Goal: Communication & Community: Answer question/provide support

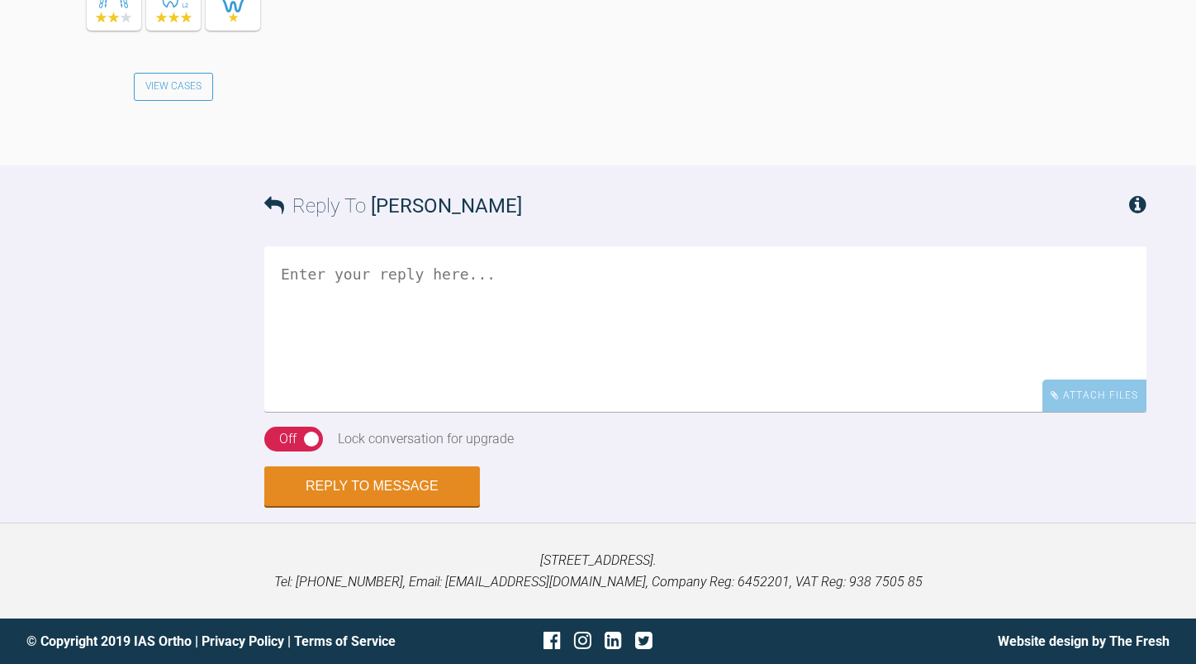
scroll to position [2474, 0]
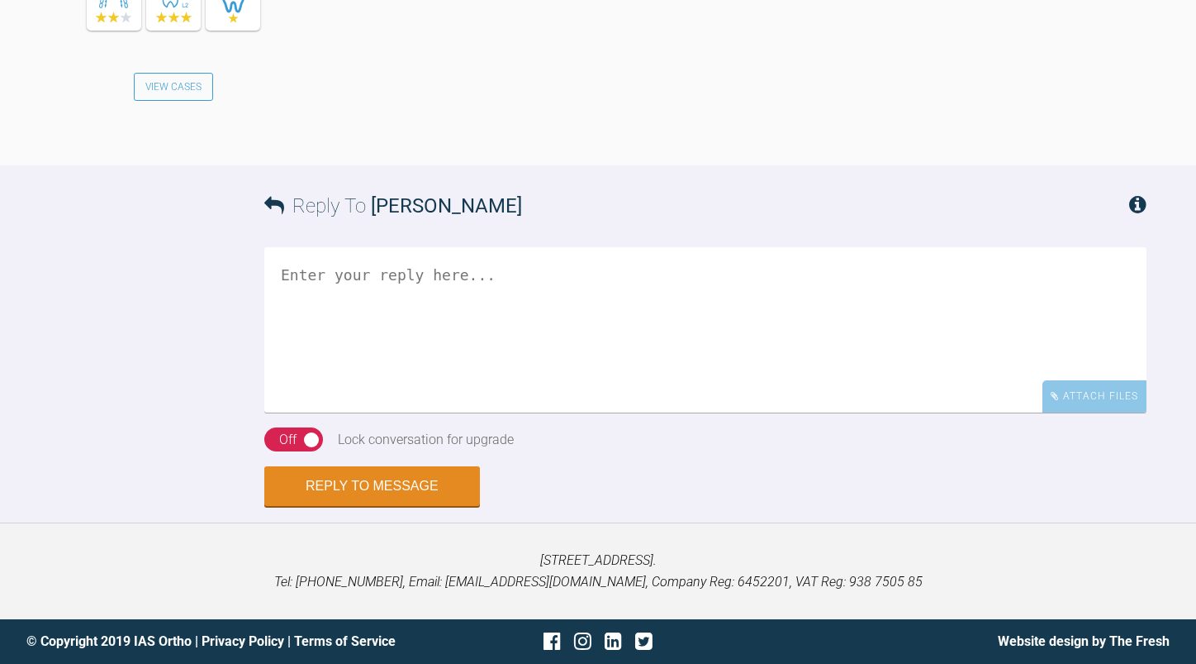
click at [511, 412] on textarea at bounding box center [705, 329] width 883 height 165
click at [297, 388] on textarea "MY pleasure" at bounding box center [705, 329] width 883 height 165
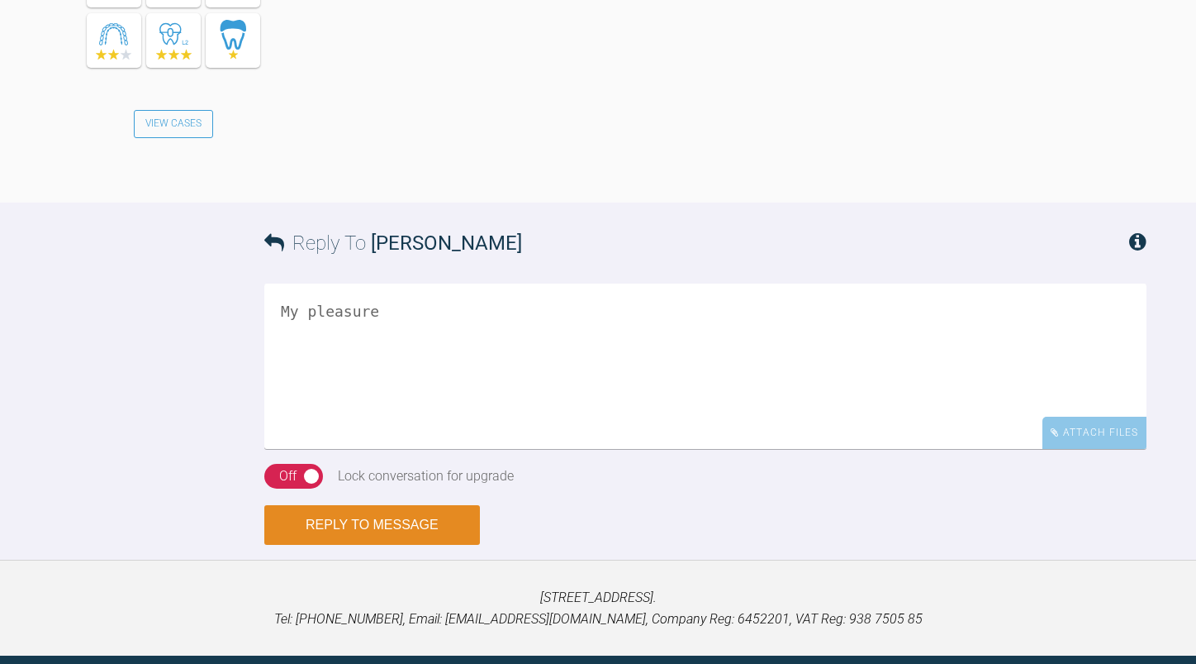
type textarea "My pleasure"
click at [373, 545] on button "Reply to Message" at bounding box center [372, 525] width 216 height 40
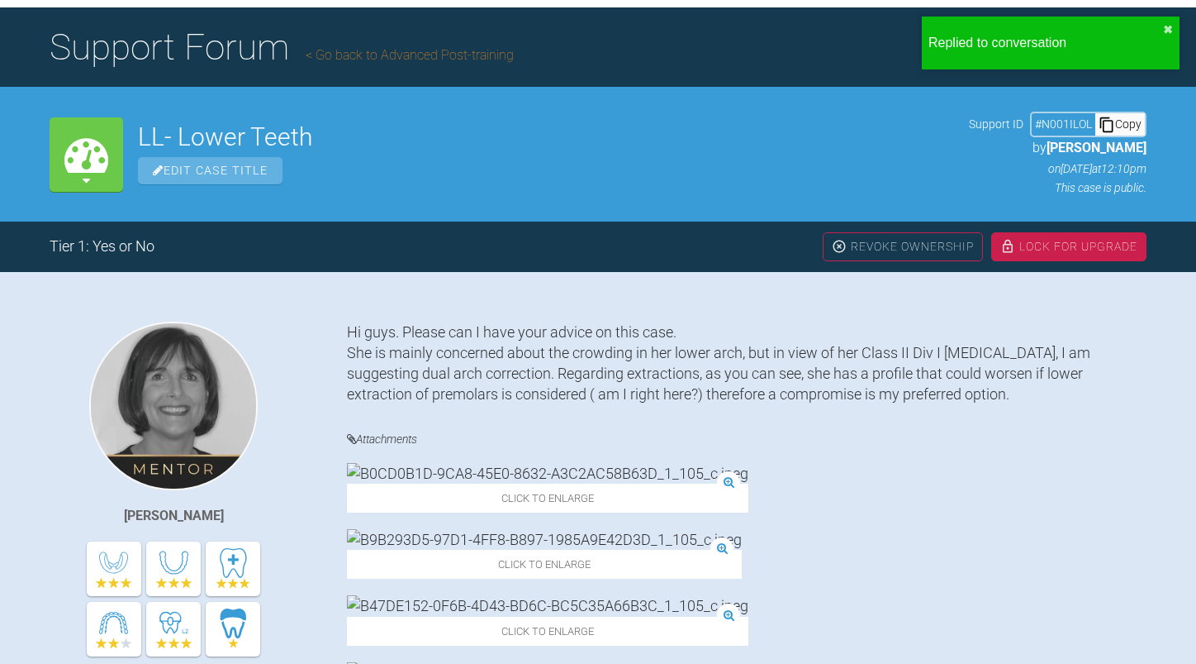
scroll to position [0, 0]
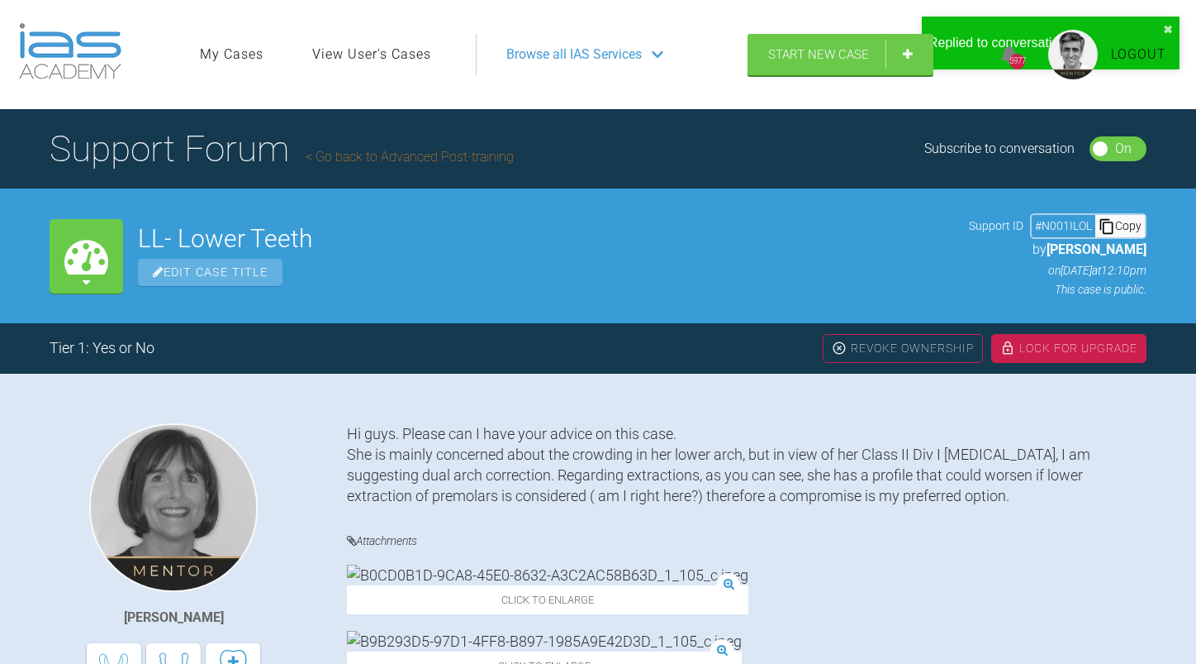
click at [456, 163] on link "Go back to Advanced Post-training" at bounding box center [410, 157] width 208 height 16
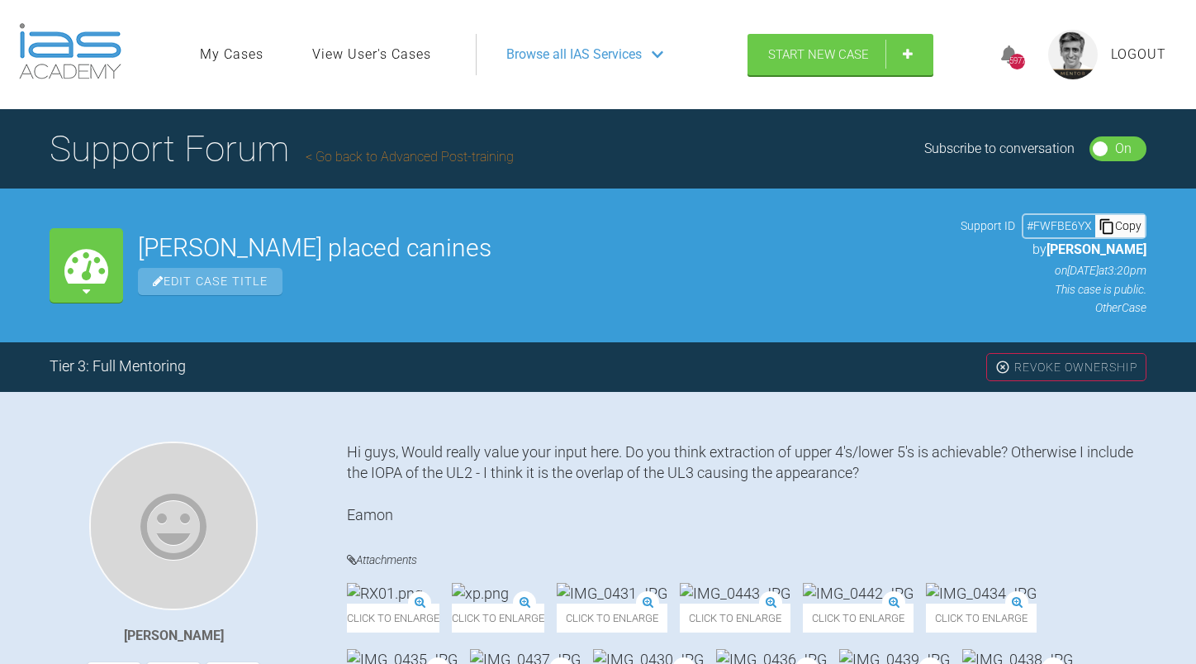
click at [398, 152] on link "Go back to Advanced Post-training" at bounding box center [410, 157] width 208 height 16
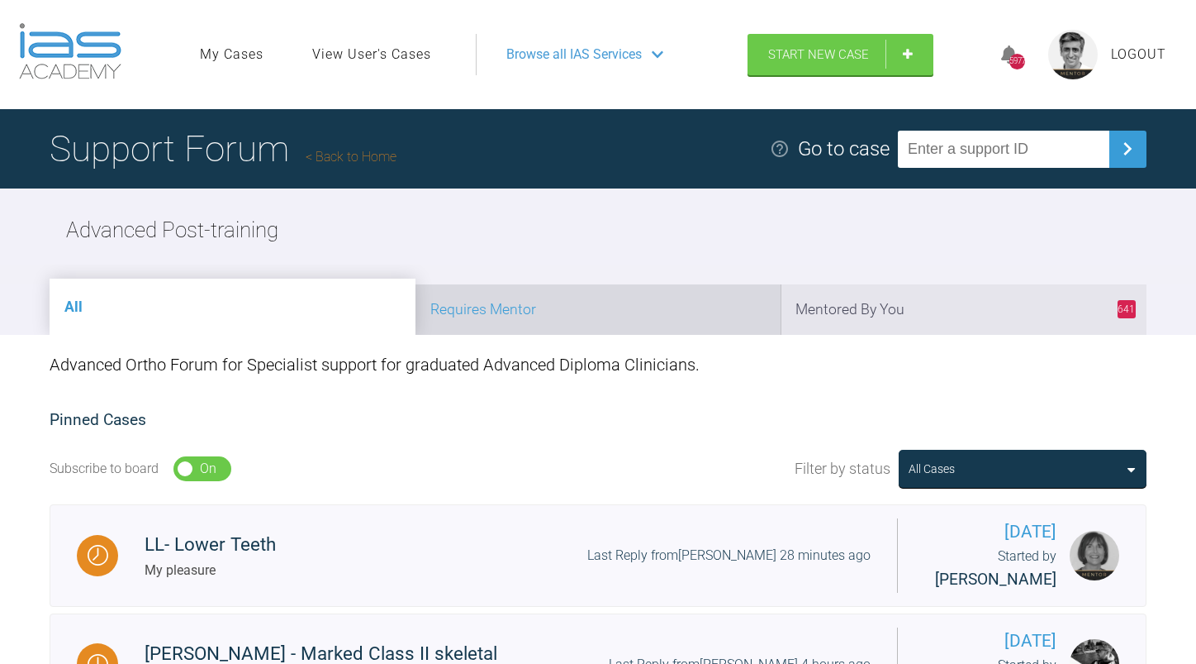
click at [657, 310] on li "Requires Mentor" at bounding box center [599, 309] width 366 height 50
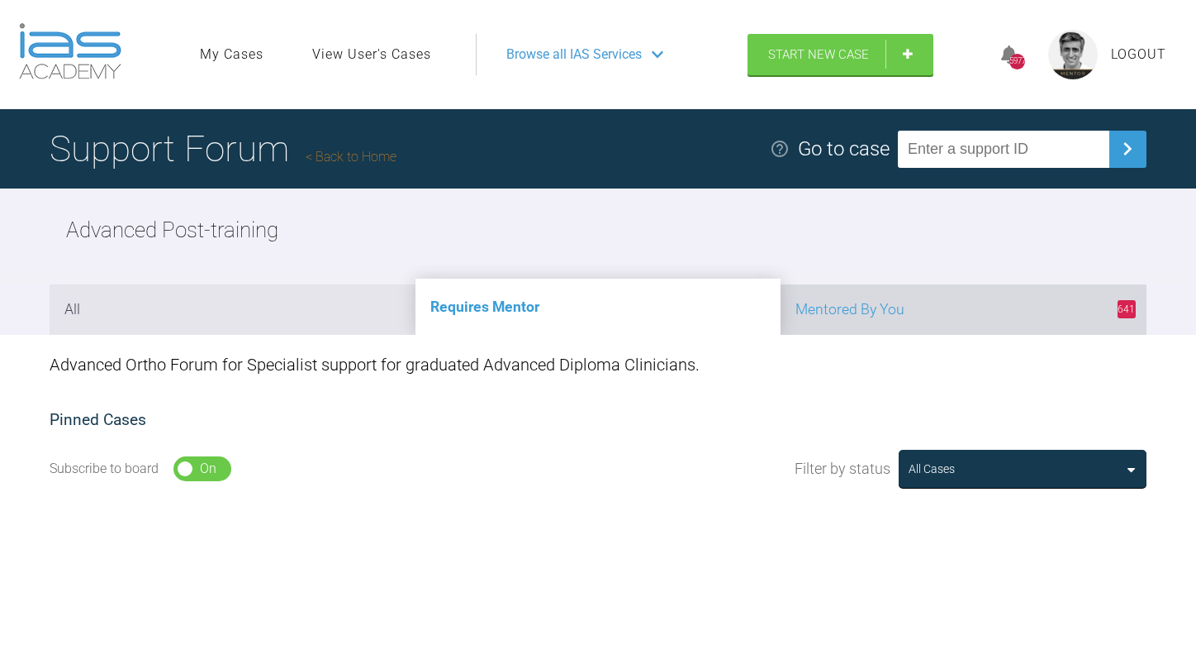
click at [887, 316] on li "641 Mentored By You" at bounding box center [964, 309] width 366 height 50
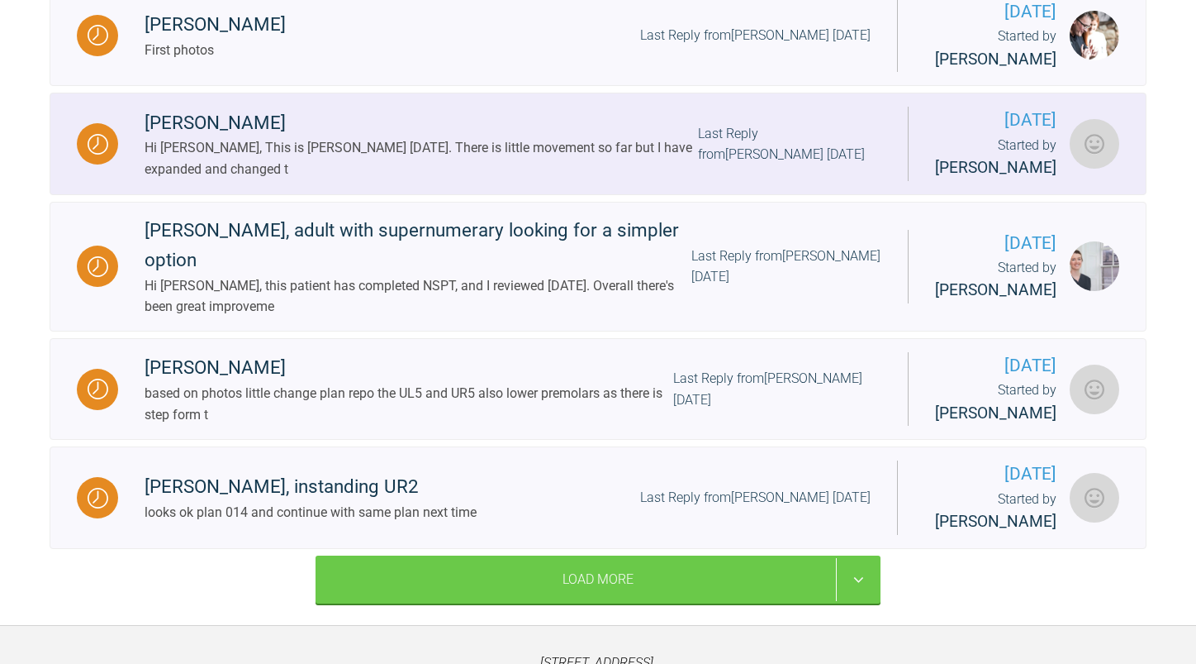
scroll to position [2231, 0]
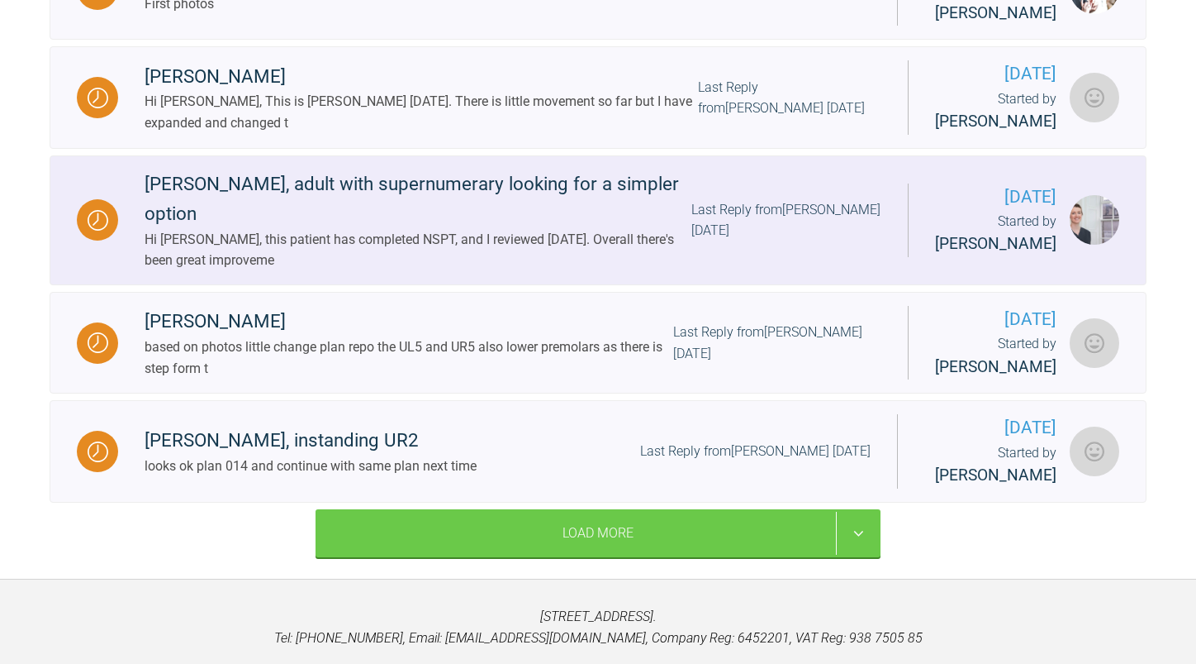
click at [732, 241] on div "Last Reply from [PERSON_NAME] [DATE]" at bounding box center [787, 220] width 190 height 42
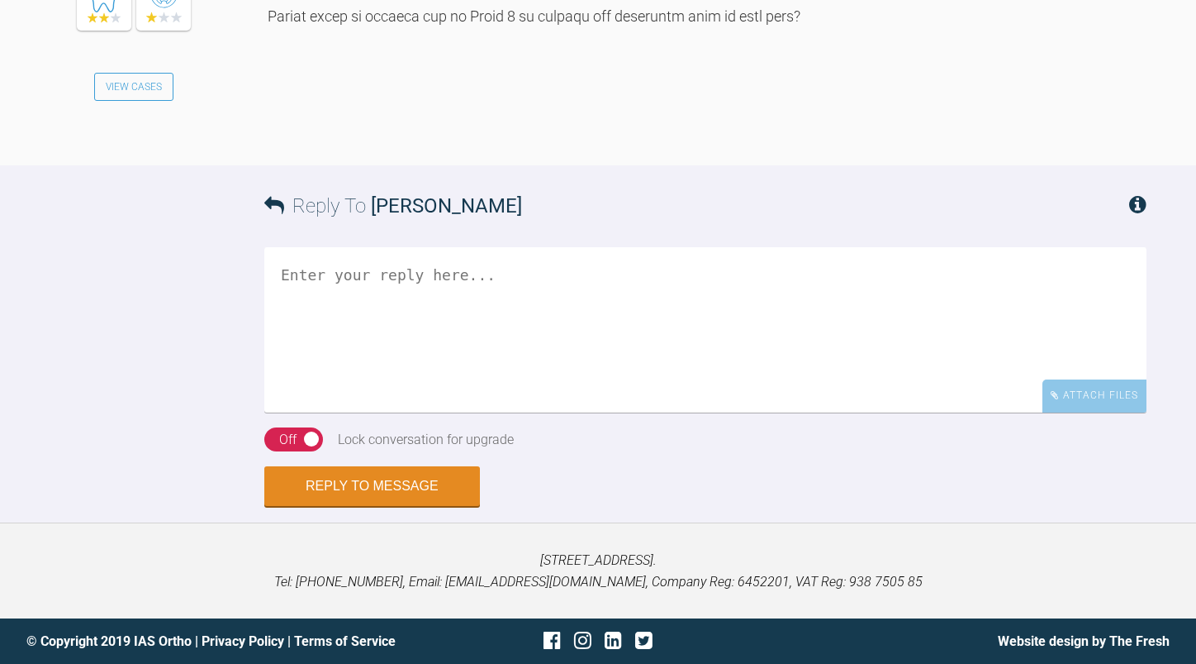
scroll to position [5041, 0]
click at [370, 304] on textarea at bounding box center [705, 329] width 883 height 165
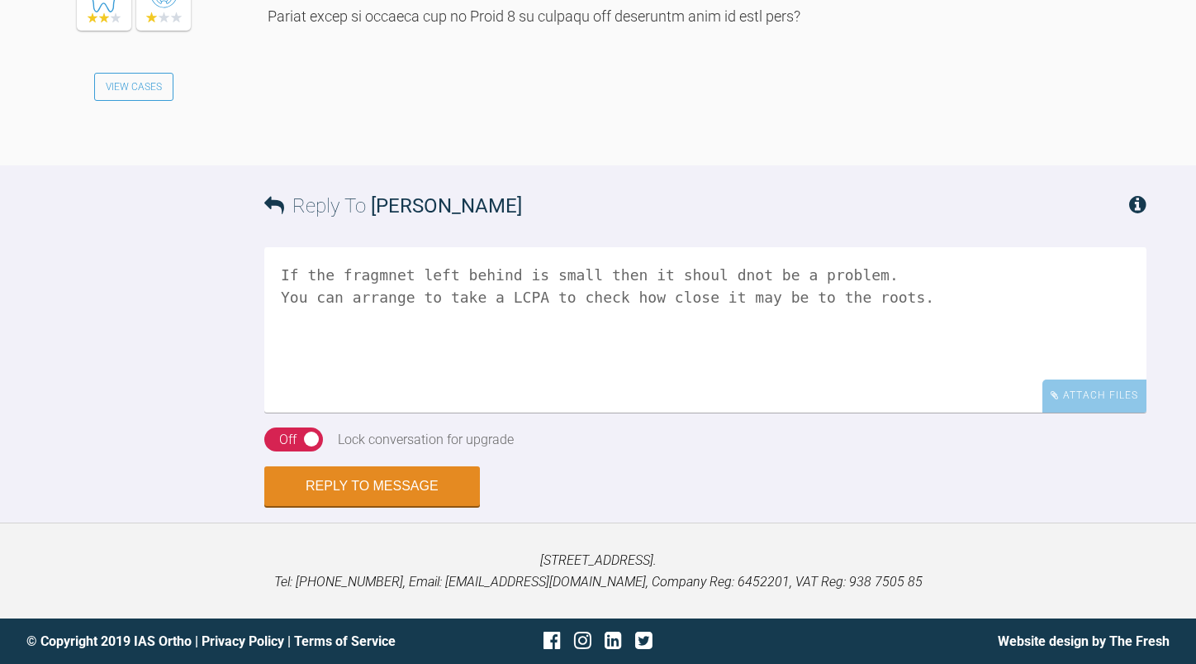
click at [696, 293] on textarea "If the fragmnet left behind is small then it shoul dnot be a problem. You can a…" at bounding box center [705, 329] width 883 height 165
click at [911, 293] on textarea "If the fragment left behind is small then it should not be a problem. You can a…" at bounding box center [705, 329] width 883 height 165
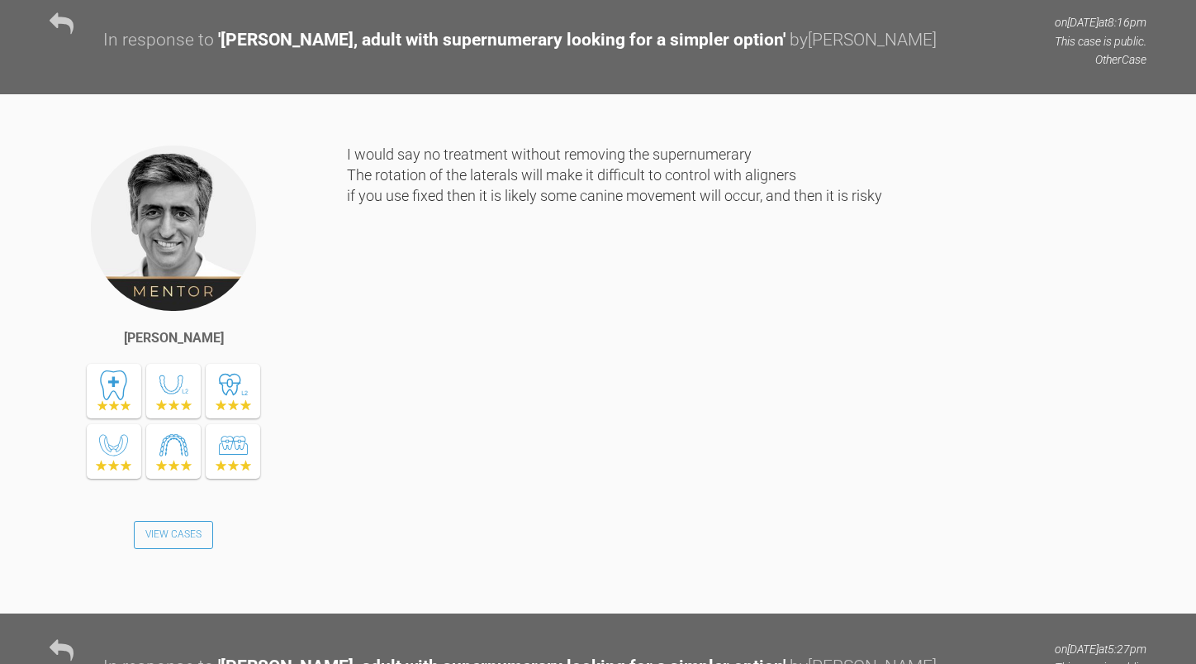
scroll to position [1093, 0]
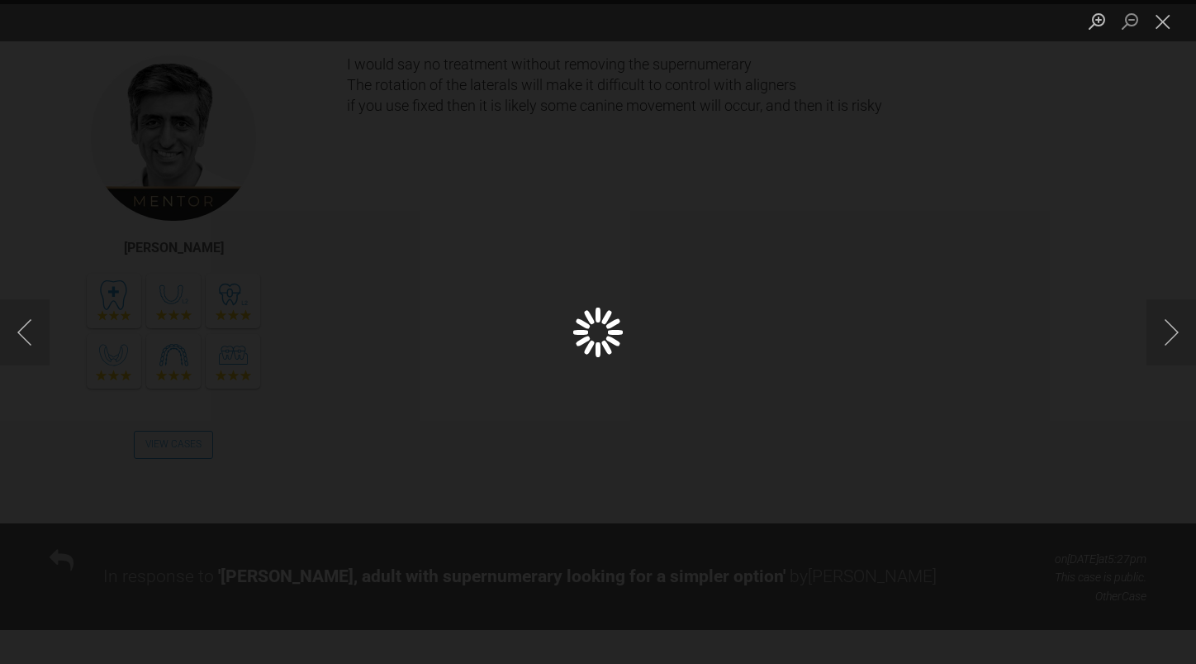
click at [885, 42] on div "Lightbox" at bounding box center [598, 332] width 1196 height 664
click at [874, 259] on img "Lightbox" at bounding box center [598, 332] width 1196 height 664
click at [997, 293] on div "Lightbox" at bounding box center [598, 332] width 1196 height 664
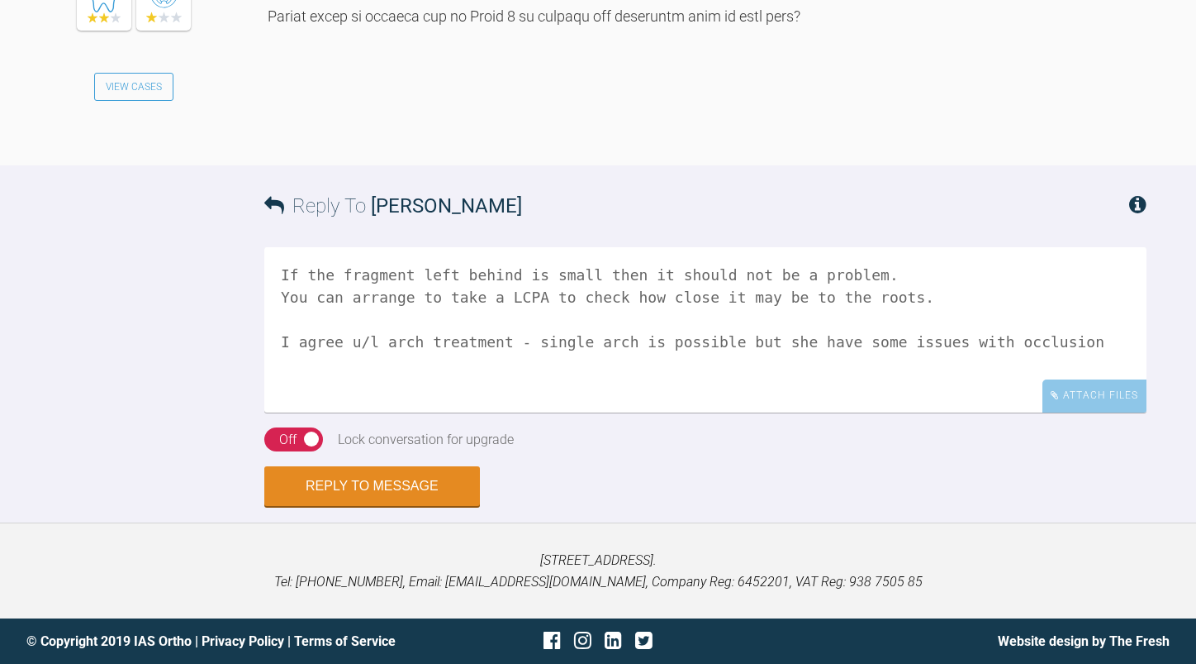
scroll to position [5060, 0]
click at [1052, 332] on textarea "If the fragment left behind is small then it should not be a problem. You can a…" at bounding box center [705, 329] width 883 height 165
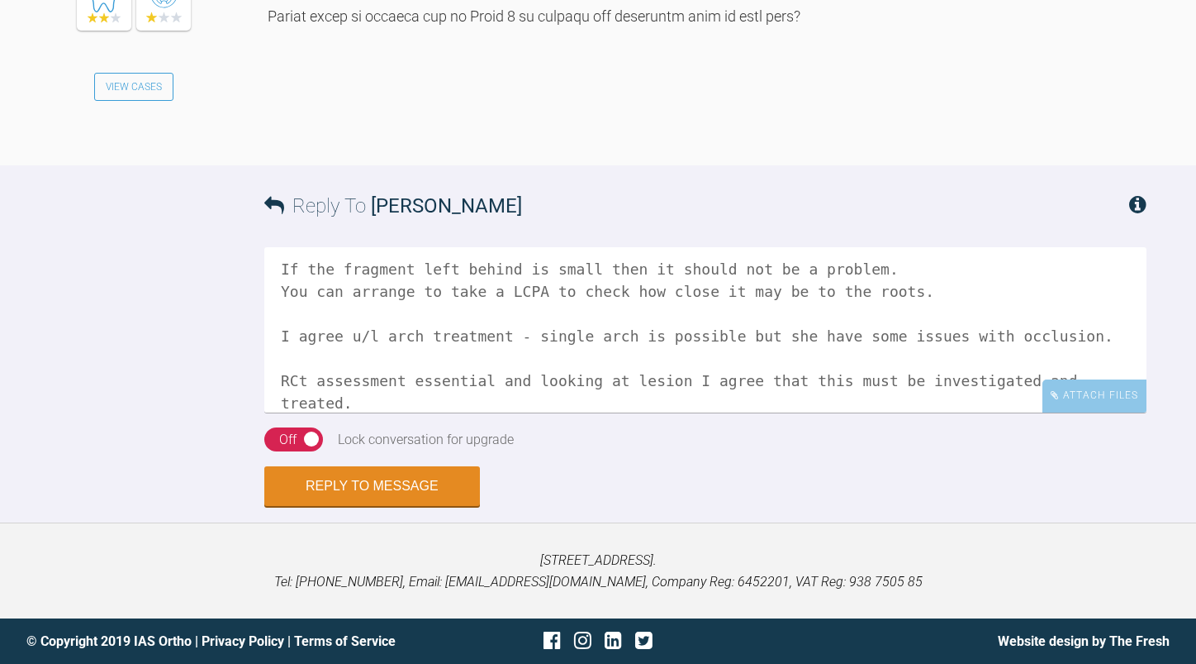
scroll to position [28, 0]
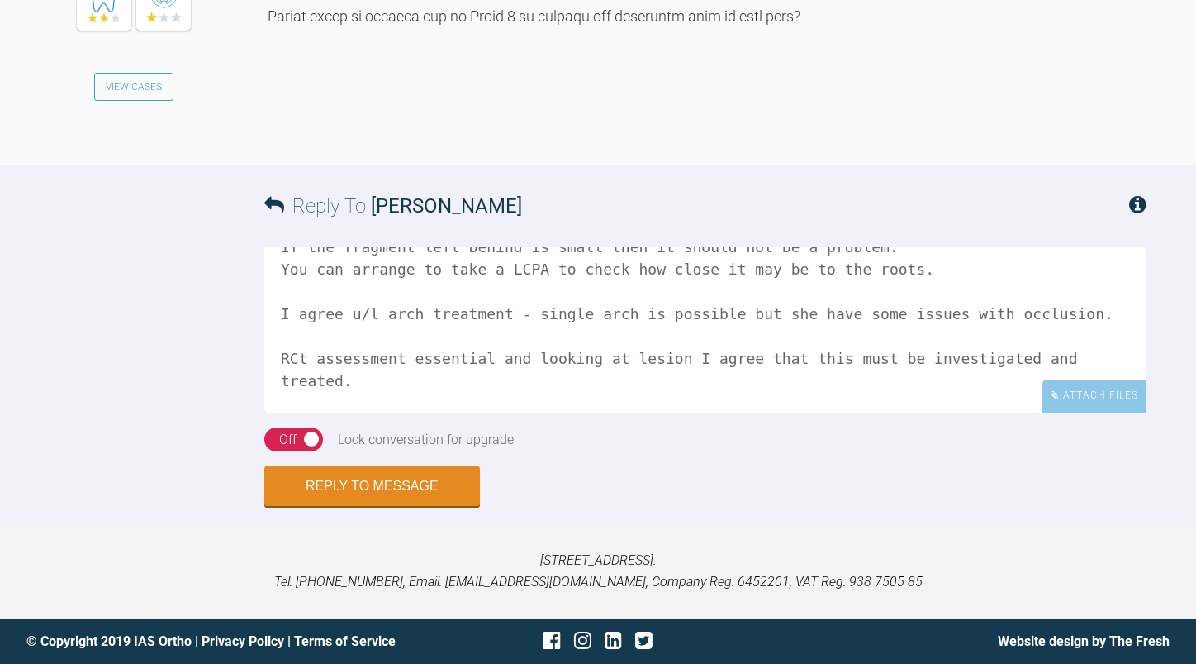
click at [397, 412] on textarea "If the fragment left behind is small then it should not be a problem. You can a…" at bounding box center [705, 329] width 883 height 165
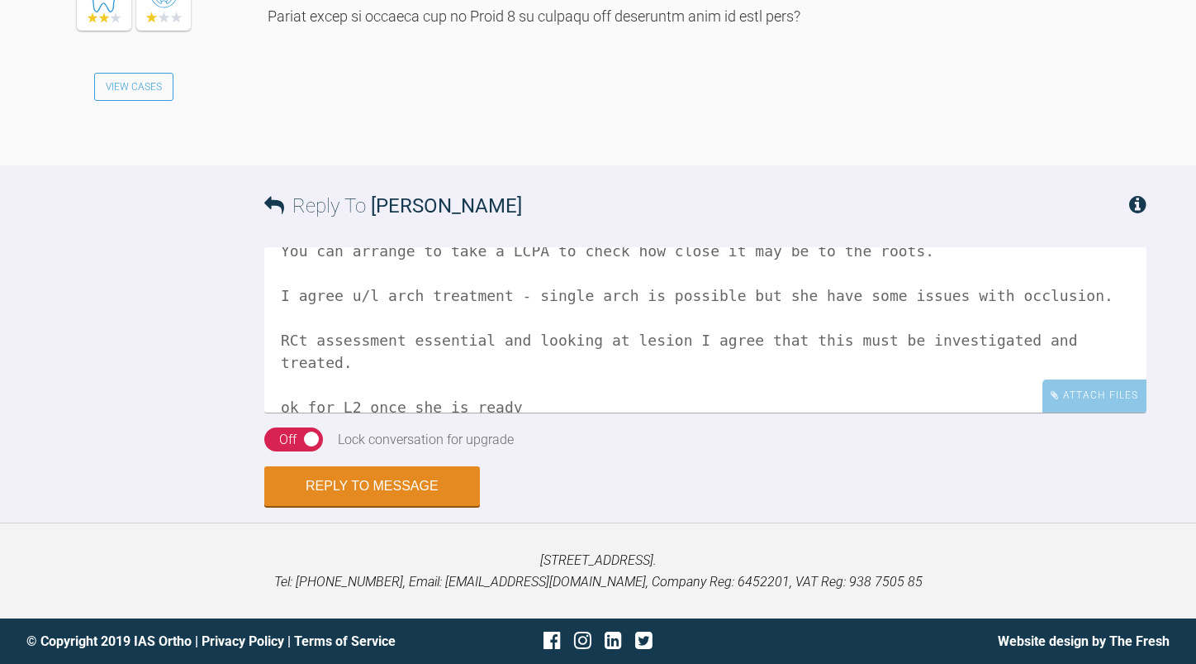
scroll to position [5060, 0]
click at [305, 340] on textarea "If the fragment left behind is small then it should not be a problem. You can a…" at bounding box center [705, 329] width 883 height 165
type textarea "If the fragment left behind is small then it should not be a problem. You can a…"
click at [365, 477] on button "Reply to Message" at bounding box center [372, 488] width 216 height 40
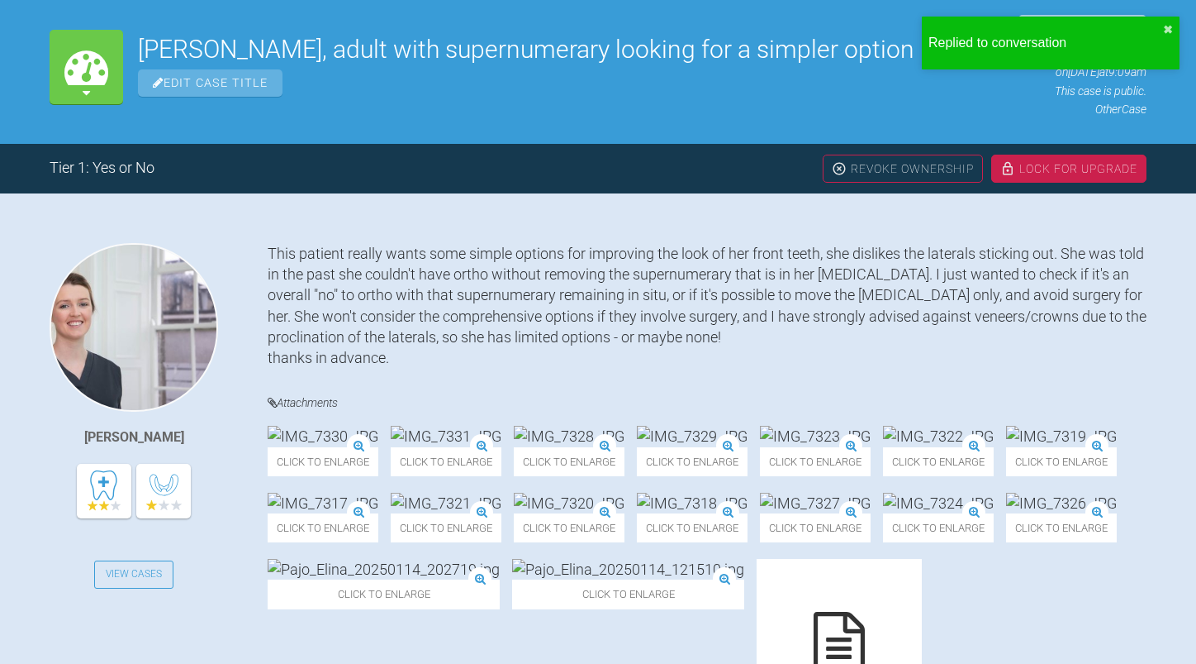
scroll to position [0, 0]
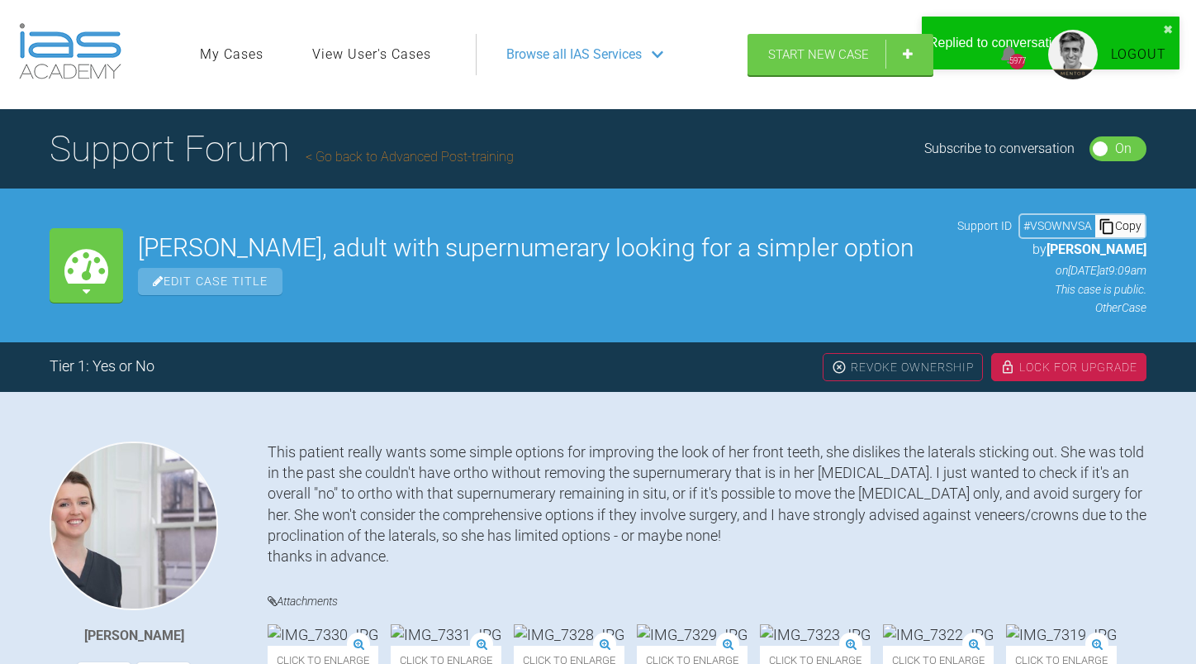
click at [1048, 362] on div "Lock For Upgrade" at bounding box center [1069, 367] width 155 height 28
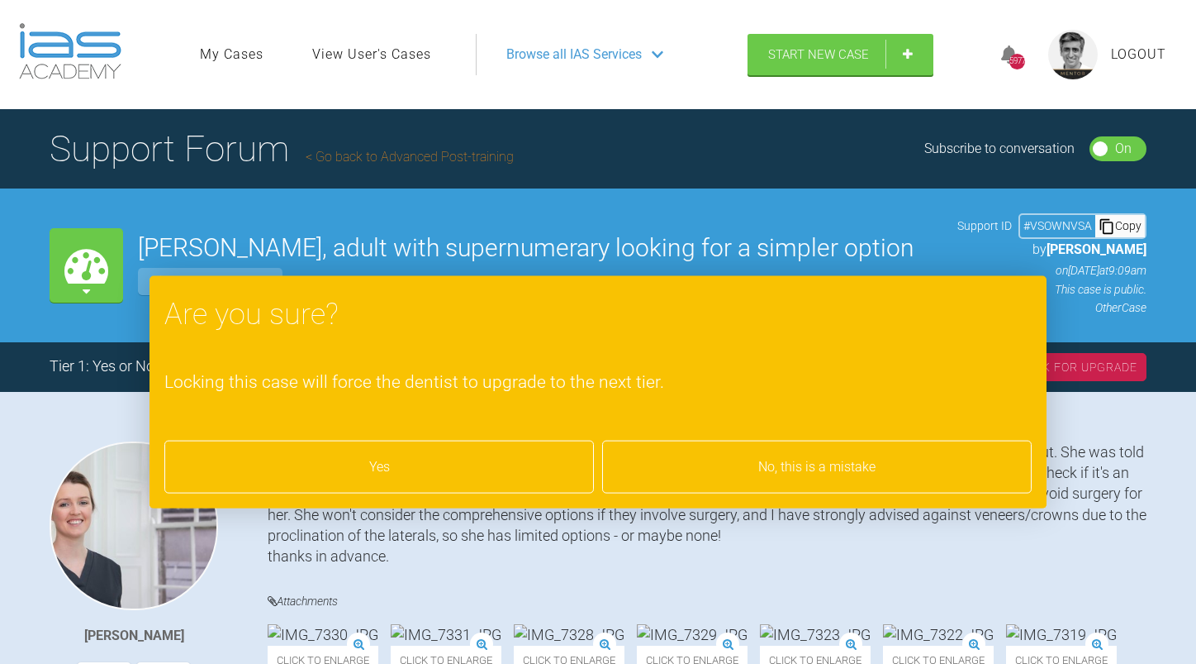
click at [388, 458] on div "Yes" at bounding box center [379, 466] width 430 height 53
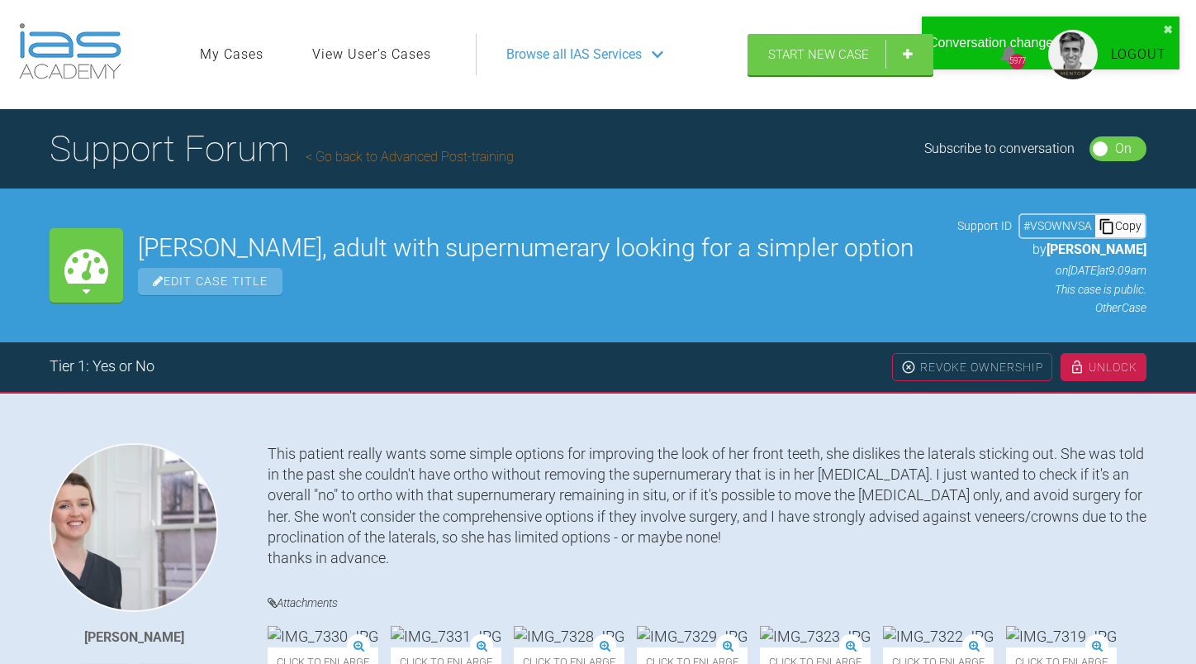
click at [397, 155] on link "Go back to Advanced Post-training" at bounding box center [410, 157] width 208 height 16
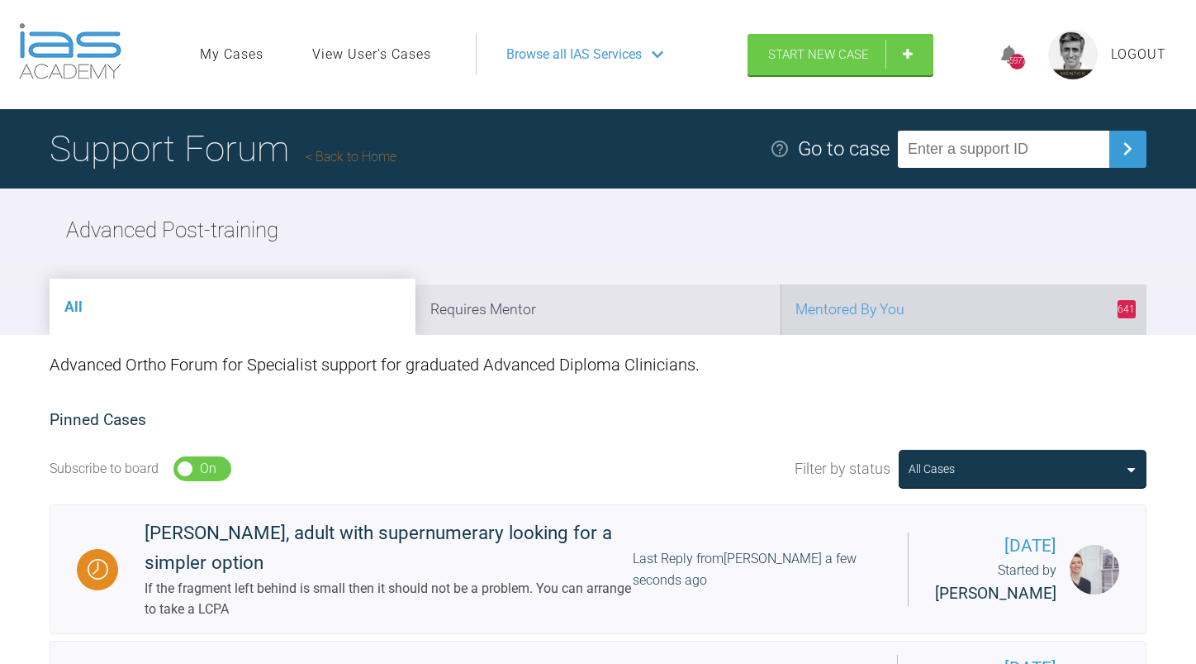
click at [943, 303] on li "641 Mentored By You" at bounding box center [964, 309] width 366 height 50
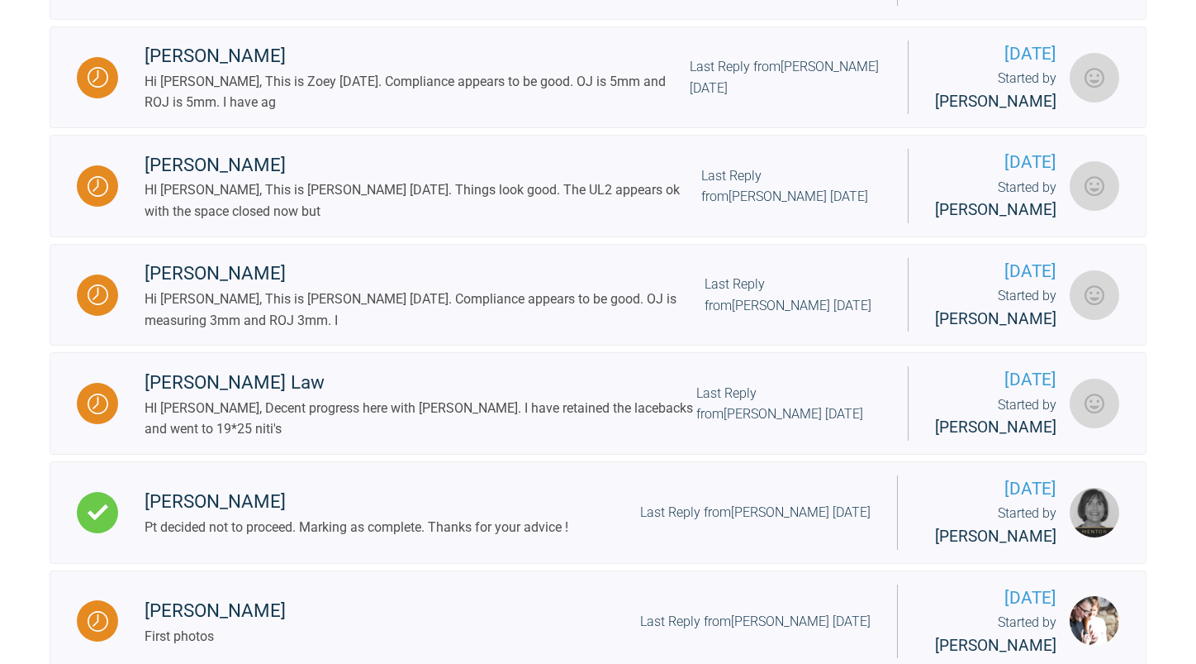
scroll to position [2066, 0]
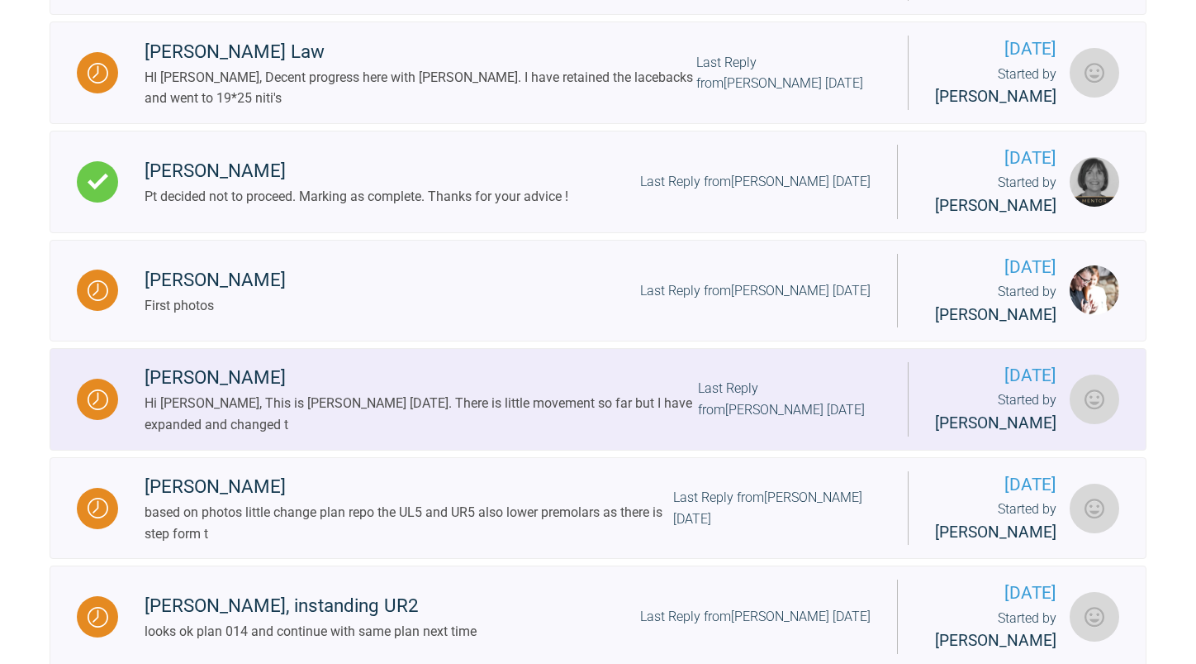
click at [735, 420] on div "Last Reply from [PERSON_NAME] [DATE]" at bounding box center [789, 399] width 183 height 42
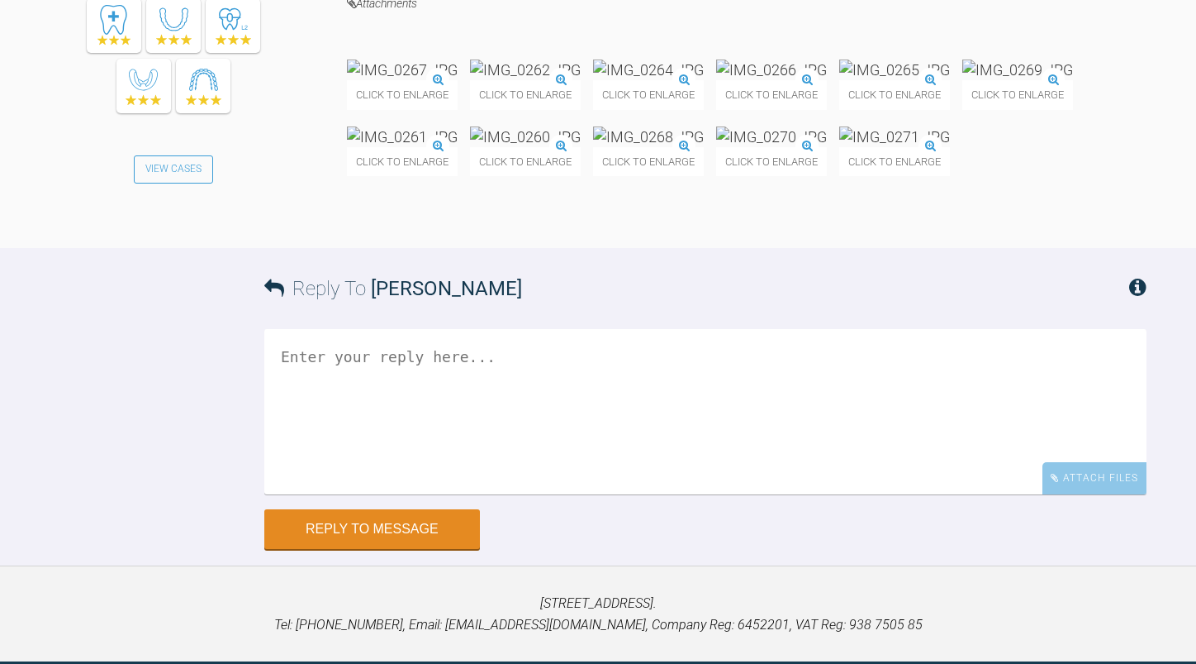
scroll to position [4595, 0]
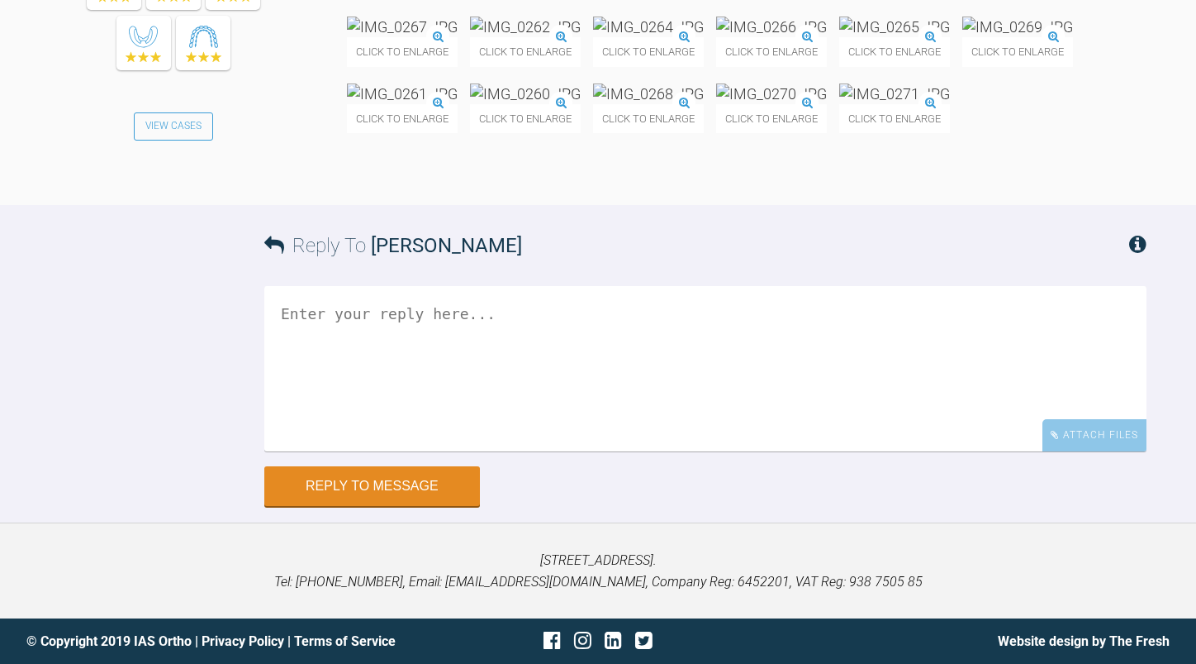
click at [840, 37] on img at bounding box center [895, 27] width 111 height 21
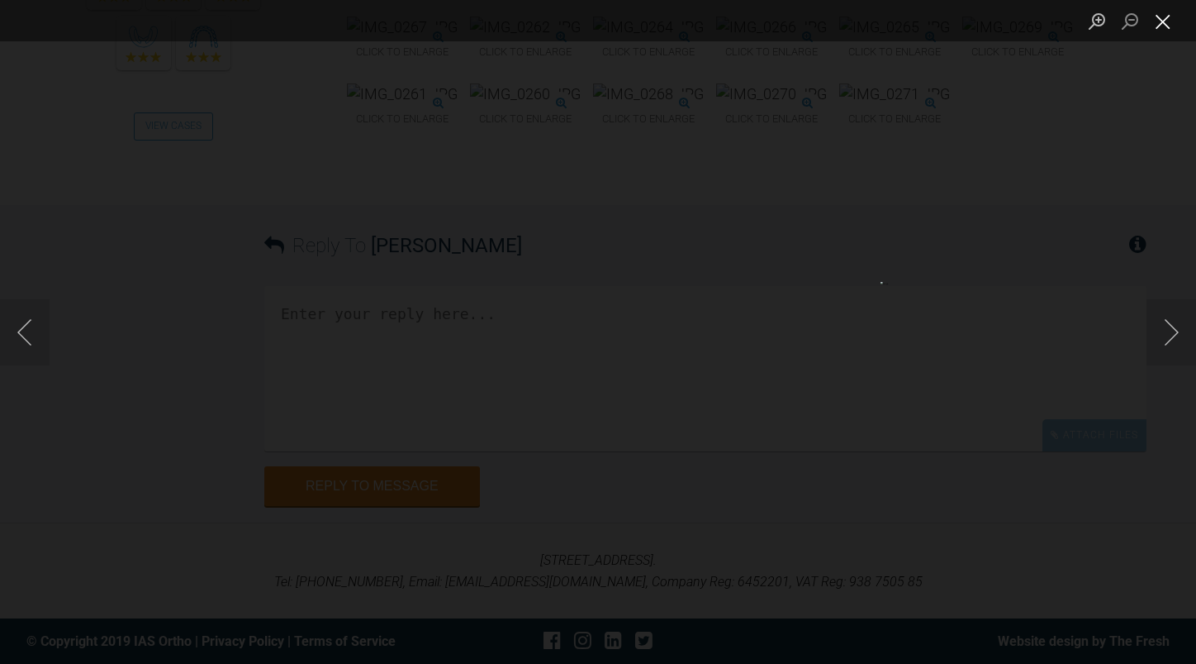
click at [1167, 28] on button "Close lightbox" at bounding box center [1163, 21] width 33 height 29
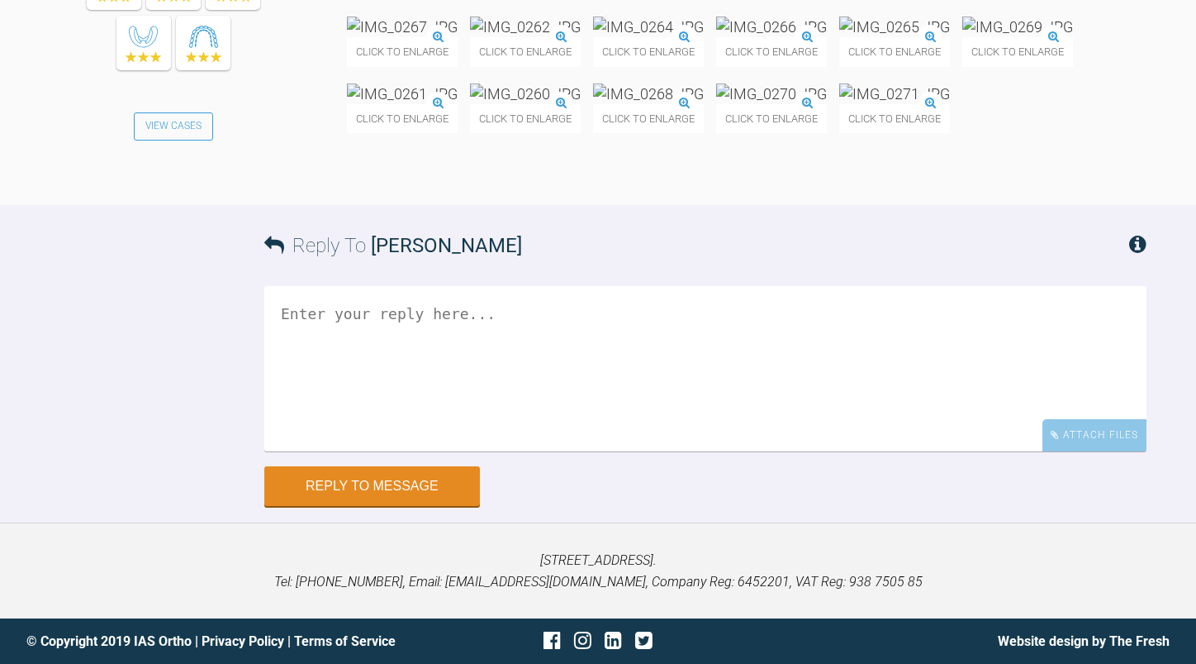
scroll to position [4926, 0]
click at [716, 104] on img at bounding box center [771, 93] width 111 height 21
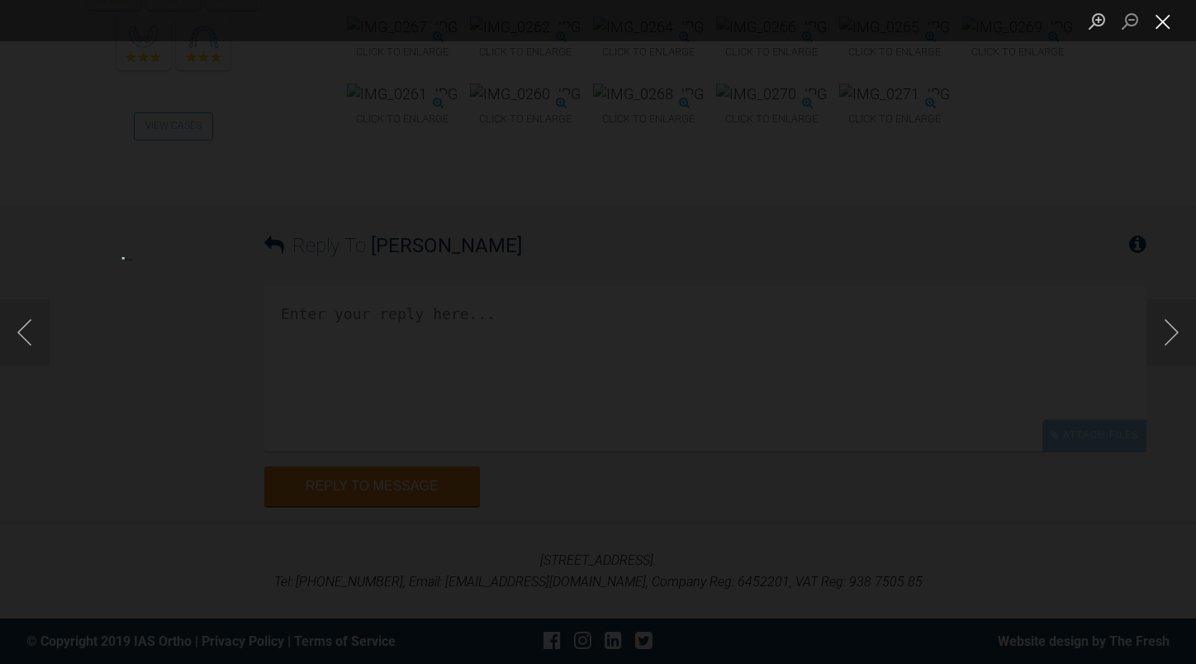
click at [1157, 23] on button "Close lightbox" at bounding box center [1163, 21] width 33 height 29
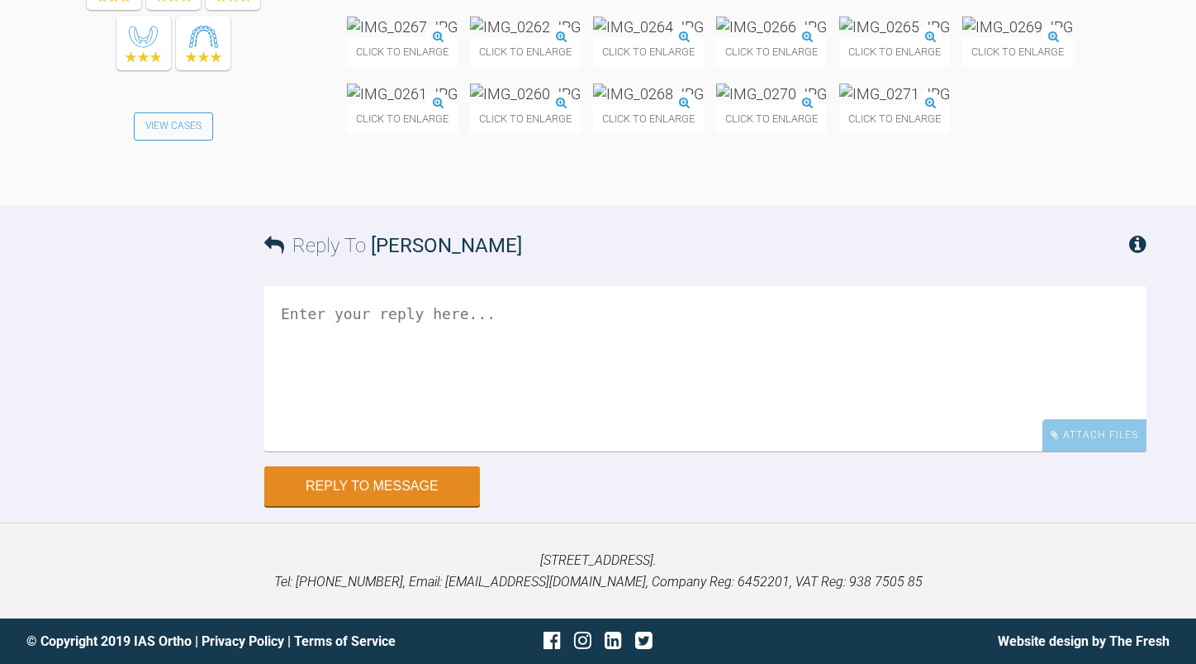
click at [840, 104] on img at bounding box center [895, 93] width 111 height 21
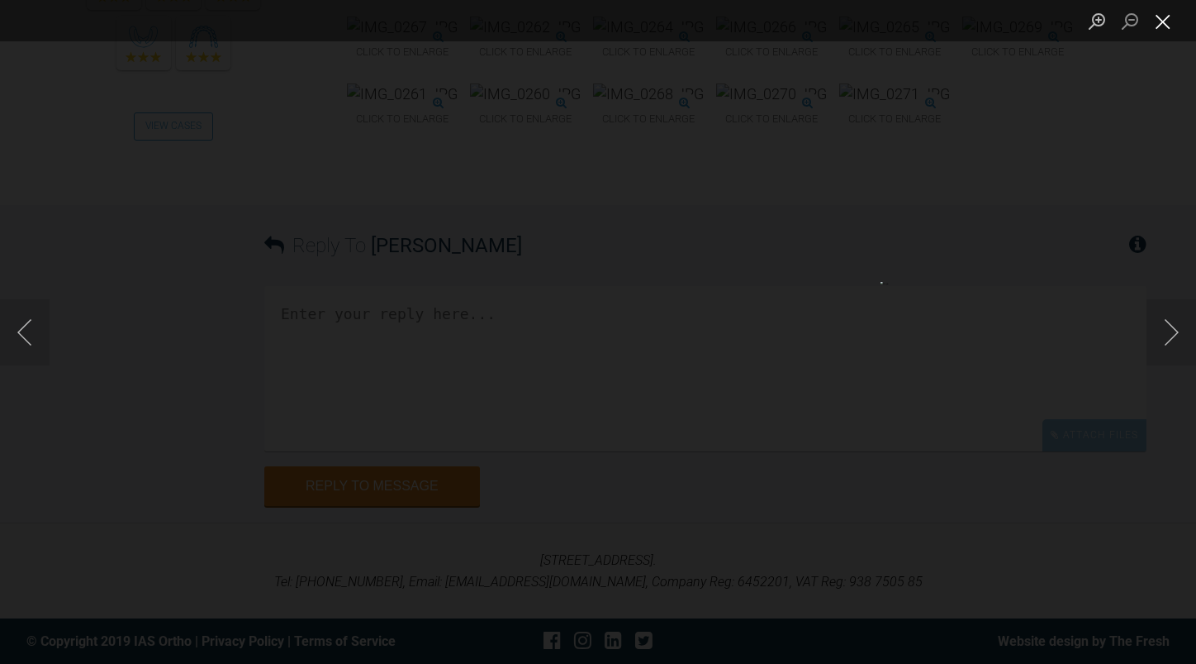
click at [1158, 21] on button "Close lightbox" at bounding box center [1163, 21] width 33 height 29
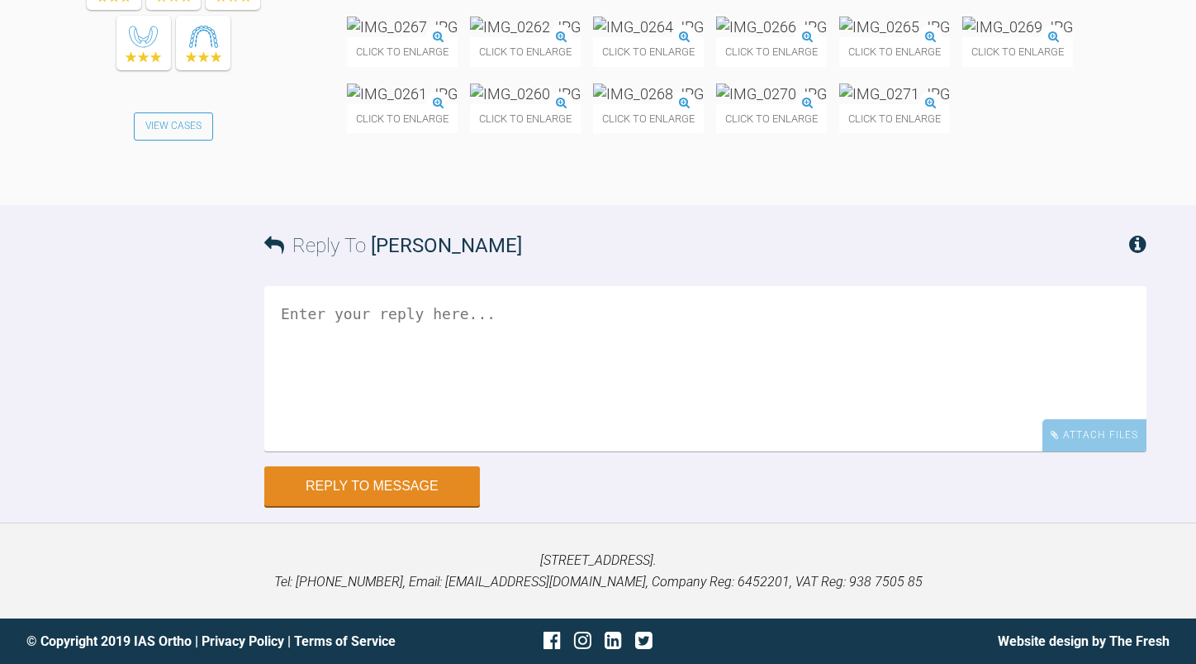
scroll to position [5174, 0]
click at [418, 448] on textarea at bounding box center [705, 368] width 883 height 165
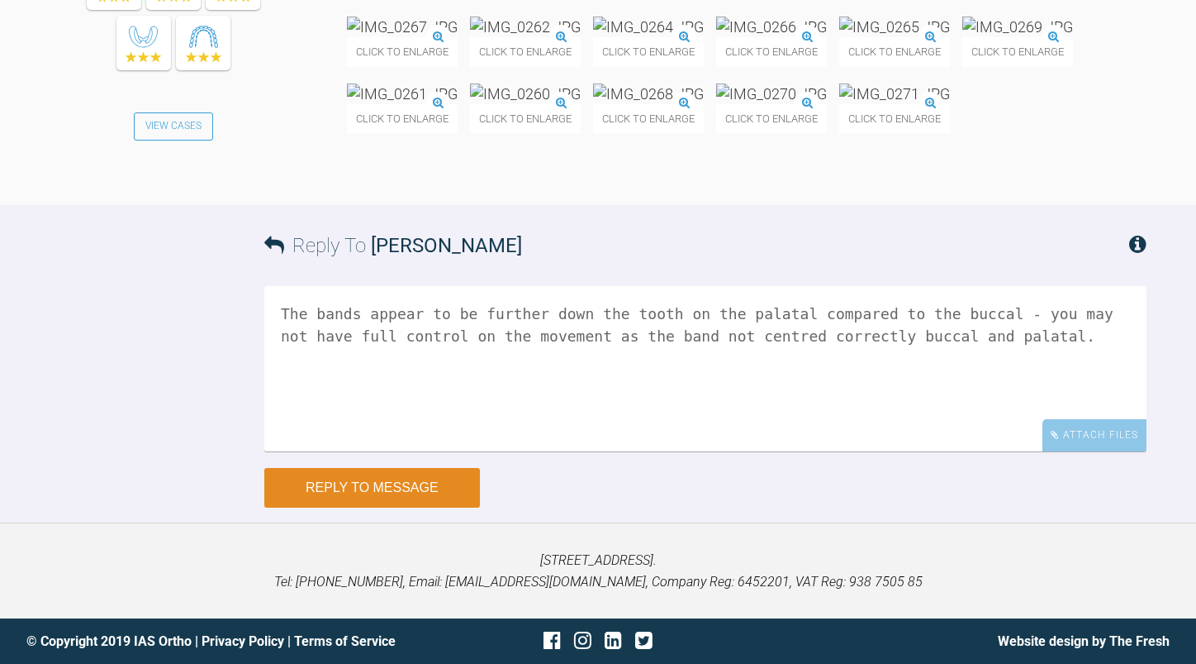
type textarea "The bands appear to be further down the tooth on the palatal compared to the bu…"
click at [388, 507] on button "Reply to Message" at bounding box center [372, 488] width 216 height 40
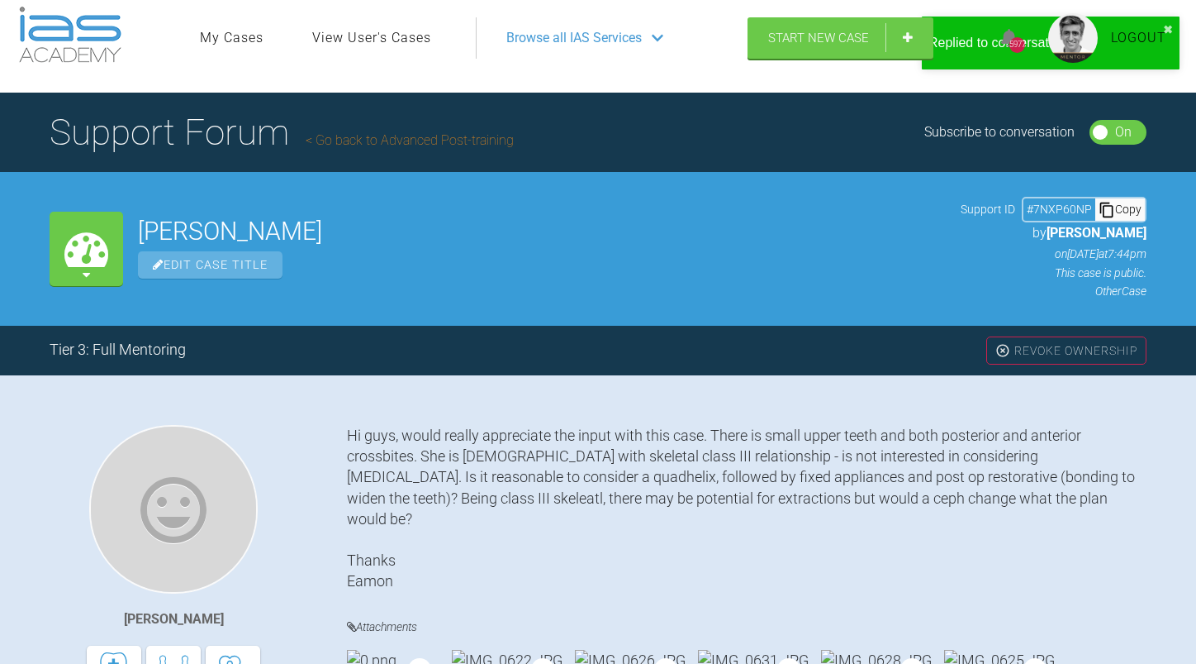
scroll to position [0, 0]
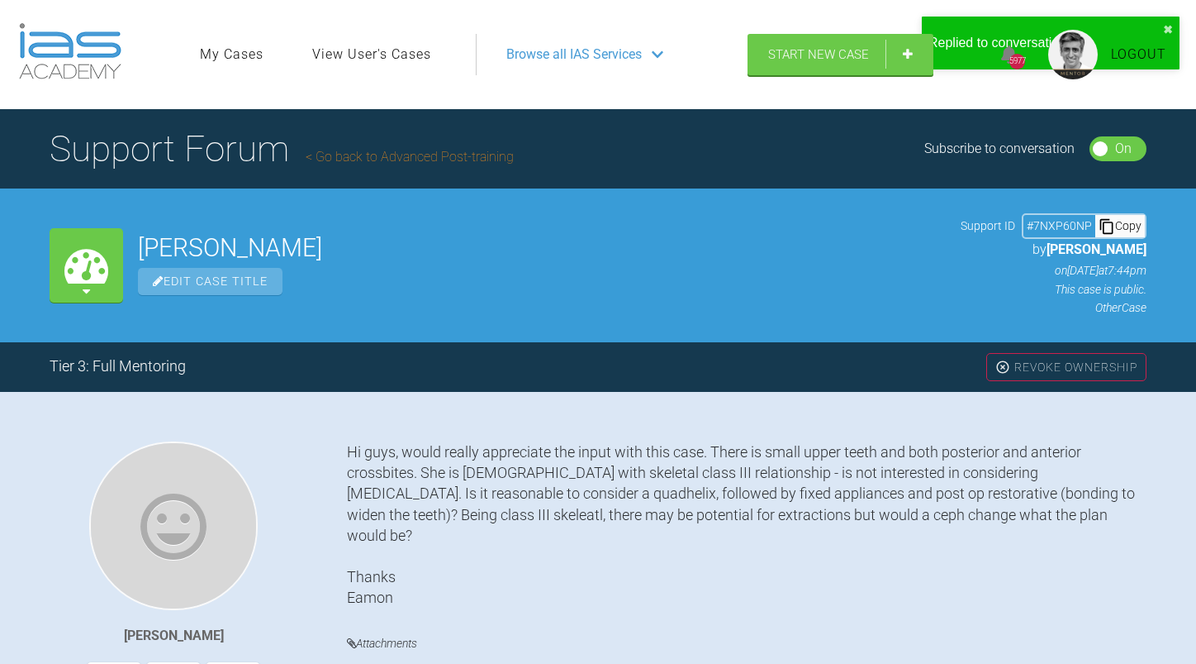
click at [415, 158] on link "Go back to Advanced Post-training" at bounding box center [410, 157] width 208 height 16
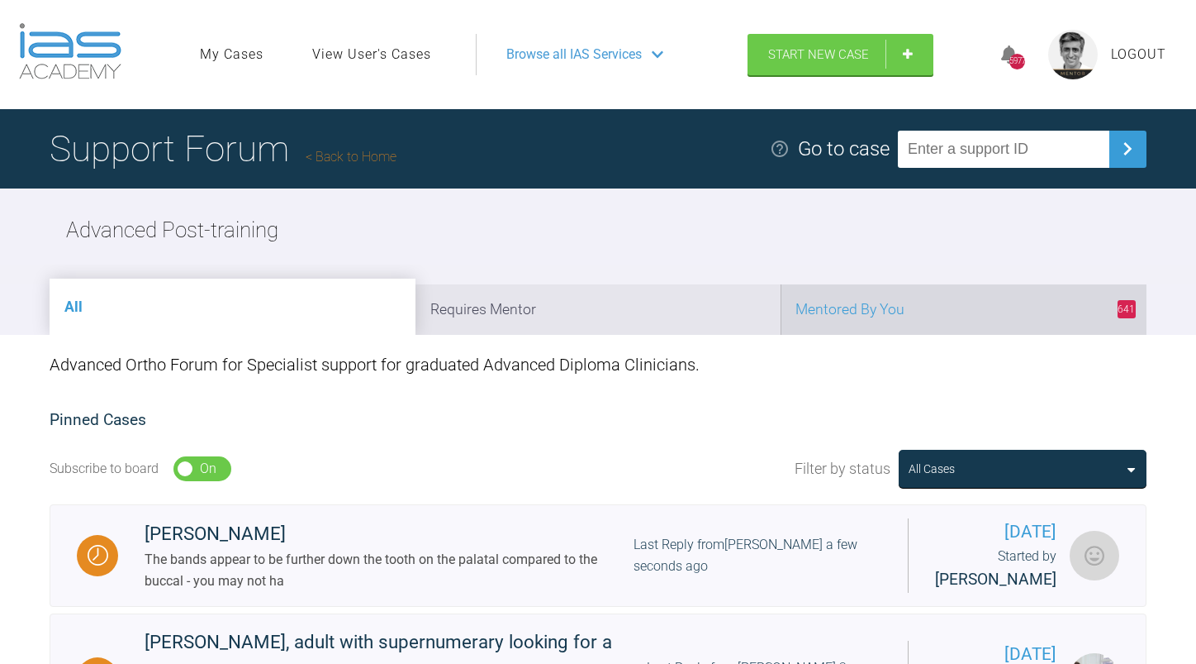
click at [871, 316] on li "641 Mentored By You" at bounding box center [964, 309] width 366 height 50
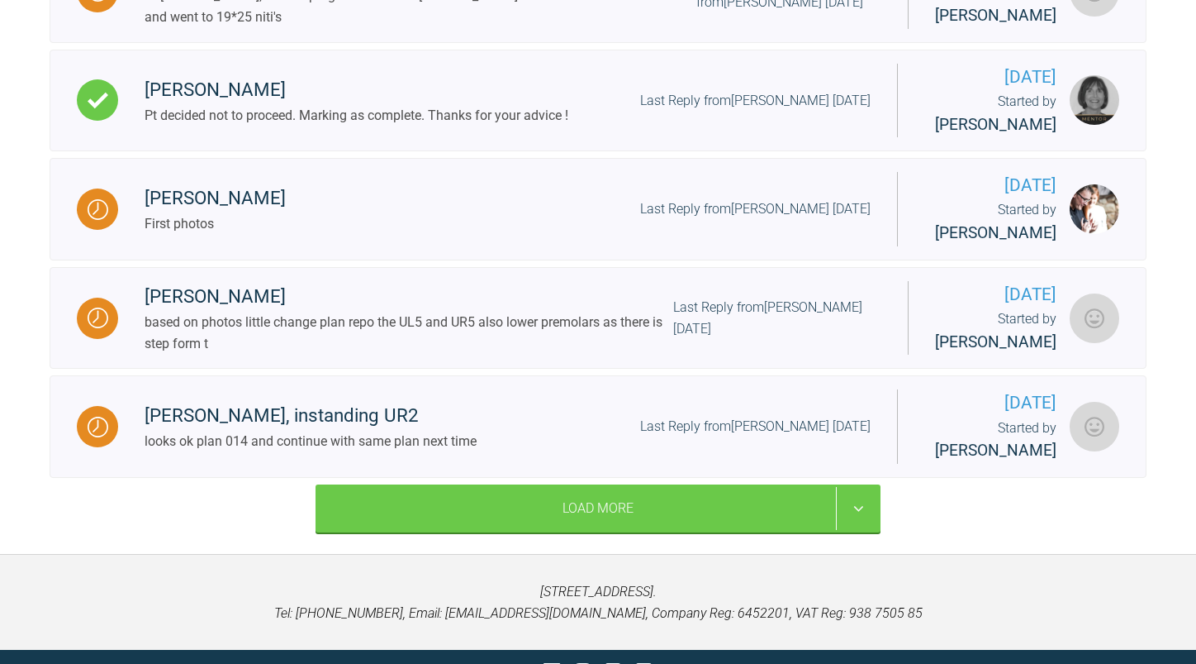
scroll to position [2105, 0]
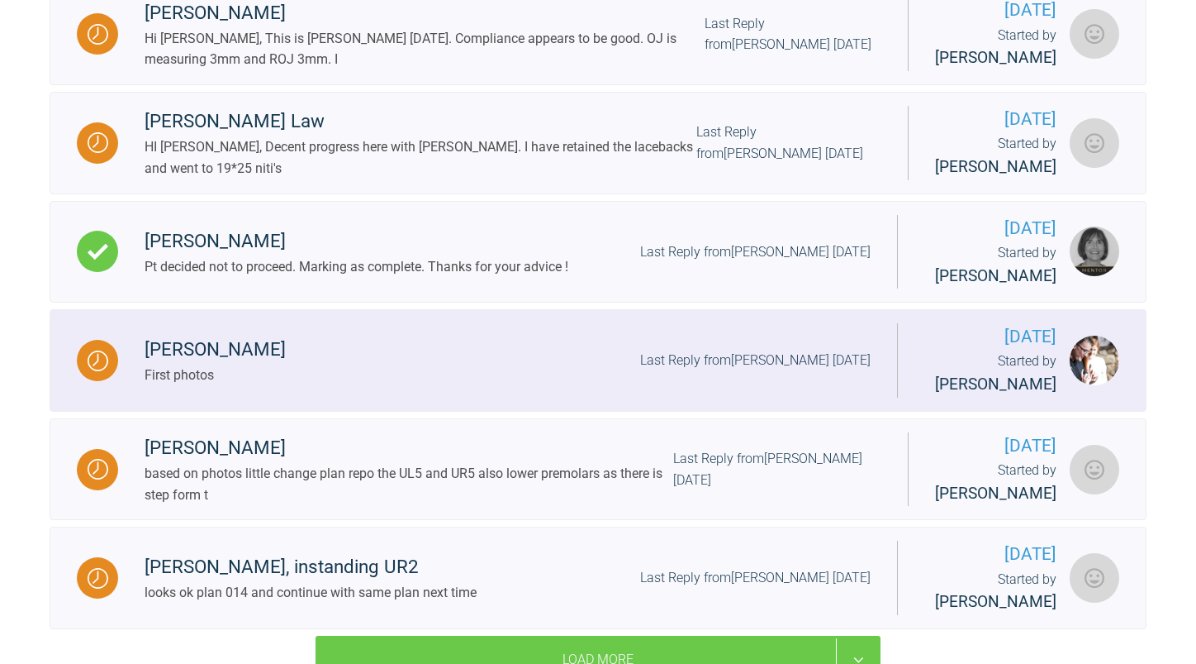
click at [764, 371] on div "Last Reply from [PERSON_NAME] [DATE]" at bounding box center [755, 360] width 231 height 21
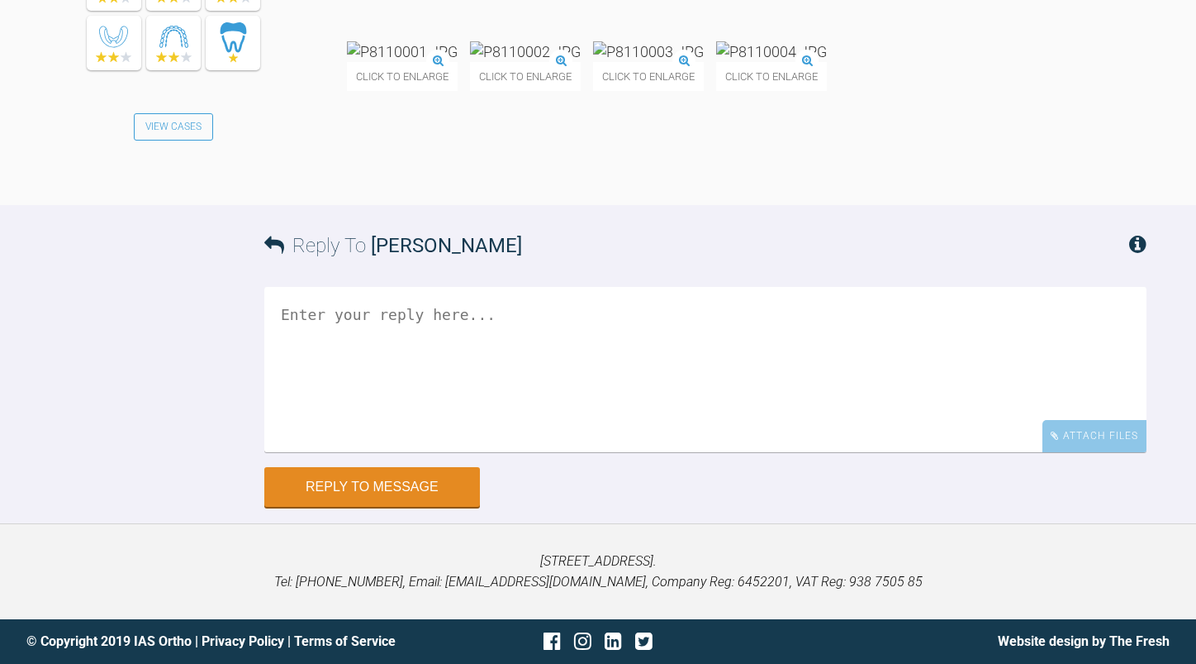
scroll to position [11239, 0]
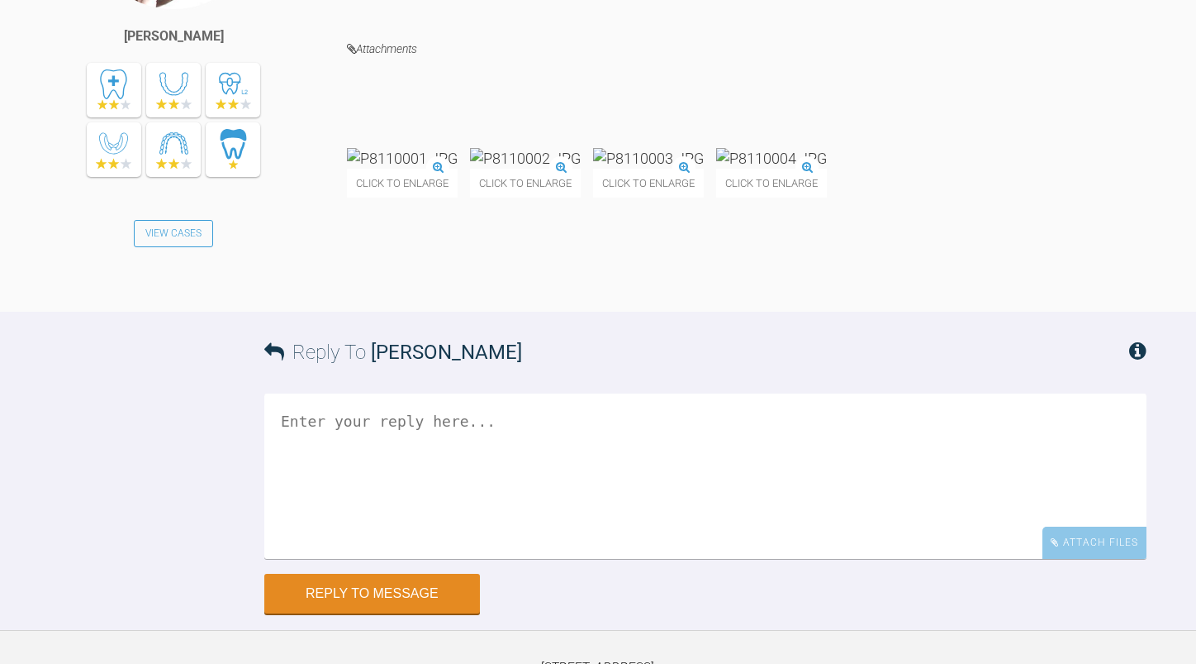
click at [581, 169] on img at bounding box center [525, 158] width 111 height 21
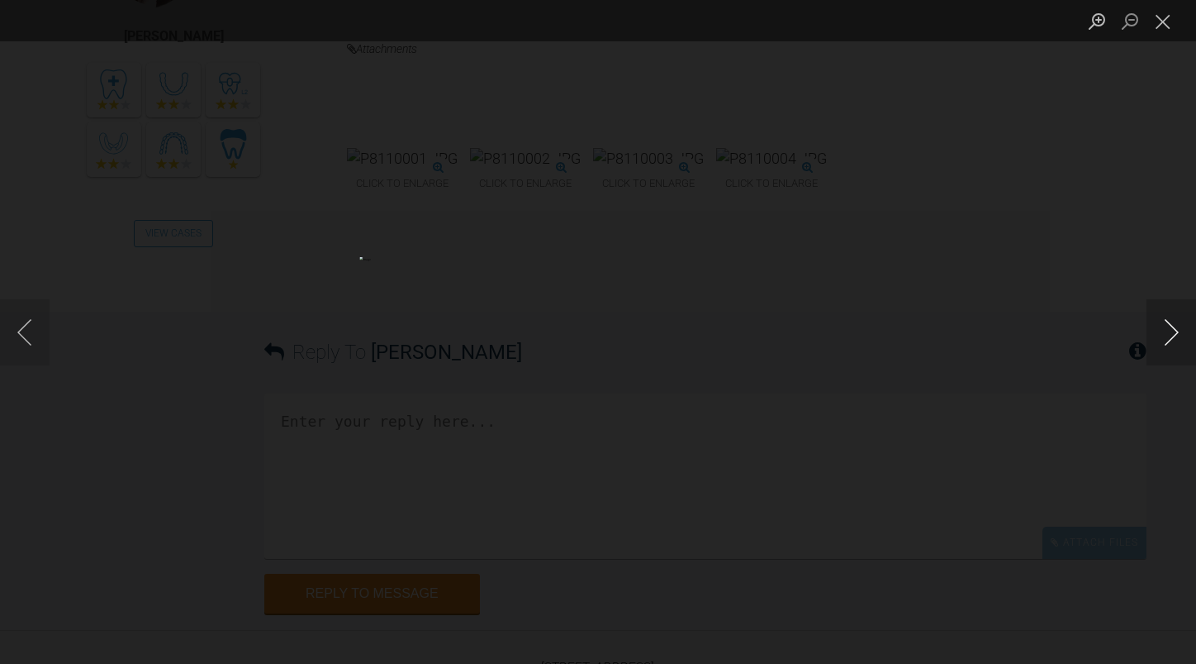
click at [1168, 330] on button "Next image" at bounding box center [1172, 332] width 50 height 66
click at [24, 328] on button "Previous image" at bounding box center [25, 332] width 50 height 66
click at [1158, 22] on button "Close lightbox" at bounding box center [1163, 21] width 33 height 29
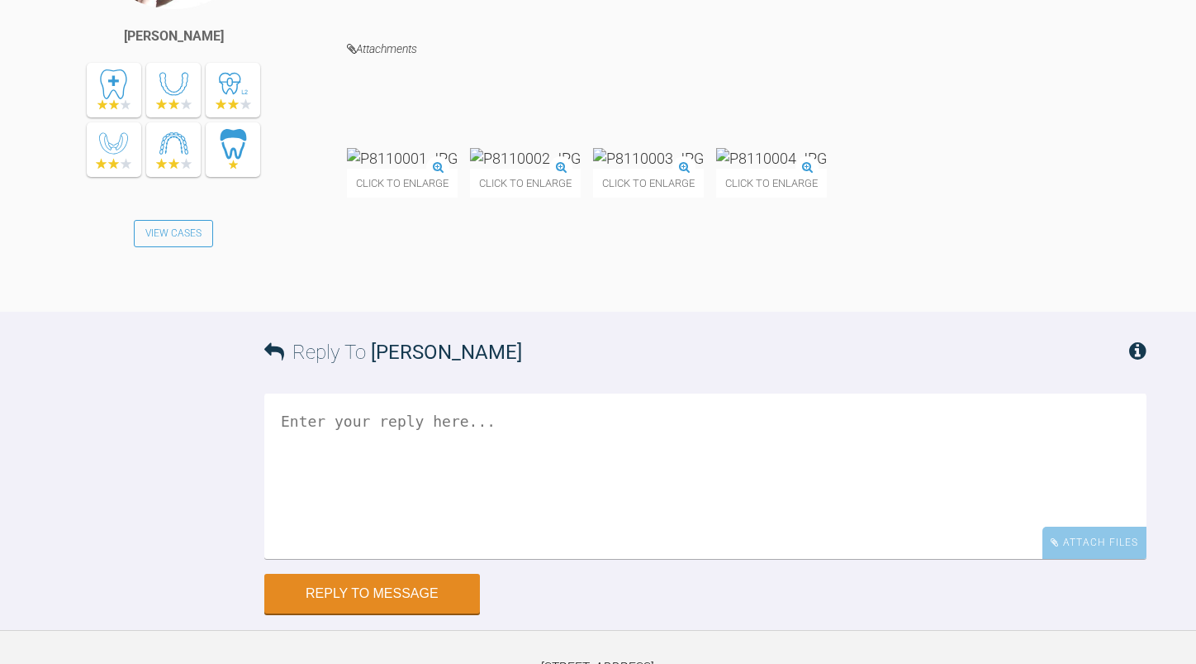
scroll to position [11570, 0]
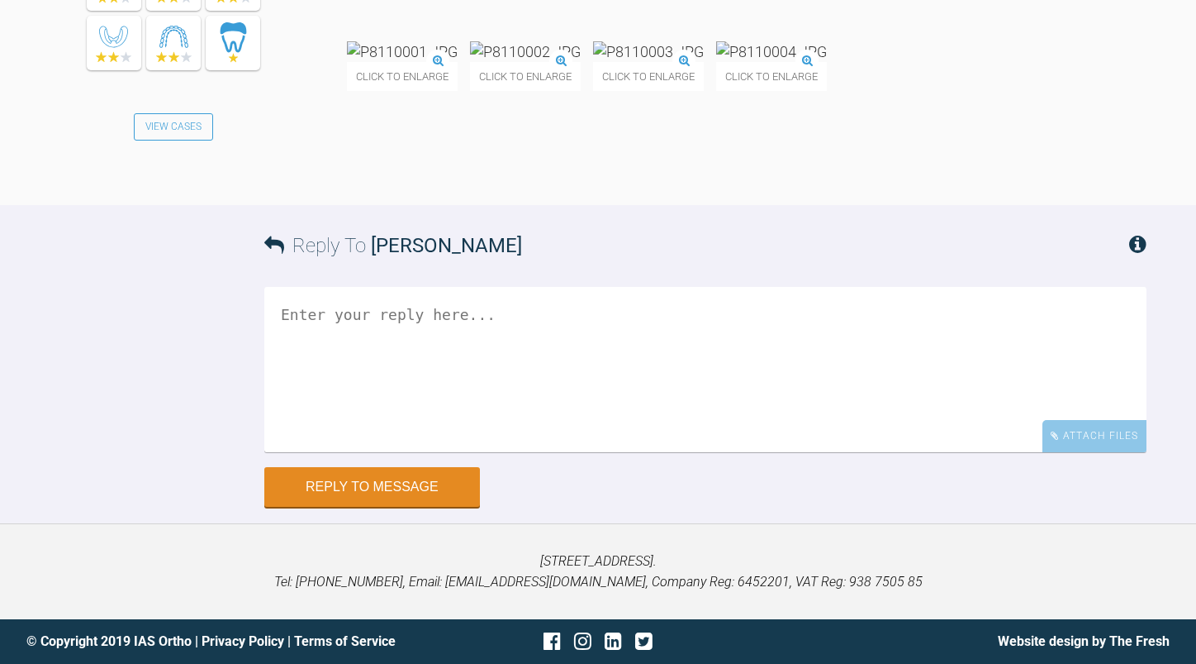
click at [374, 354] on textarea at bounding box center [705, 369] width 883 height 165
type textarea "ok keep me posted."
click at [398, 483] on button "Reply to Message" at bounding box center [372, 489] width 216 height 40
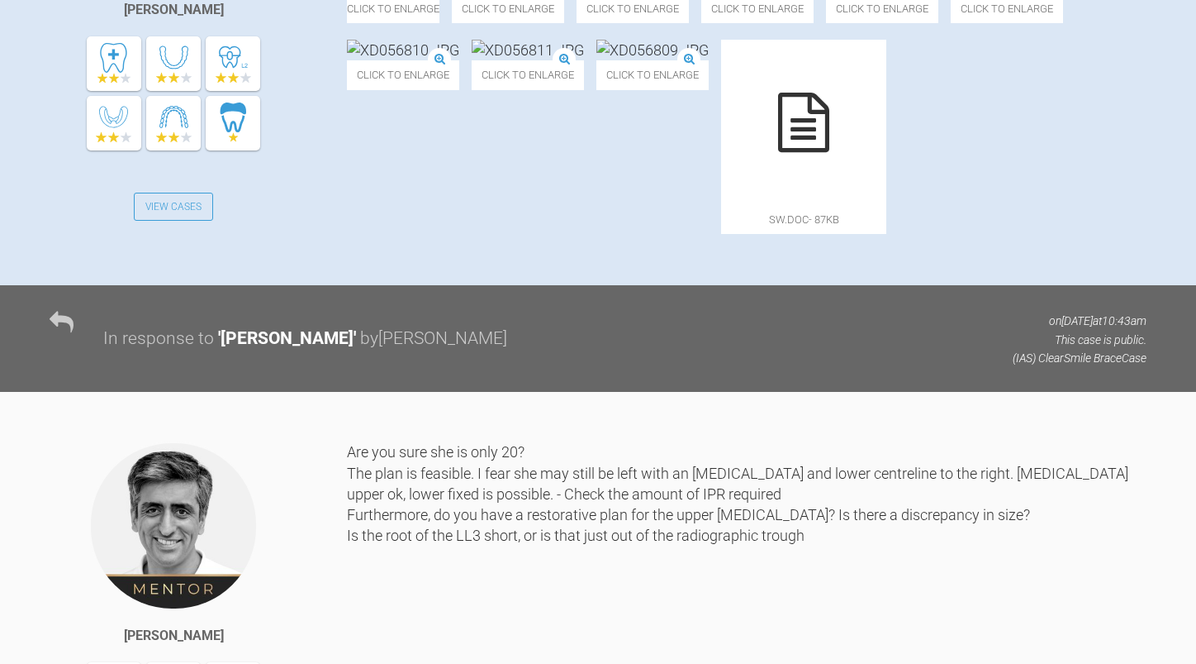
scroll to position [0, 0]
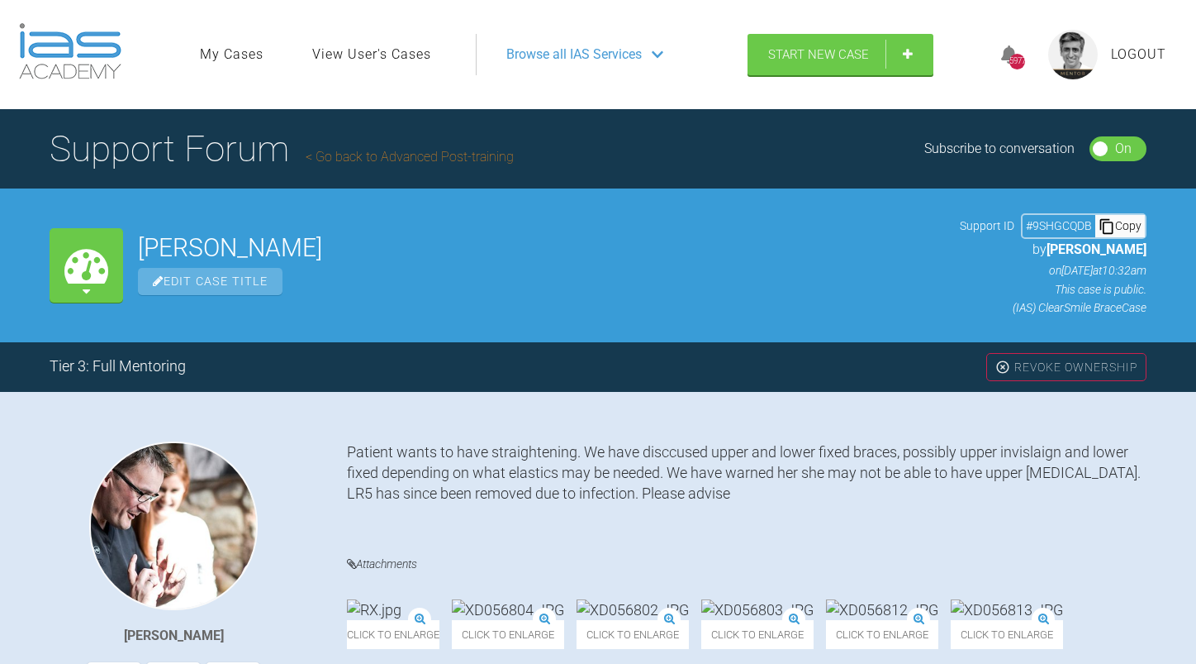
click at [333, 157] on link "Go back to Advanced Post-training" at bounding box center [410, 157] width 208 height 16
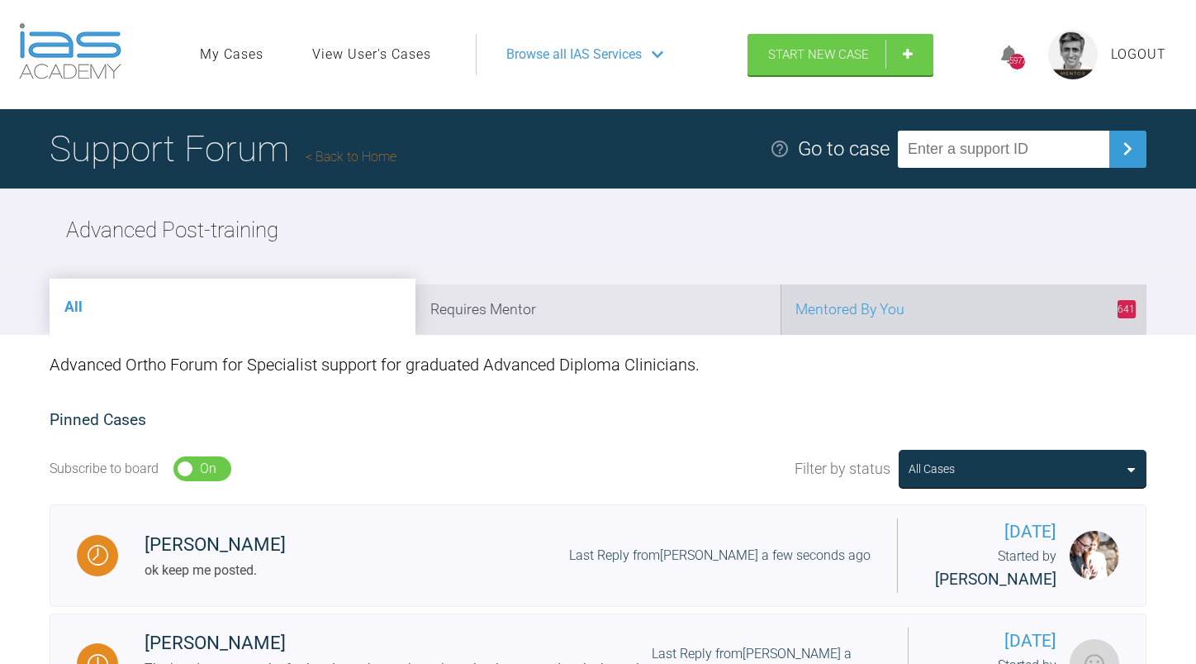
click at [922, 316] on li "641 Mentored By You" at bounding box center [964, 309] width 366 height 50
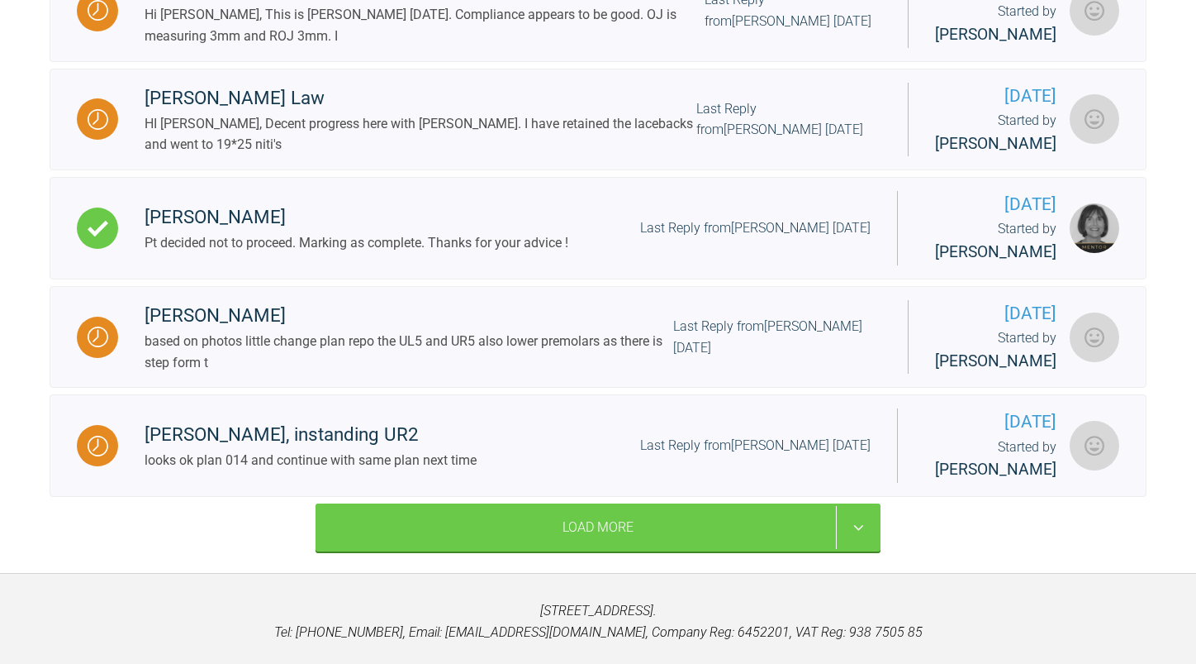
scroll to position [1999, 0]
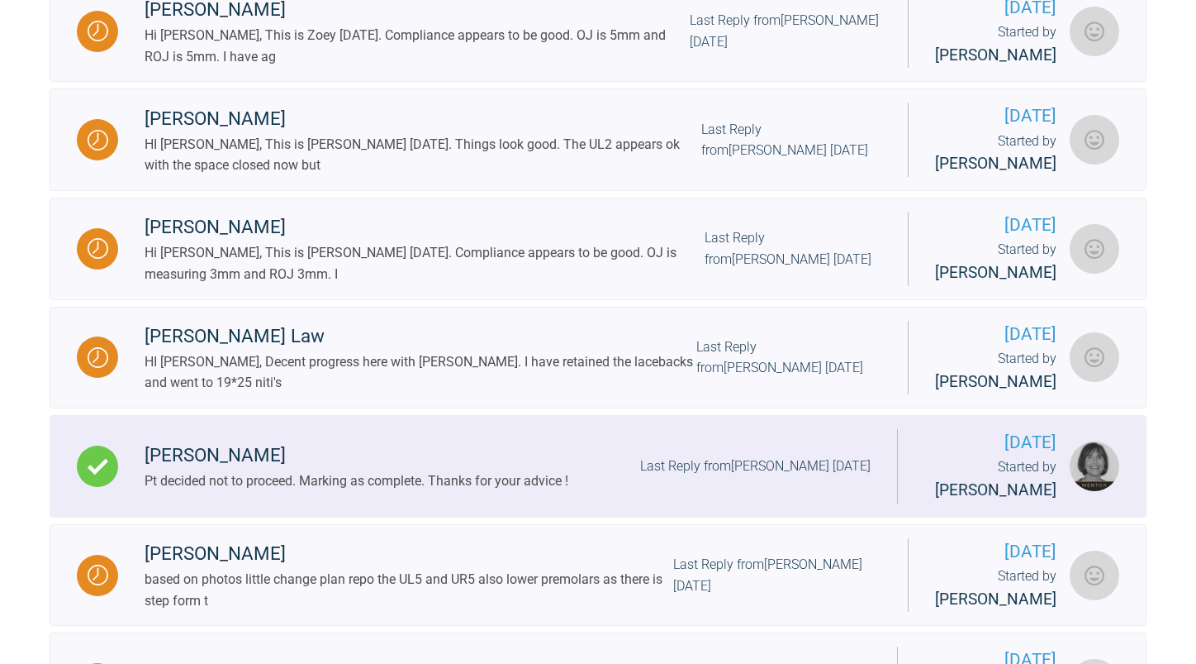
click at [586, 491] on div "[PERSON_NAME] Pt decided not to proceed. Marking as complete. Thanks for your a…" at bounding box center [507, 465] width 779 height 50
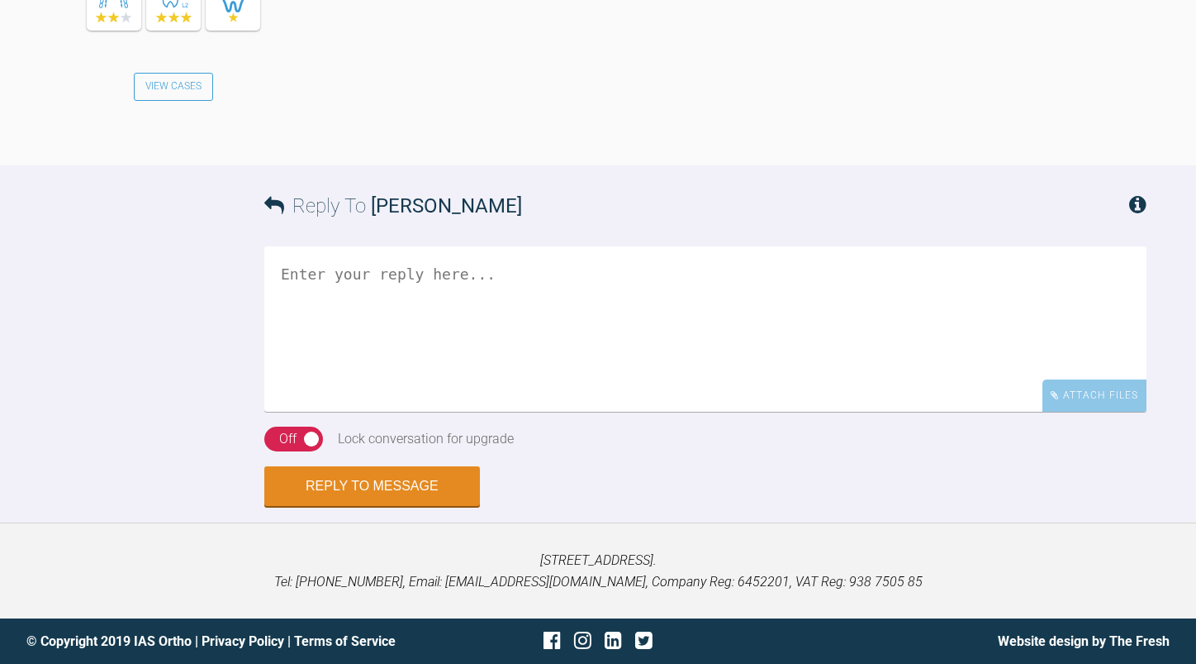
scroll to position [2214, 0]
click at [554, 337] on textarea at bounding box center [705, 328] width 883 height 165
type textarea "OK thank you for letting me know."
click at [401, 478] on button "Reply to Message" at bounding box center [372, 488] width 216 height 40
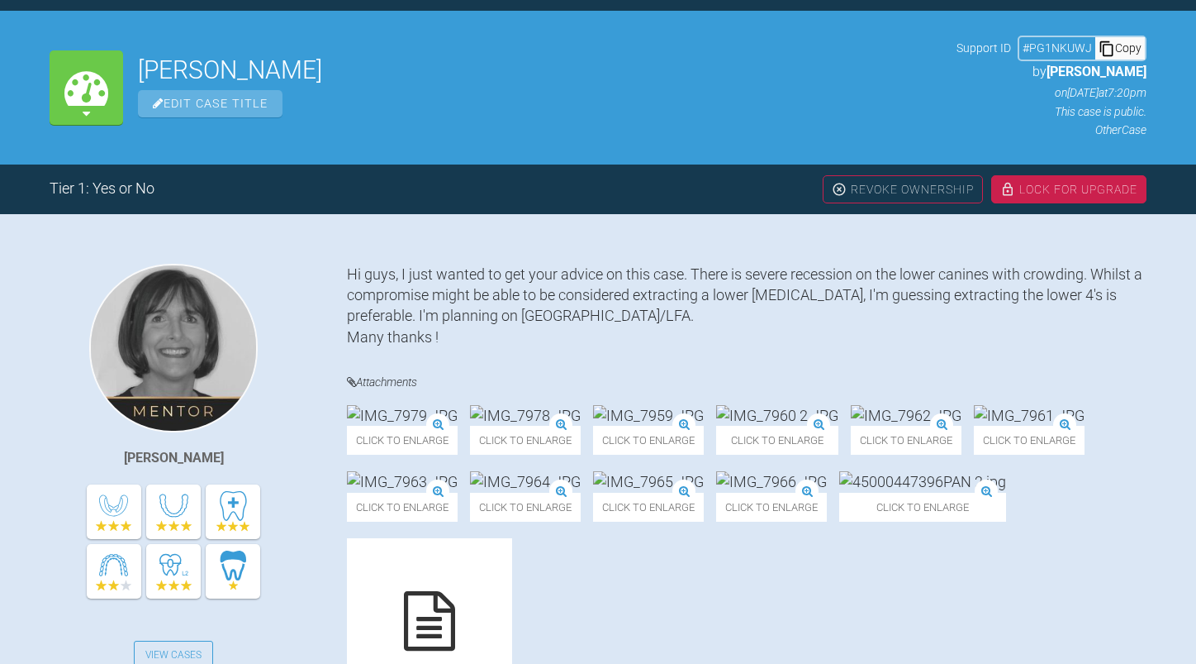
scroll to position [0, 0]
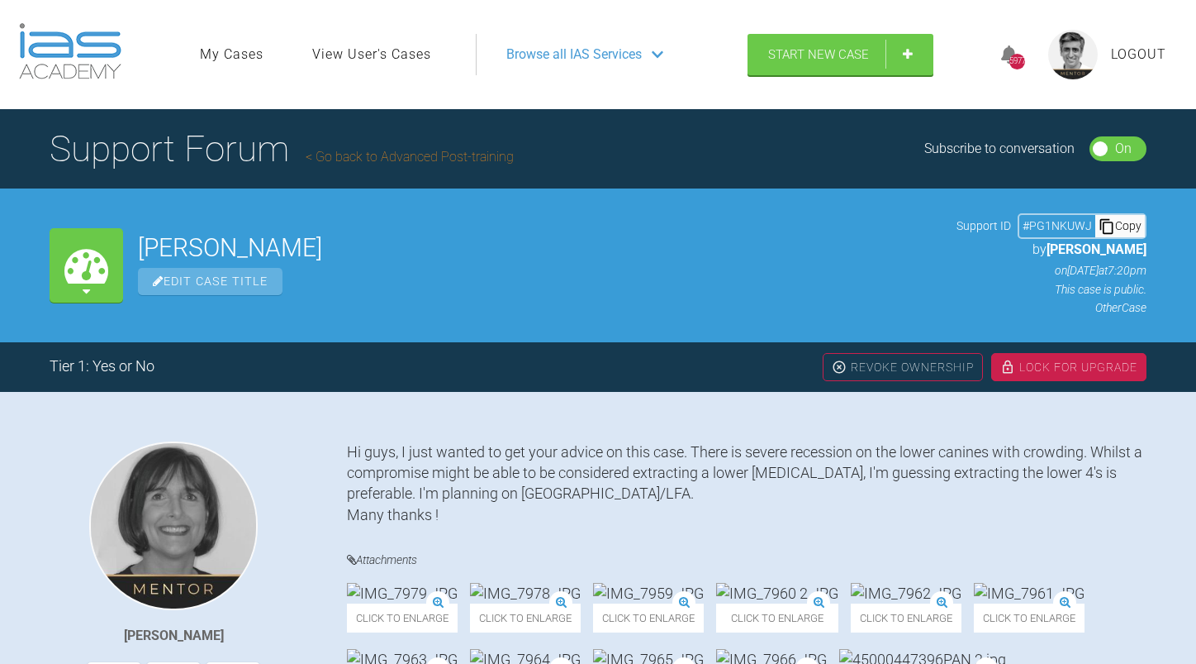
click at [468, 150] on link "Go back to Advanced Post-training" at bounding box center [410, 157] width 208 height 16
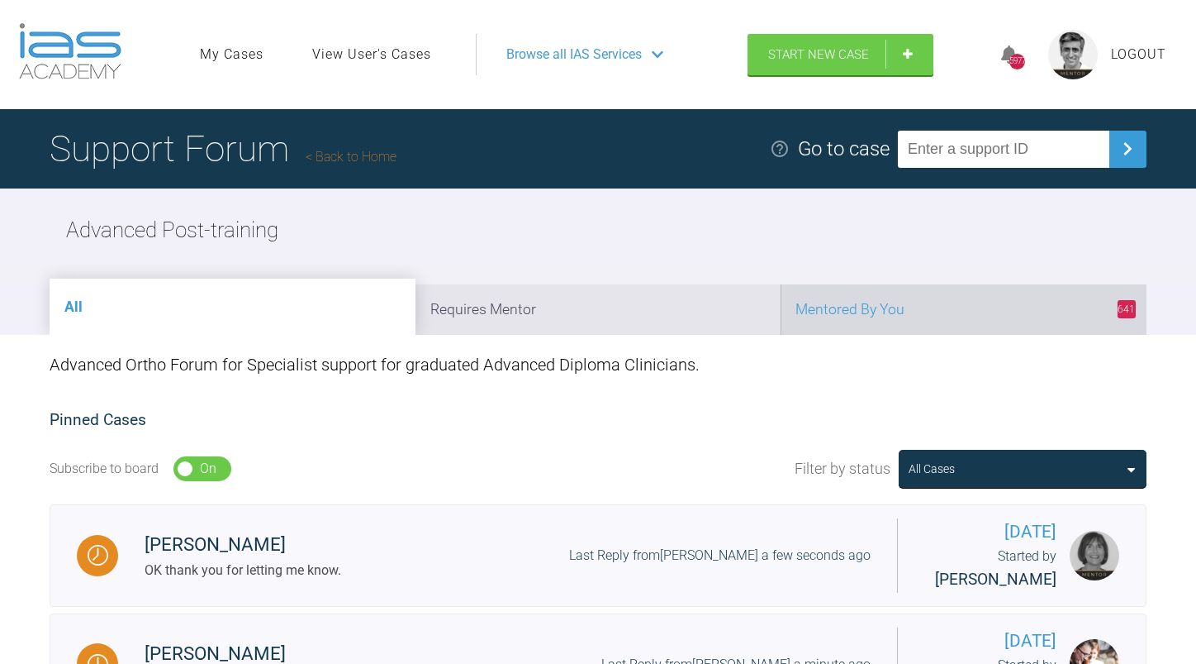
click at [894, 303] on li "641 Mentored By You" at bounding box center [964, 309] width 366 height 50
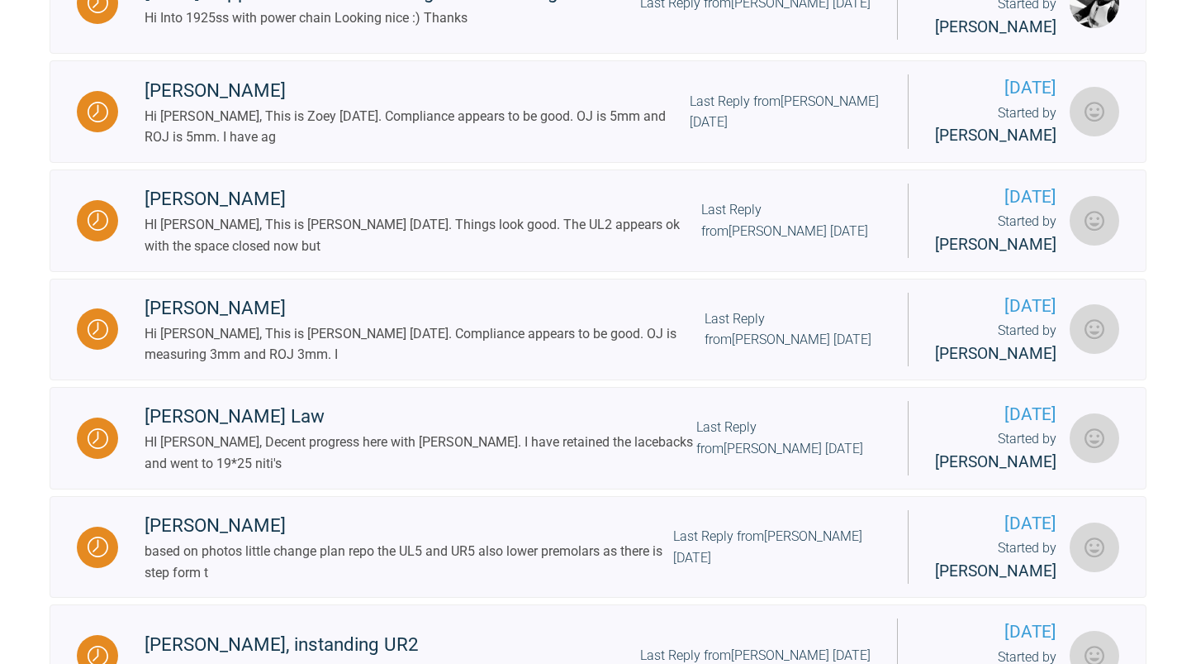
scroll to position [2231, 0]
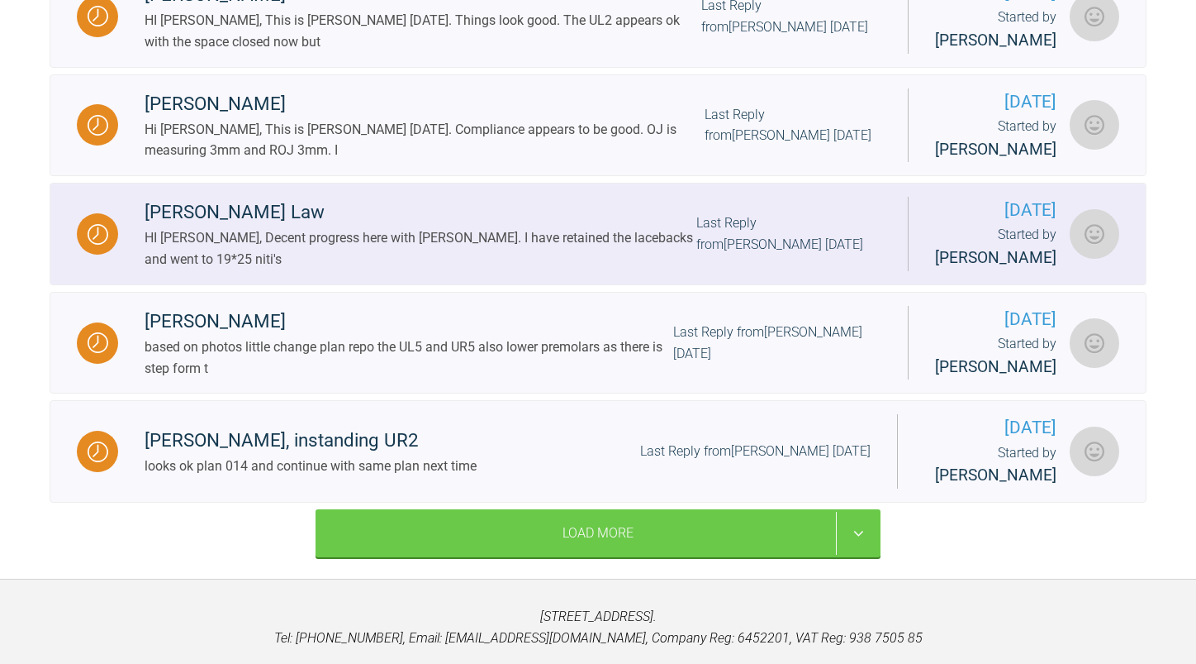
click at [645, 227] on div "[PERSON_NAME] Law" at bounding box center [421, 212] width 552 height 30
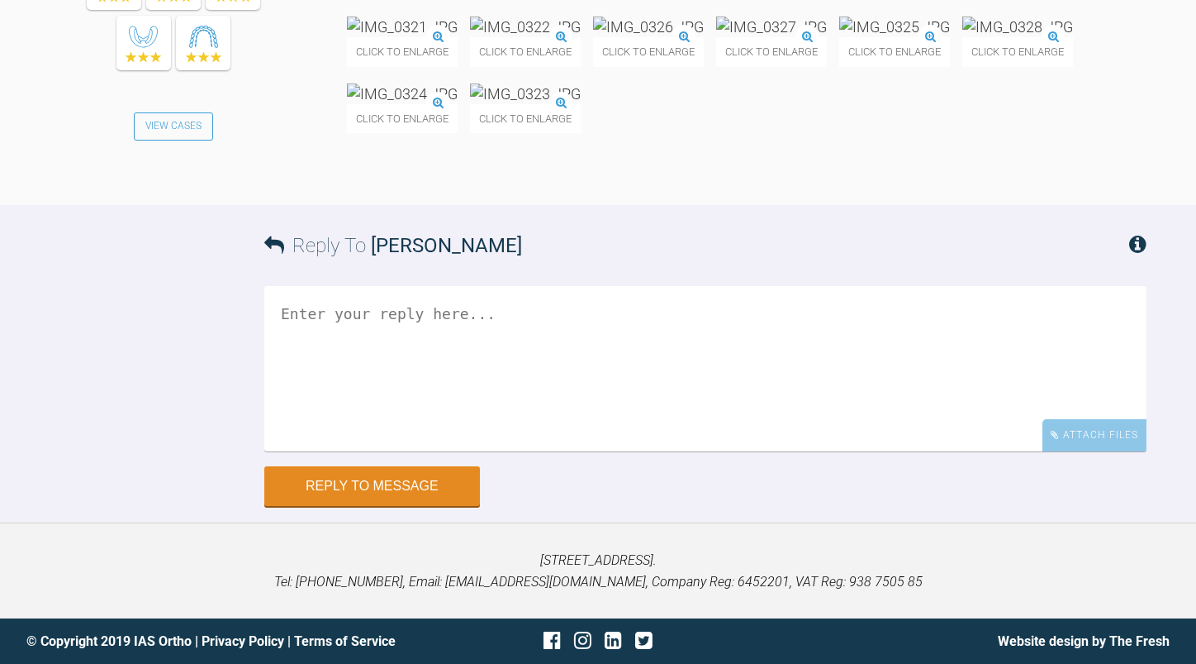
scroll to position [7290, 0]
click at [545, 426] on textarea at bounding box center [705, 368] width 883 height 165
click at [297, 414] on textarea "Ok it looks nice gp into ss next time." at bounding box center [705, 368] width 883 height 165
type textarea "Ok it looks nice go into ss next time."
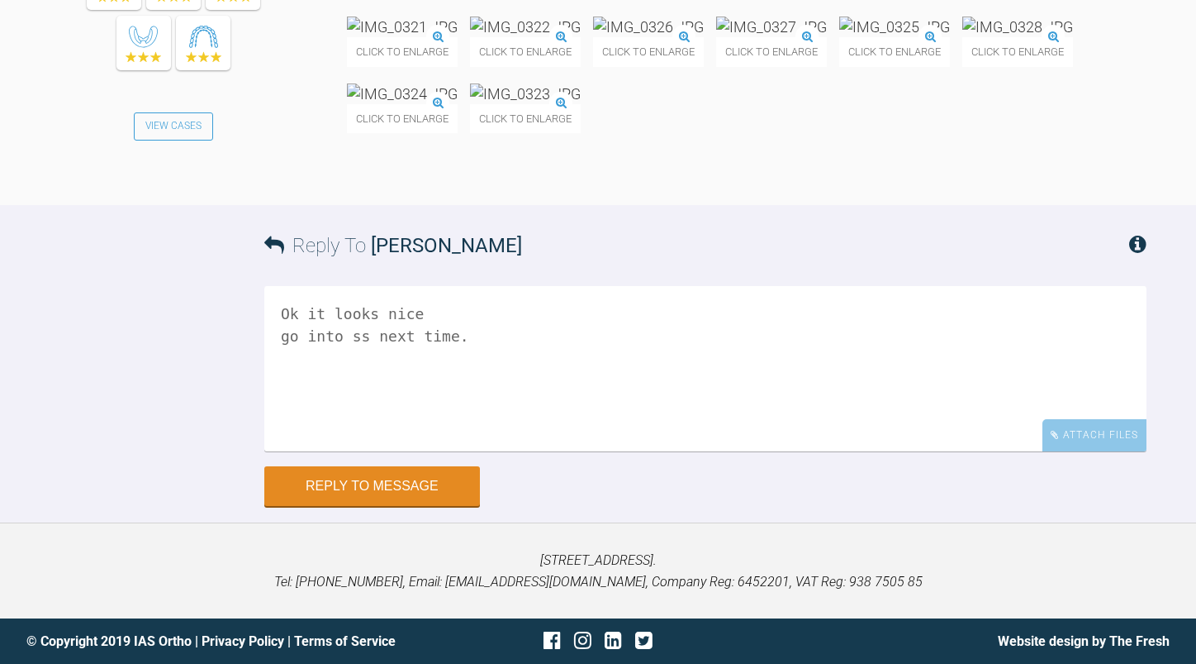
click at [963, 37] on img at bounding box center [1018, 27] width 111 height 21
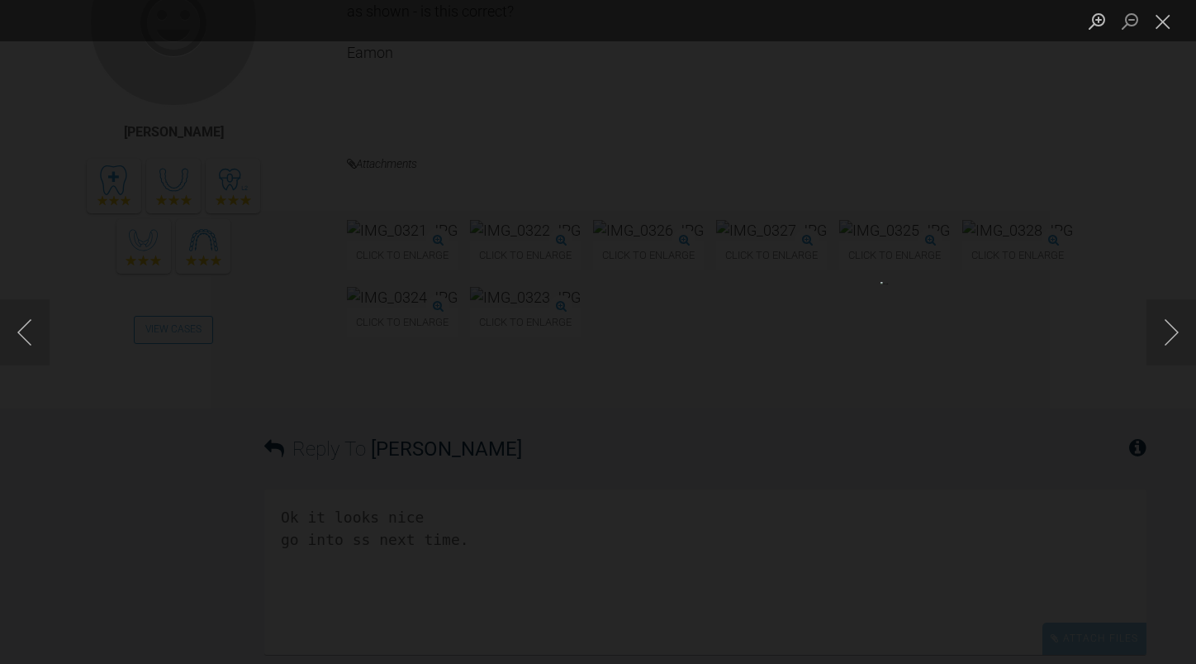
scroll to position [6629, 0]
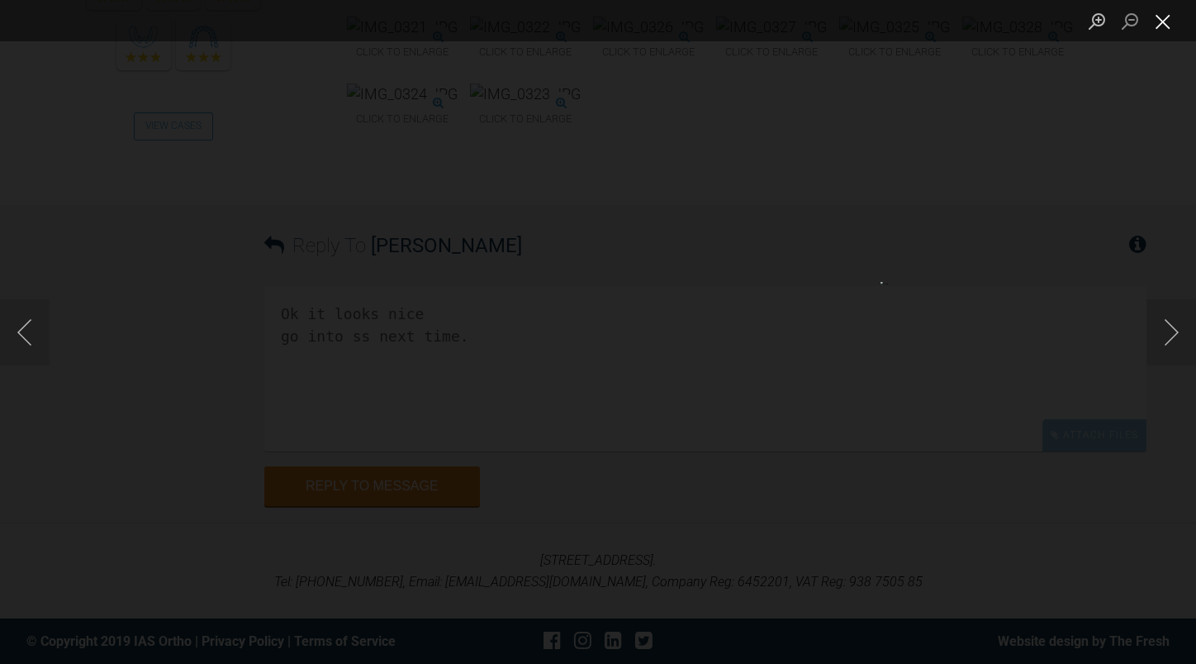
click at [1155, 23] on button "Close lightbox" at bounding box center [1163, 21] width 33 height 29
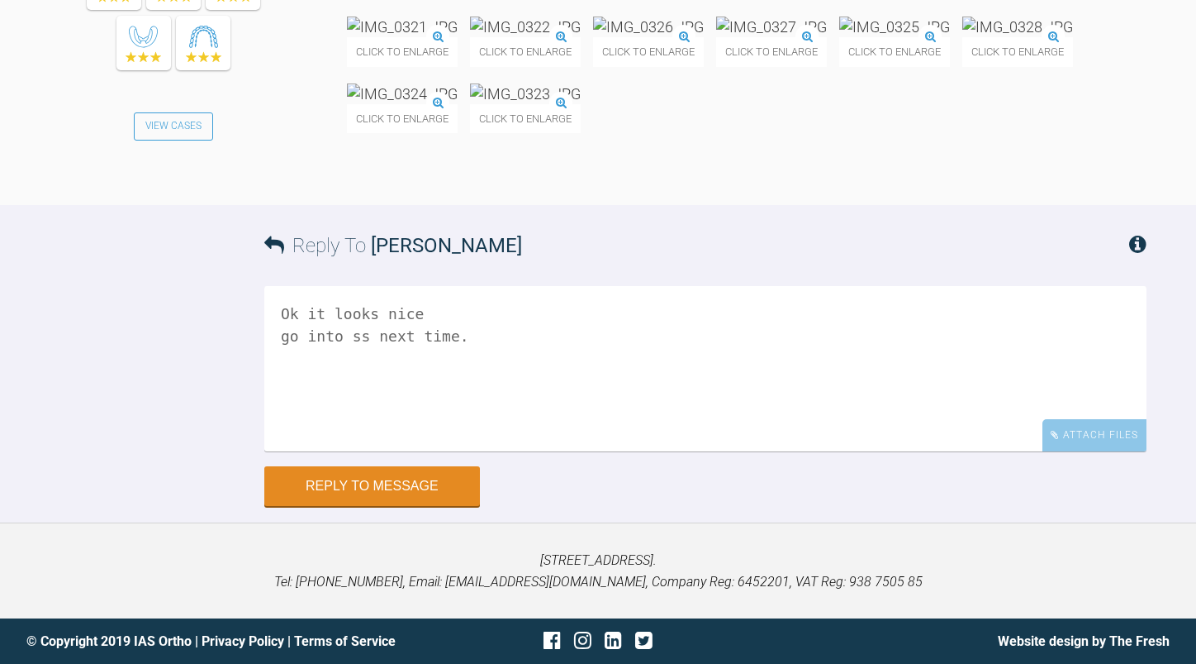
scroll to position [7365, 0]
click at [417, 484] on button "Reply to Message" at bounding box center [372, 488] width 216 height 40
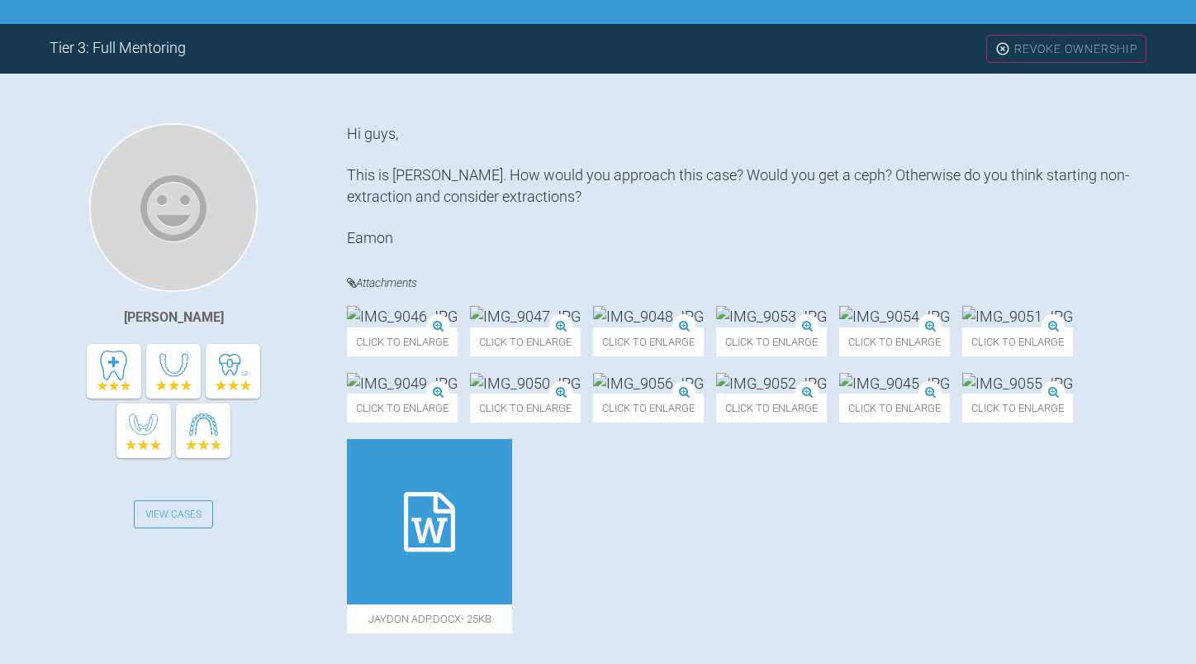
scroll to position [0, 0]
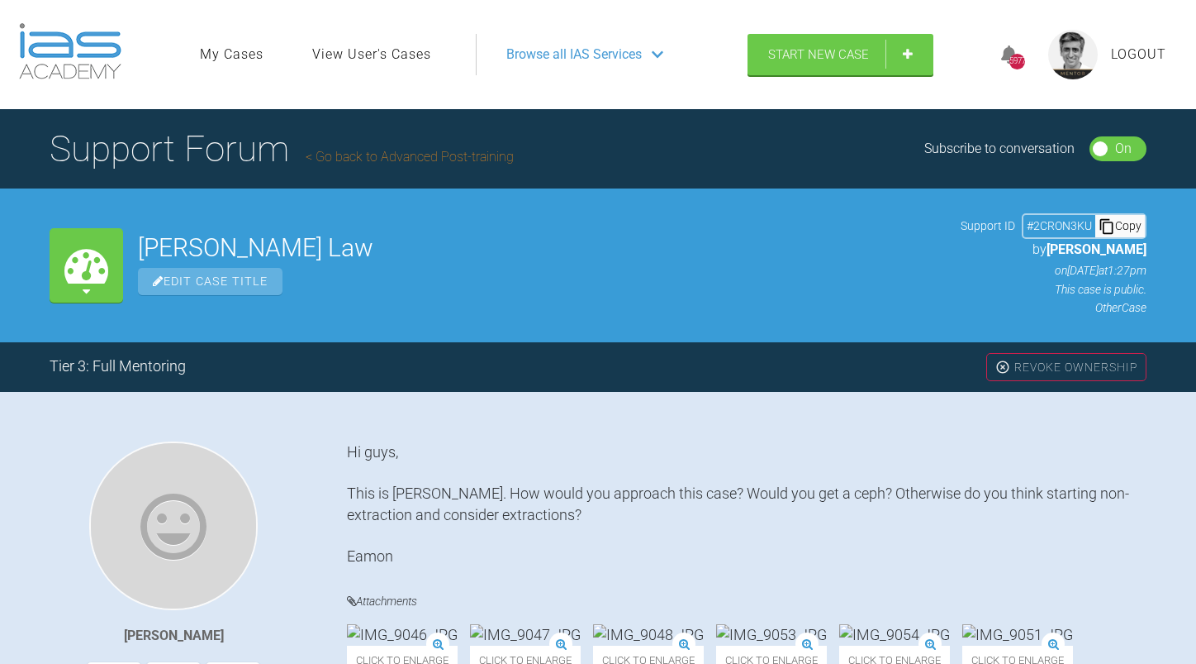
click at [449, 160] on link "Go back to Advanced Post-training" at bounding box center [410, 157] width 208 height 16
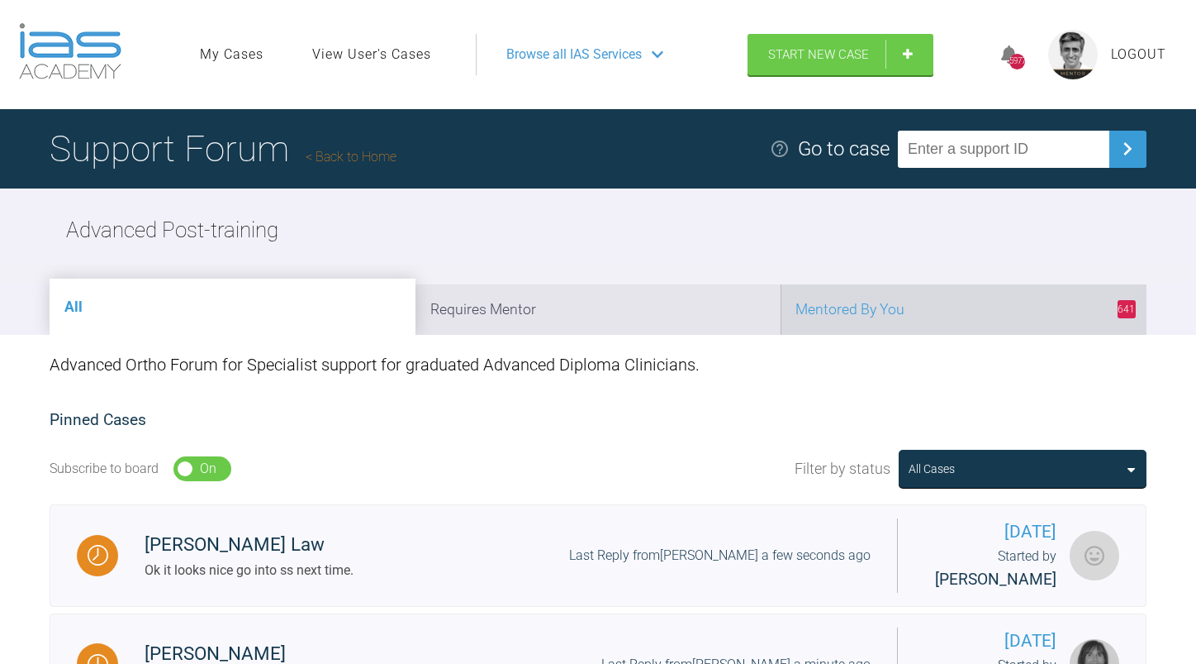
click at [902, 303] on li "641 Mentored By You" at bounding box center [964, 309] width 366 height 50
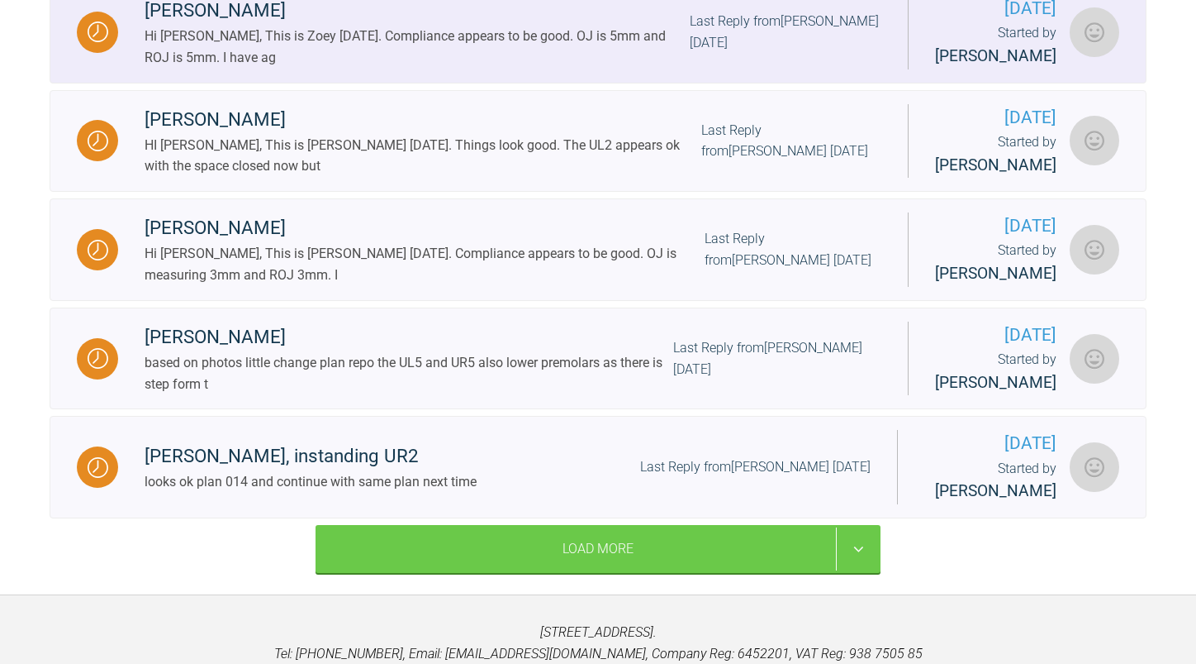
scroll to position [2022, 0]
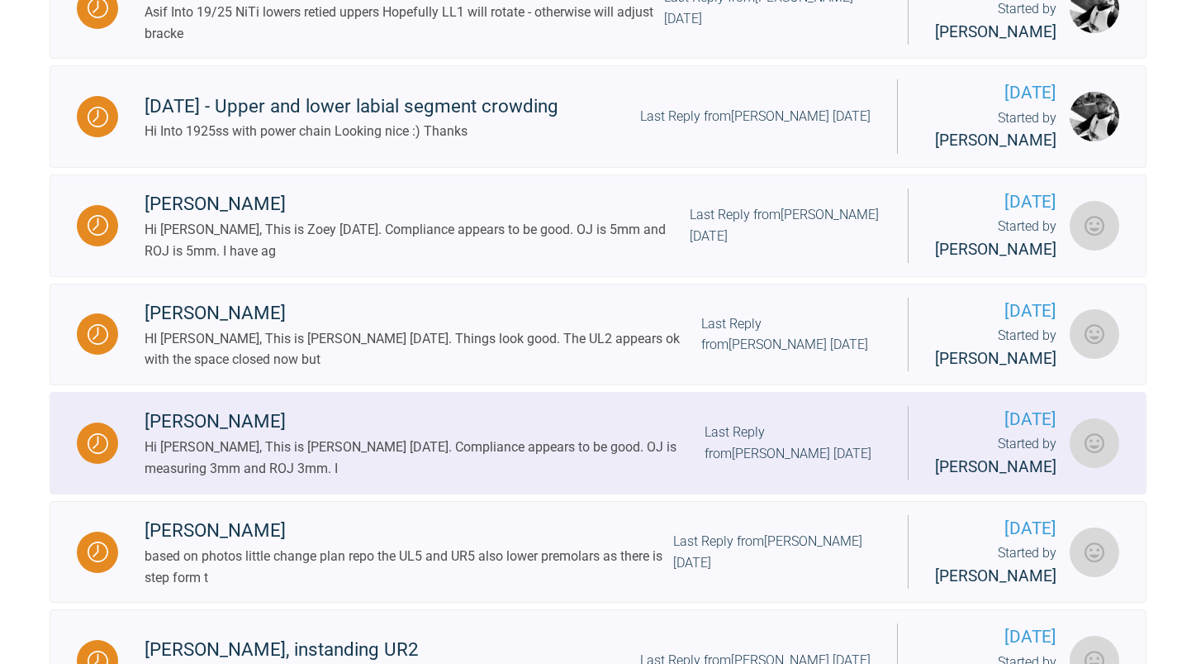
click at [705, 464] on div "Last Reply from [PERSON_NAME] [DATE]" at bounding box center [793, 442] width 177 height 42
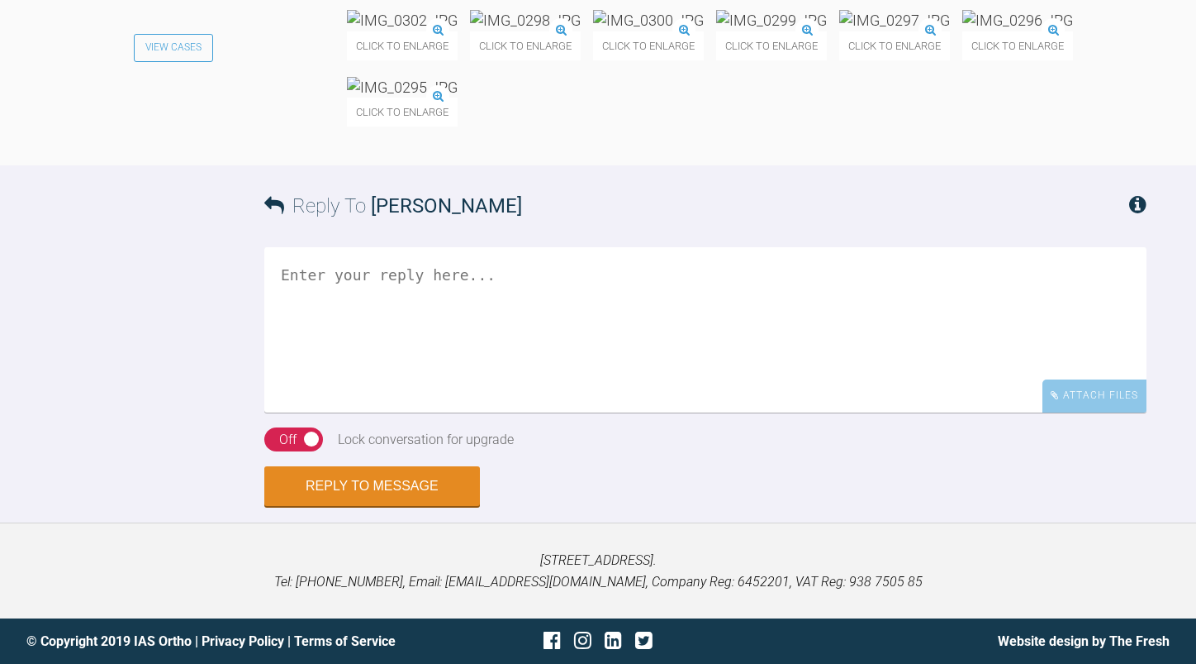
scroll to position [7747, 0]
click at [716, 31] on img at bounding box center [771, 20] width 111 height 21
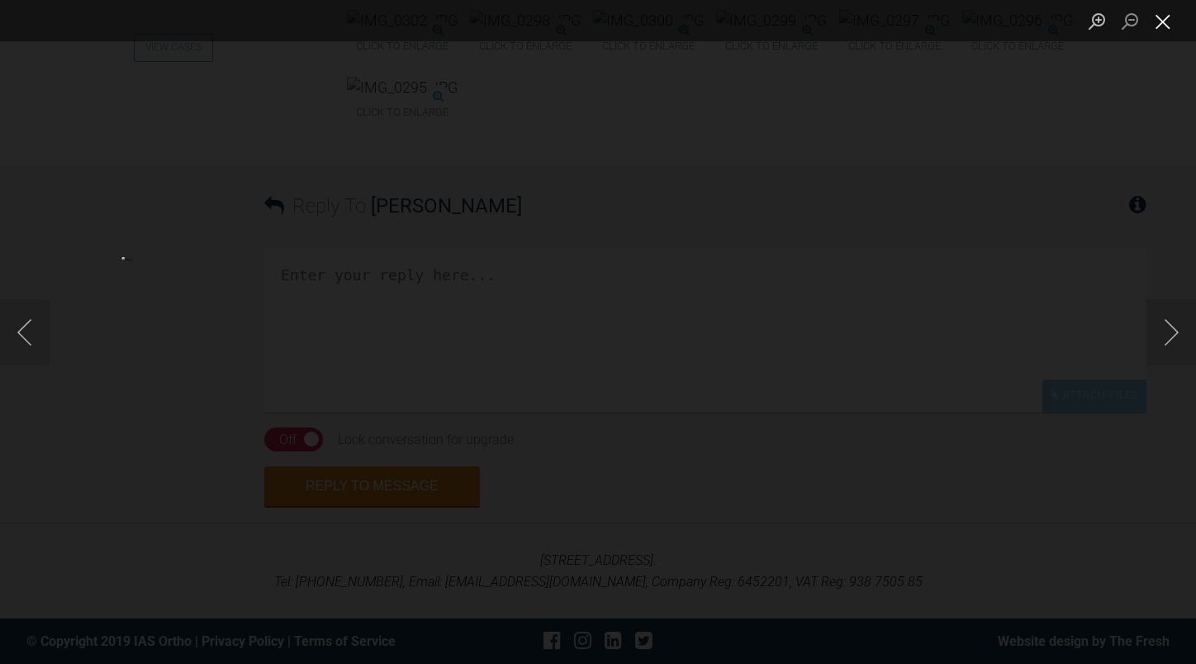
click at [1163, 29] on button "Close lightbox" at bounding box center [1163, 21] width 33 height 29
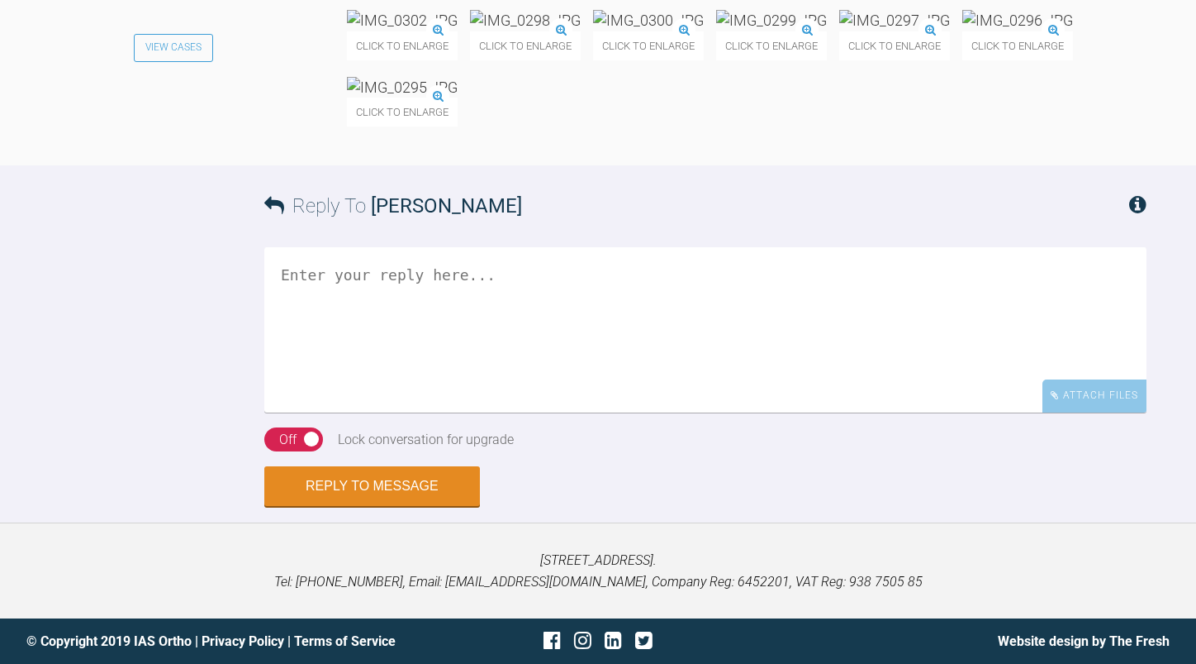
scroll to position [8057, 0]
click at [566, 412] on textarea at bounding box center [705, 329] width 883 height 165
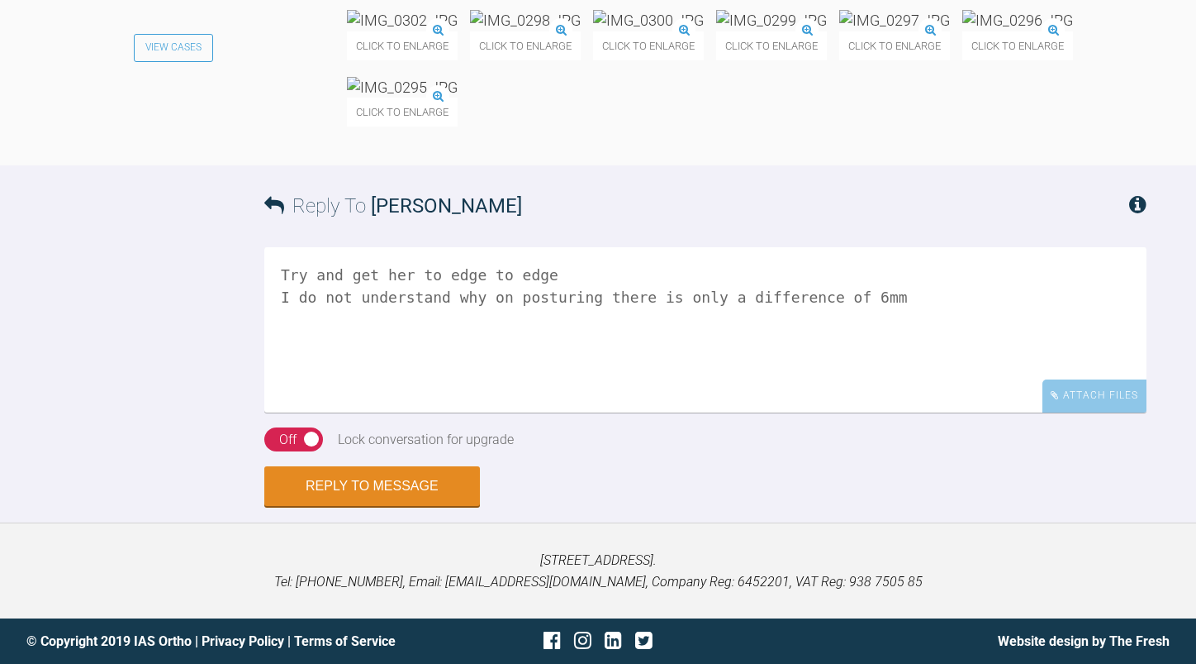
scroll to position [7561, 0]
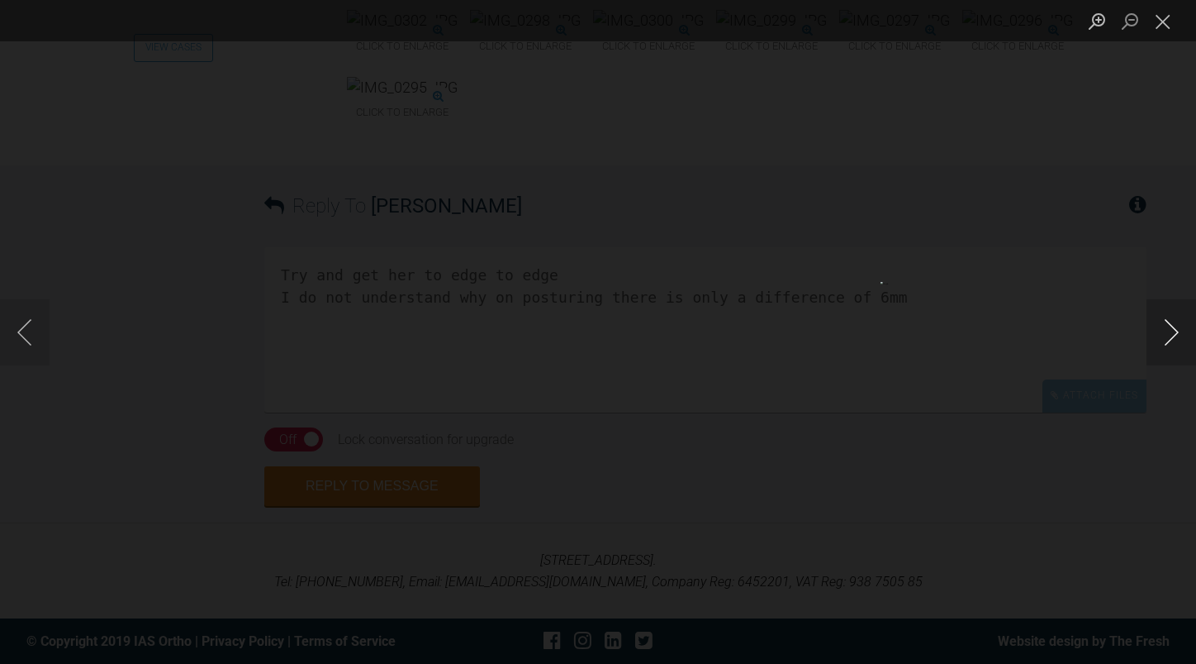
click at [1168, 331] on button "Next image" at bounding box center [1172, 332] width 50 height 66
click at [1168, 23] on button "Close lightbox" at bounding box center [1163, 21] width 33 height 29
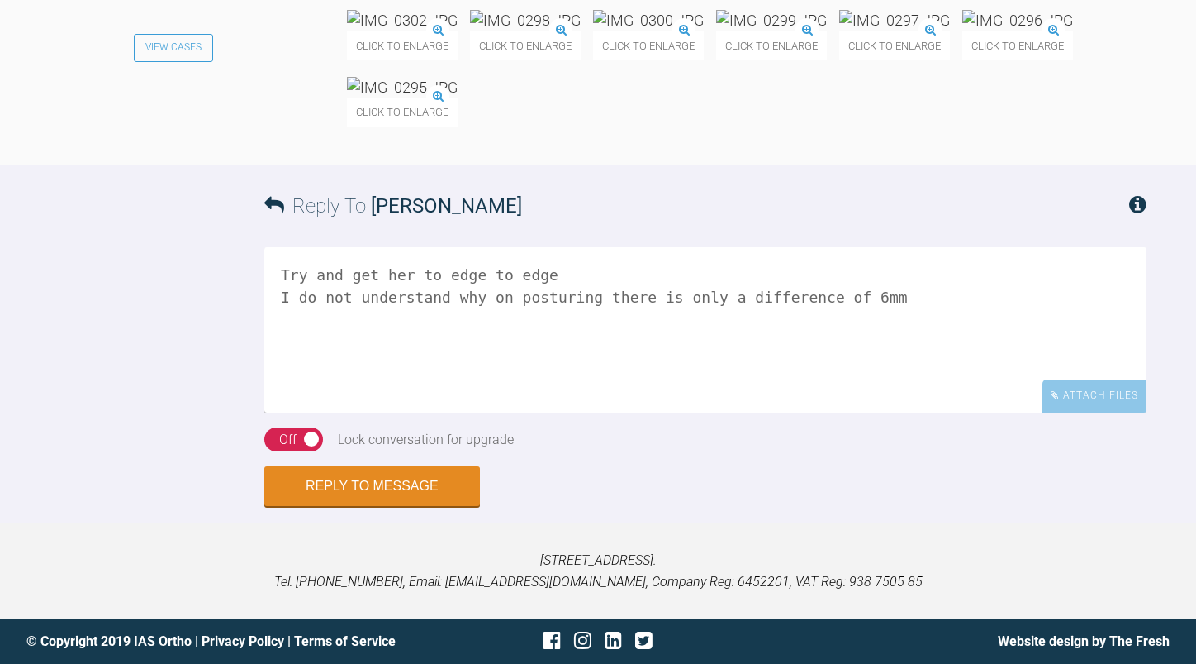
scroll to position [8139, 0]
click at [882, 292] on textarea "Try and get her to edge to edge I do not understand why on posturing there is o…" at bounding box center [705, 329] width 883 height 165
click at [392, 321] on textarea "Try and get her to edge to edge I do not understand why on posturing there is o…" at bounding box center [705, 329] width 883 height 165
click at [650, 317] on textarea "Try and get her to edge to edge I do not understand why on posturing there is o…" at bounding box center [705, 329] width 883 height 165
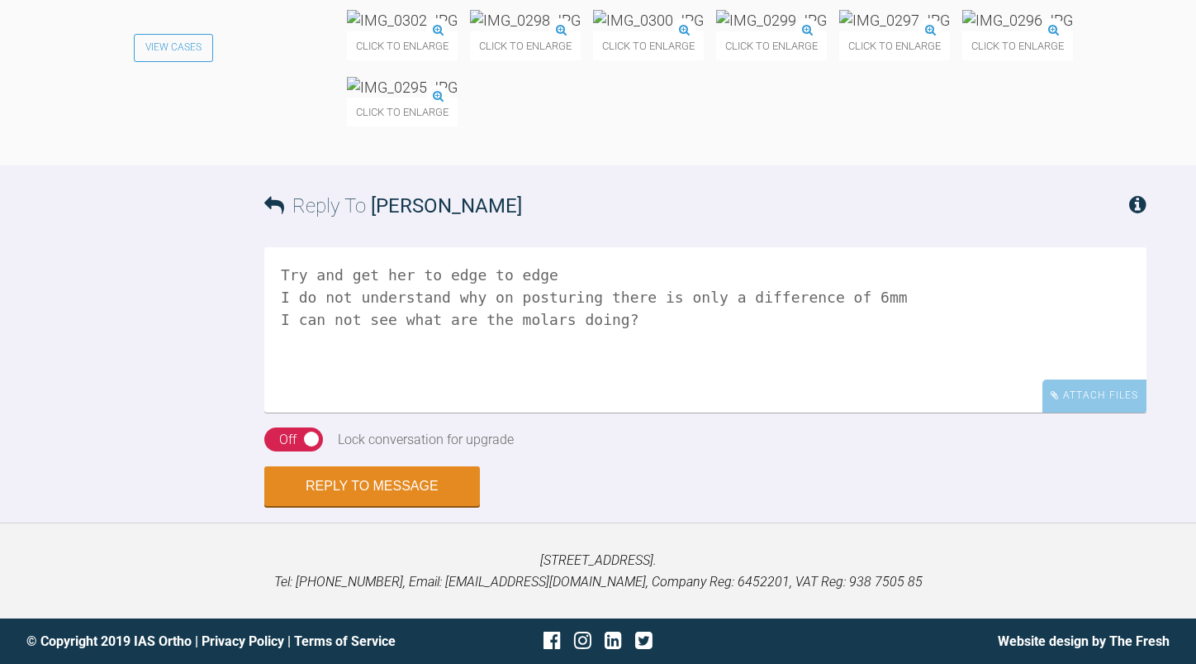
click at [634, 412] on textarea "Try and get her to edge to edge I do not understand why on posturing there is o…" at bounding box center [705, 329] width 883 height 165
click at [597, 412] on textarea "Try and get her to edge to edge I do not understand why on posturing there is o…" at bounding box center [705, 329] width 883 height 165
click at [862, 412] on textarea "Try and get her to edge to edge by reactivating the functional I do not underst…" at bounding box center [705, 329] width 883 height 165
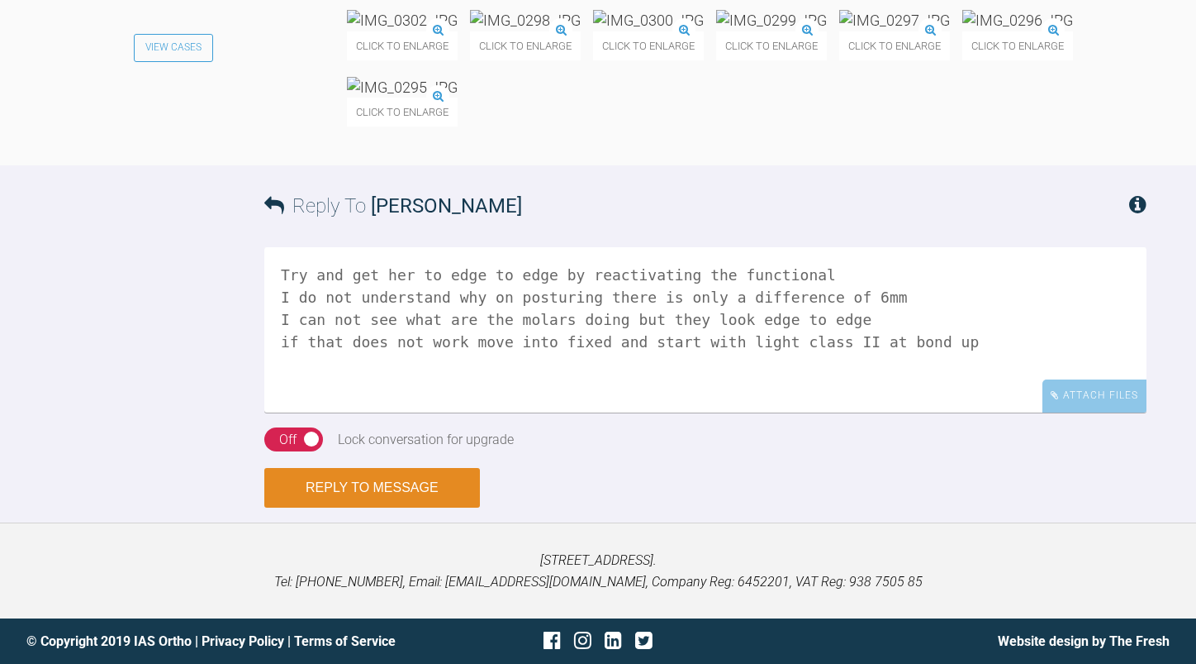
type textarea "Try and get her to edge to edge by reactivating the functional I do not underst…"
click at [411, 507] on button "Reply to Message" at bounding box center [372, 488] width 216 height 40
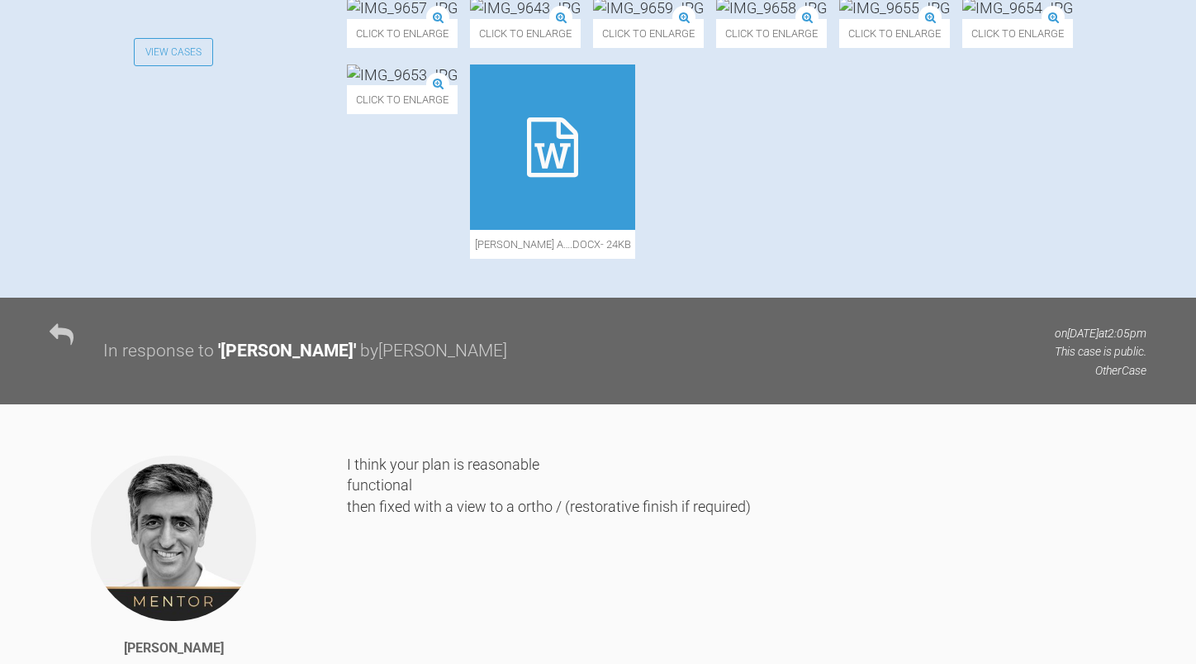
scroll to position [0, 0]
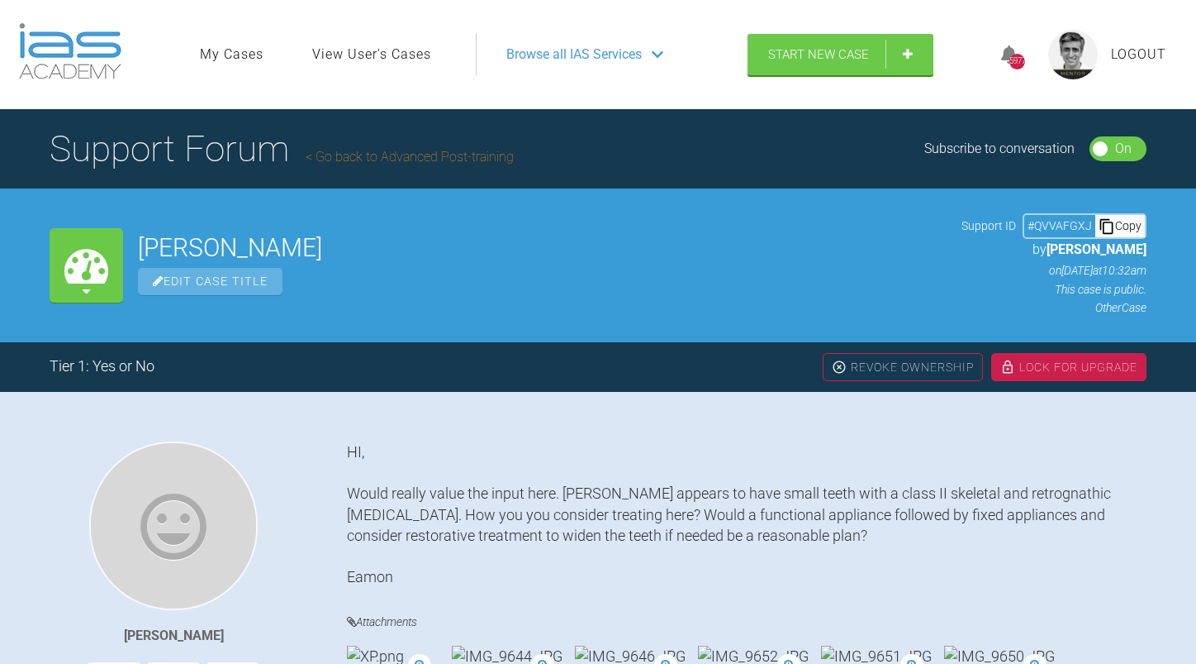
click at [448, 155] on link "Go back to Advanced Post-training" at bounding box center [410, 157] width 208 height 16
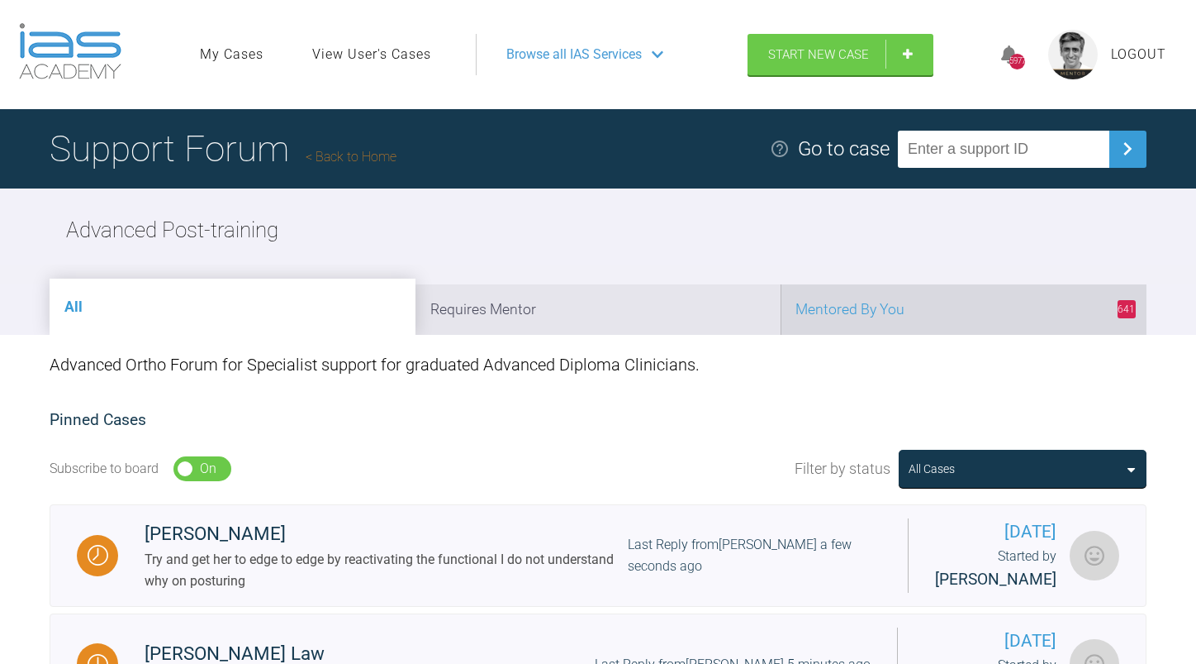
click at [879, 321] on li "641 Mentored By You" at bounding box center [964, 309] width 366 height 50
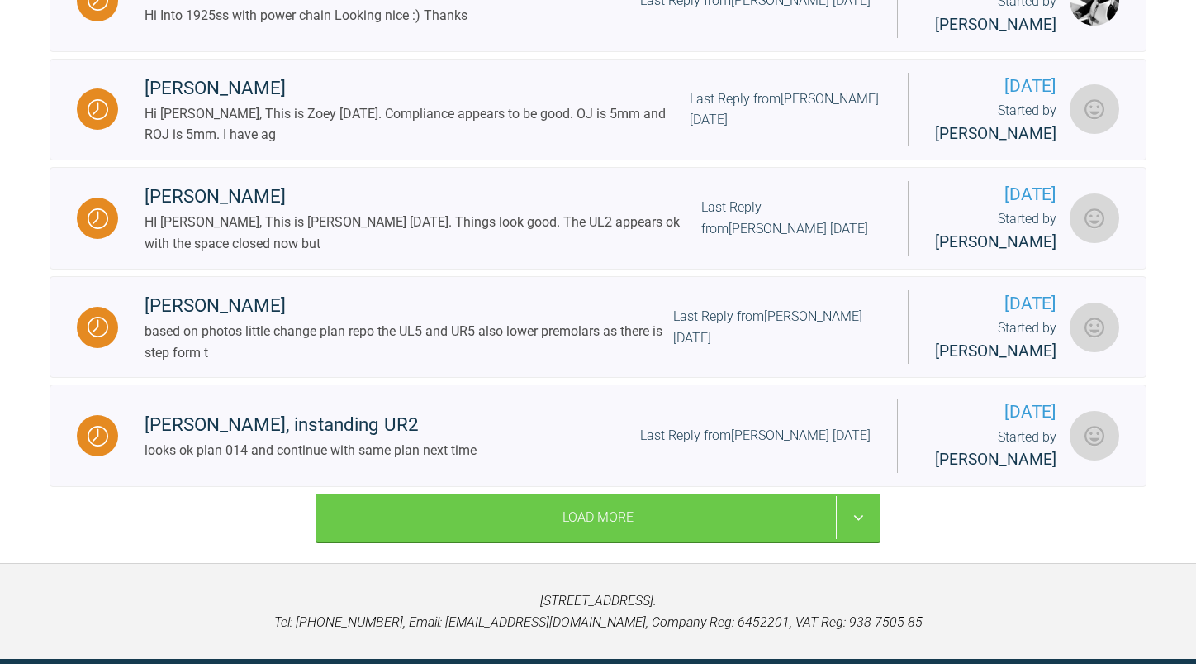
scroll to position [2100, 0]
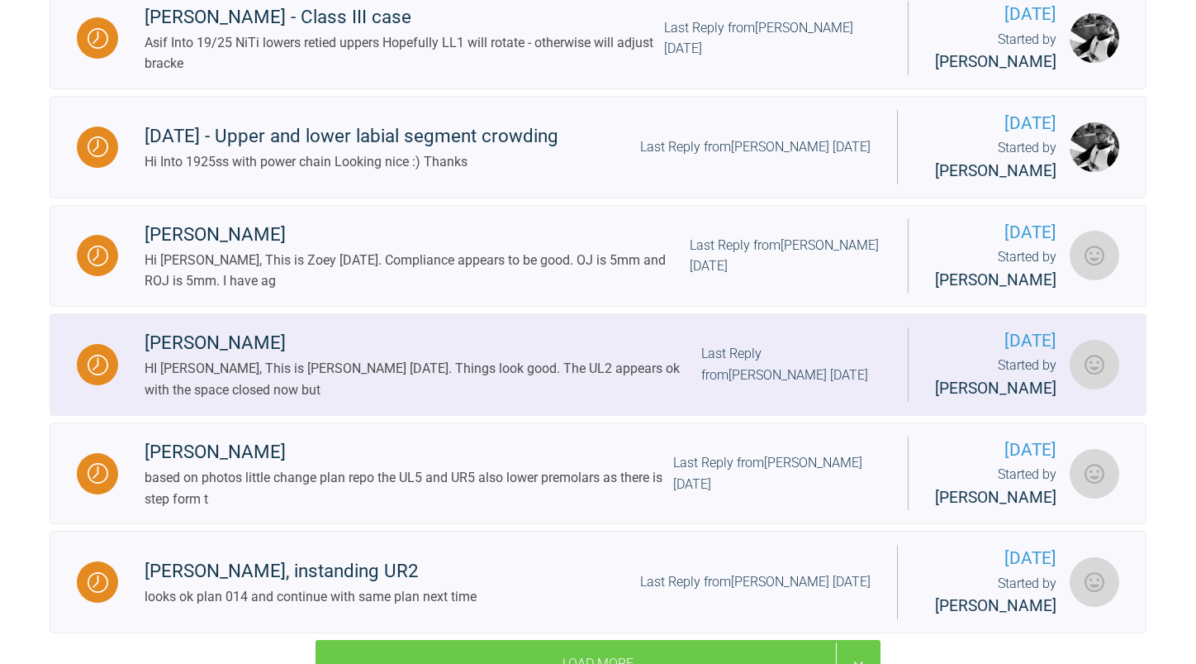
click at [623, 400] on div "HI [PERSON_NAME], This is [PERSON_NAME] [DATE]. Things look good. The UL2 appea…" at bounding box center [423, 379] width 557 height 42
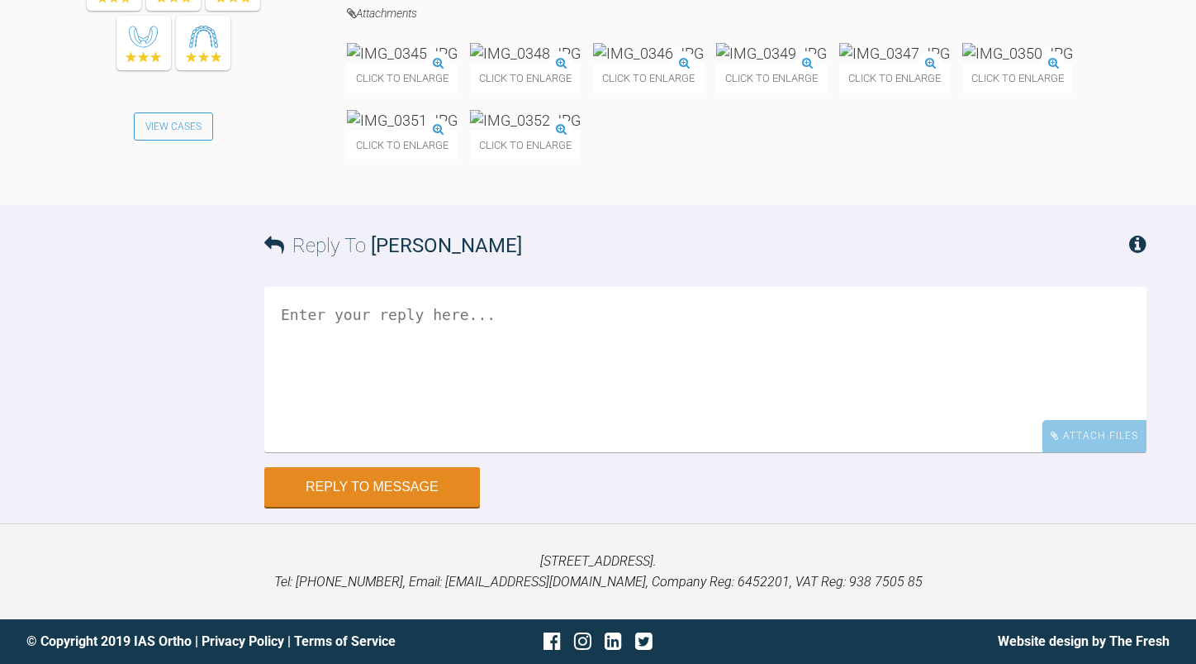
scroll to position [25046, 0]
click at [458, 131] on img at bounding box center [402, 120] width 111 height 21
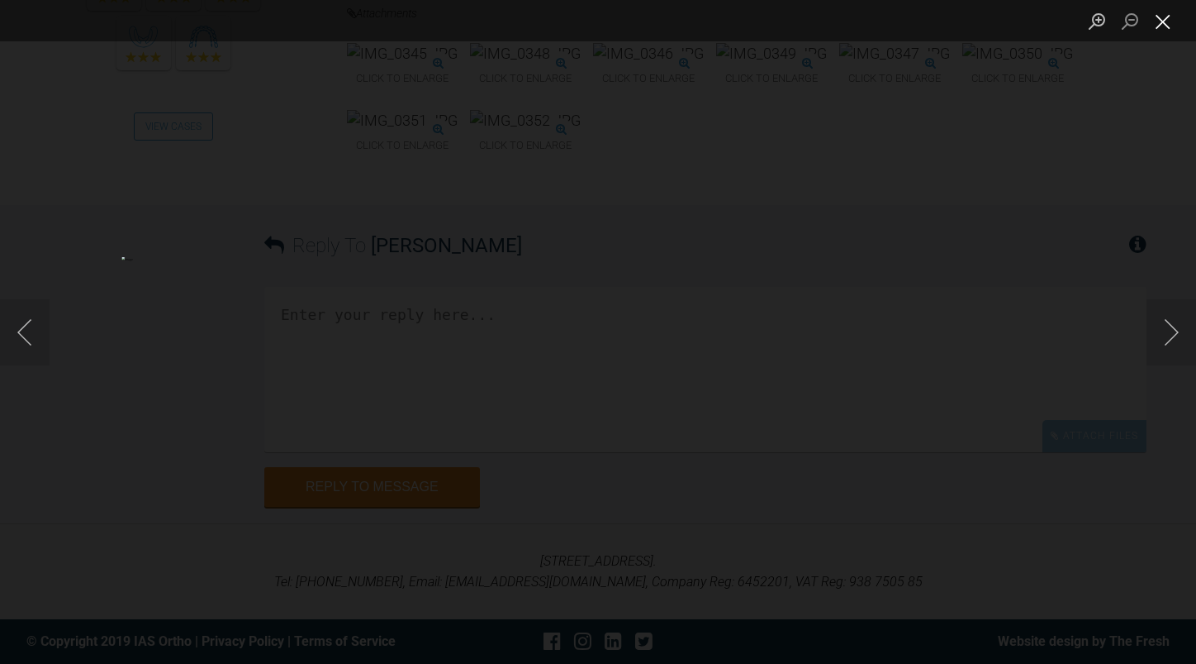
click at [1161, 28] on button "Close lightbox" at bounding box center [1163, 21] width 33 height 29
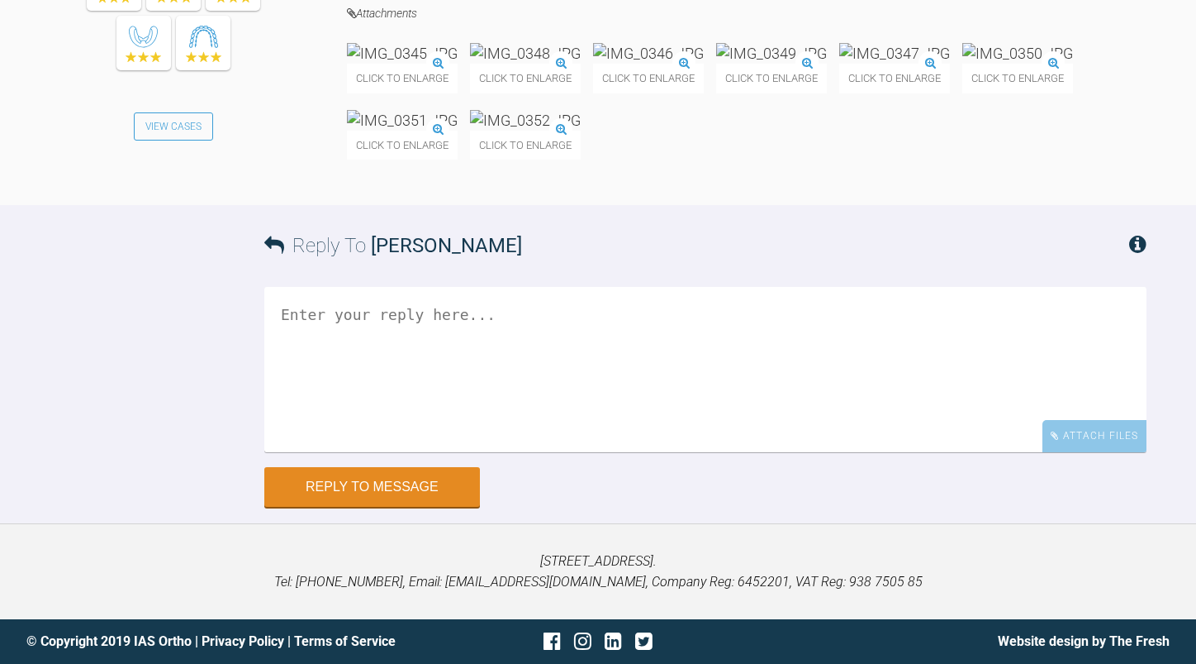
click at [312, 452] on textarea at bounding box center [705, 369] width 883 height 165
type textarea "o"
click at [534, 452] on textarea "lets see effect of the 21,25" at bounding box center [705, 369] width 883 height 165
click at [704, 64] on img at bounding box center [648, 53] width 111 height 21
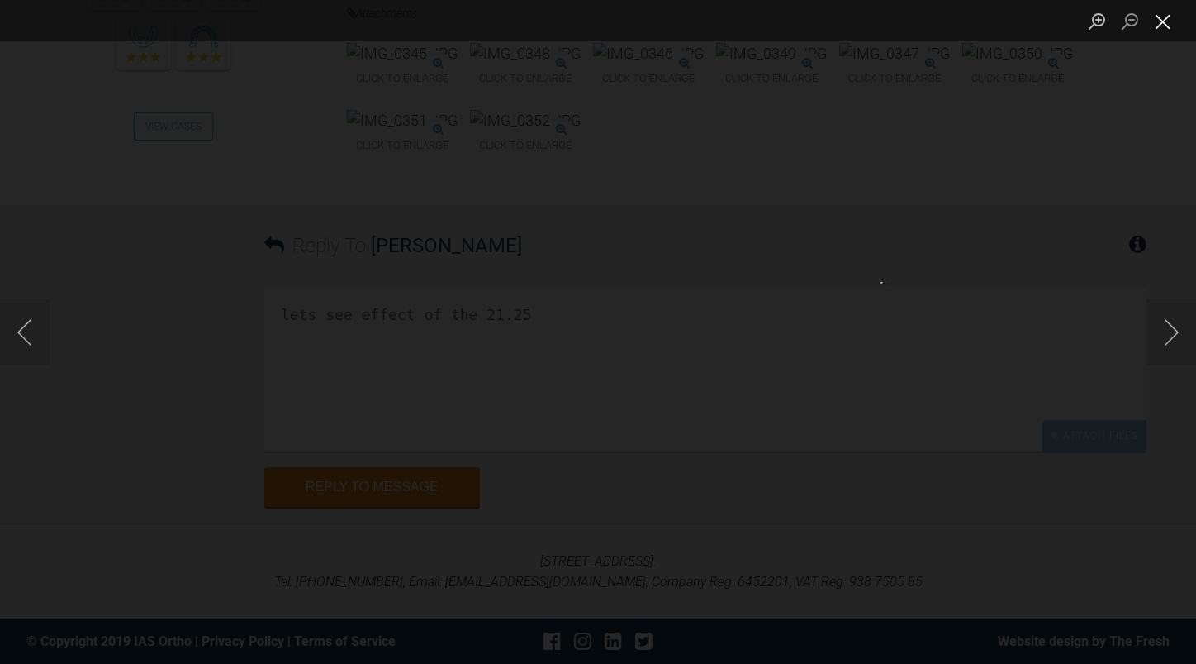
click at [1165, 26] on button "Close lightbox" at bounding box center [1163, 21] width 33 height 29
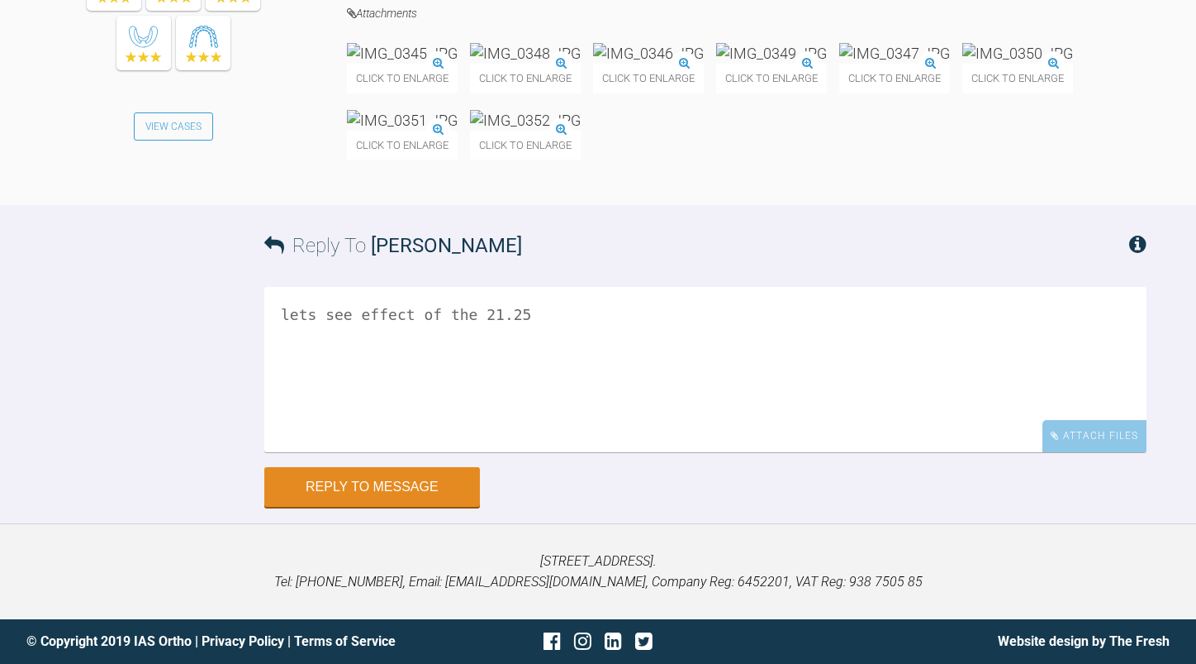
click at [535, 452] on textarea "lets see effect of the 21.25" at bounding box center [705, 369] width 883 height 165
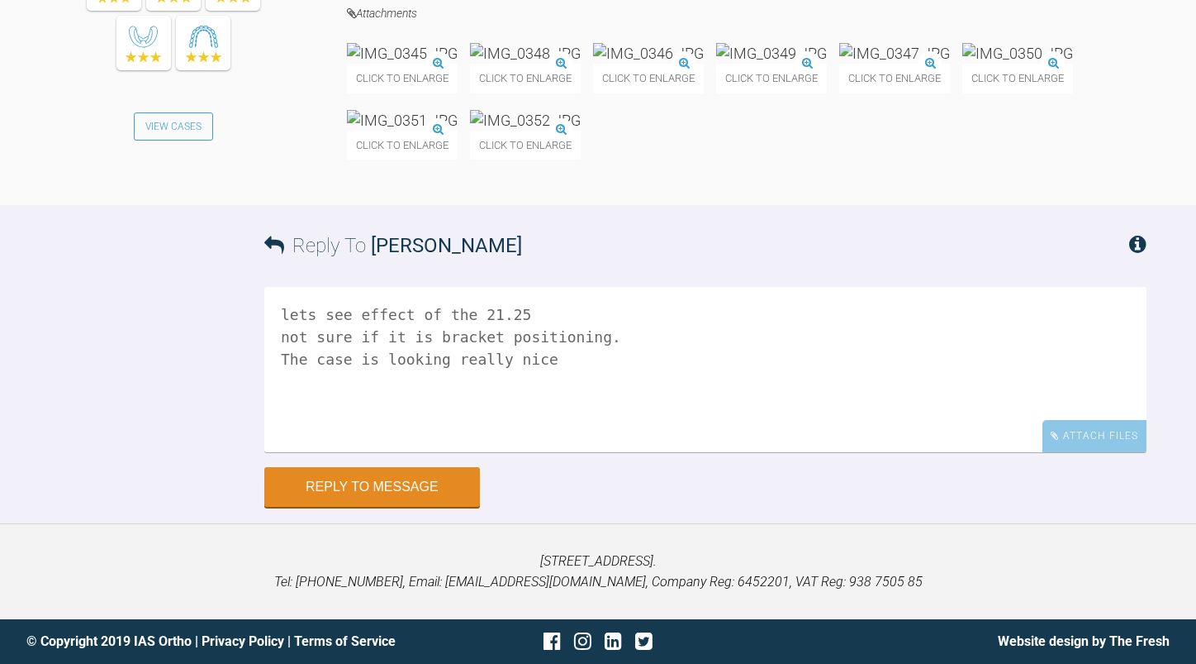
click at [840, 64] on img at bounding box center [895, 53] width 111 height 21
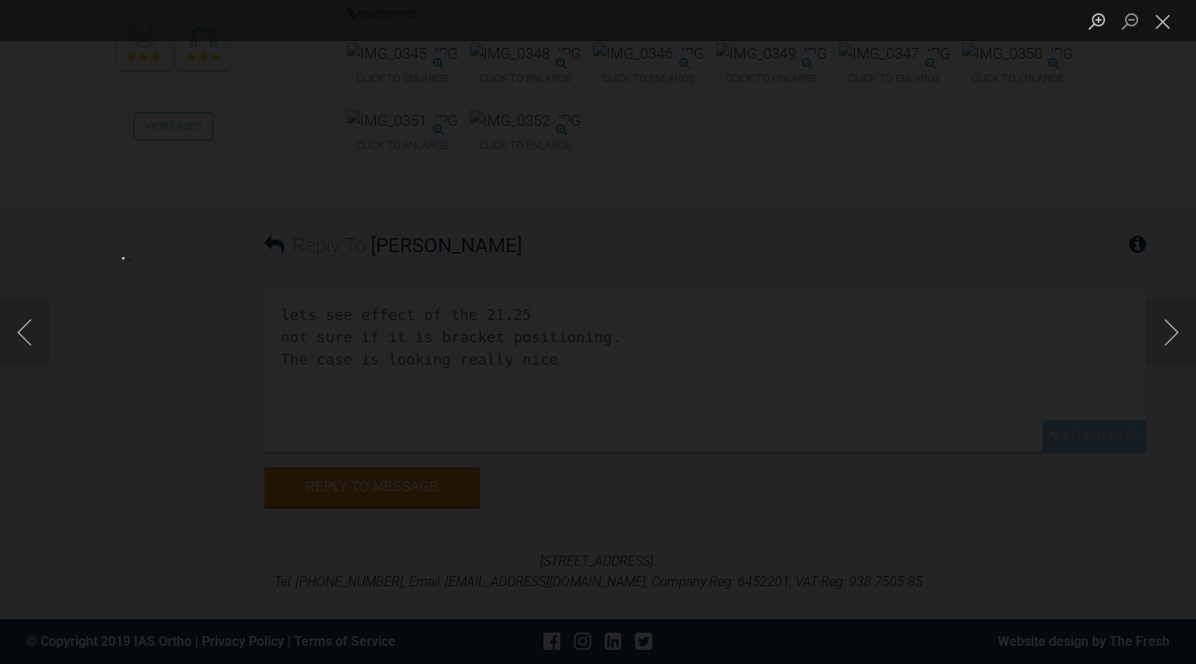
click at [1163, 335] on button "Next image" at bounding box center [1172, 332] width 50 height 66
click at [1175, 24] on button "Close lightbox" at bounding box center [1163, 21] width 33 height 29
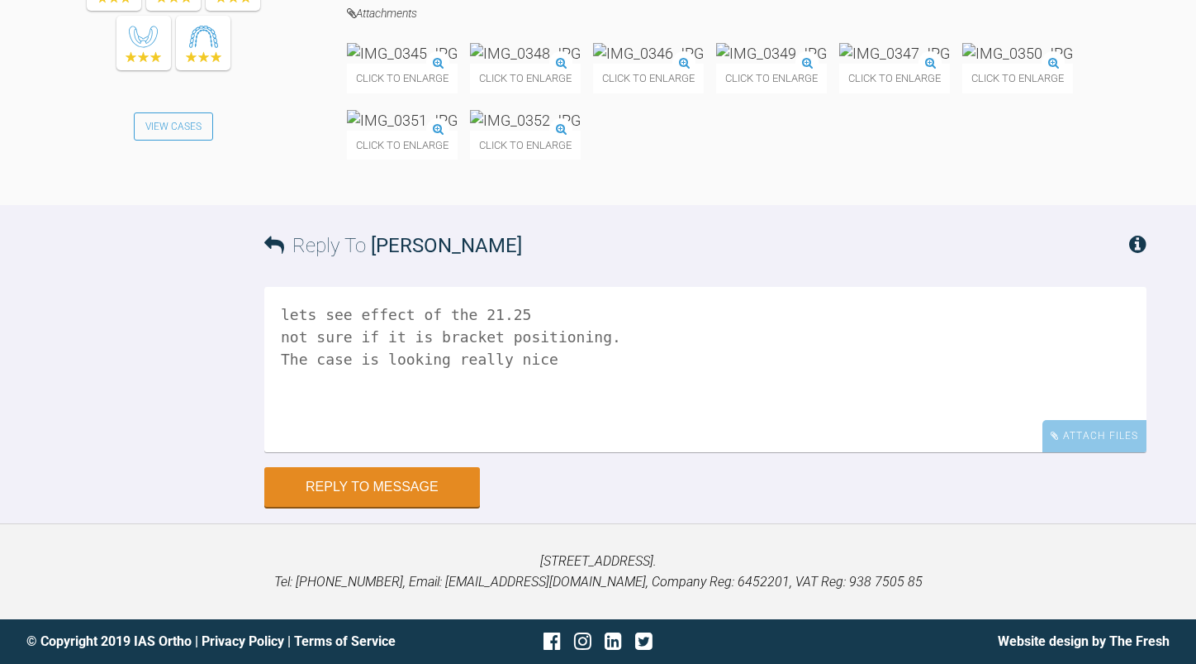
scroll to position [25294, 0]
click at [637, 356] on textarea "lets see effect of the 21.25 not sure if it is bracket positioning. The case is…" at bounding box center [705, 369] width 883 height 165
click at [624, 333] on textarea "lets see effect of the 21.25 not sure if it is bracket positioning. The case is…" at bounding box center [705, 369] width 883 height 165
click at [616, 338] on textarea "lets see effect of the 21.25 not sure if it is bracket positioning. Yes to bond…" at bounding box center [705, 369] width 883 height 165
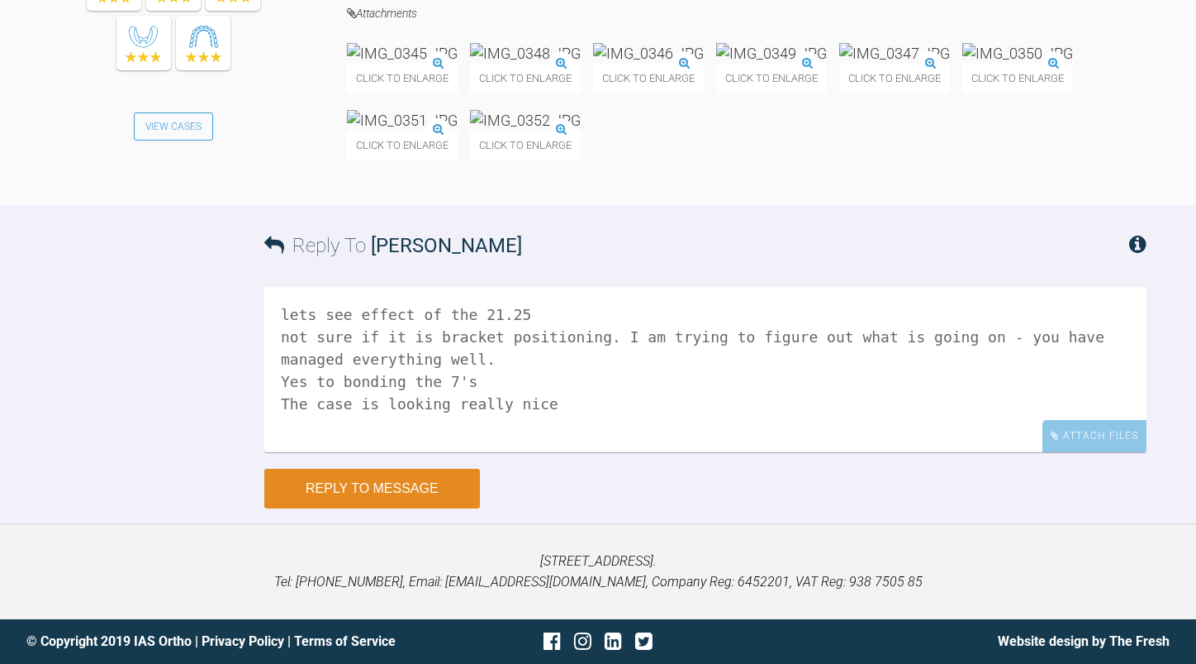
type textarea "lets see effect of the 21.25 not sure if it is bracket positioning. I am trying…"
click at [403, 481] on button "Reply to Message" at bounding box center [372, 489] width 216 height 40
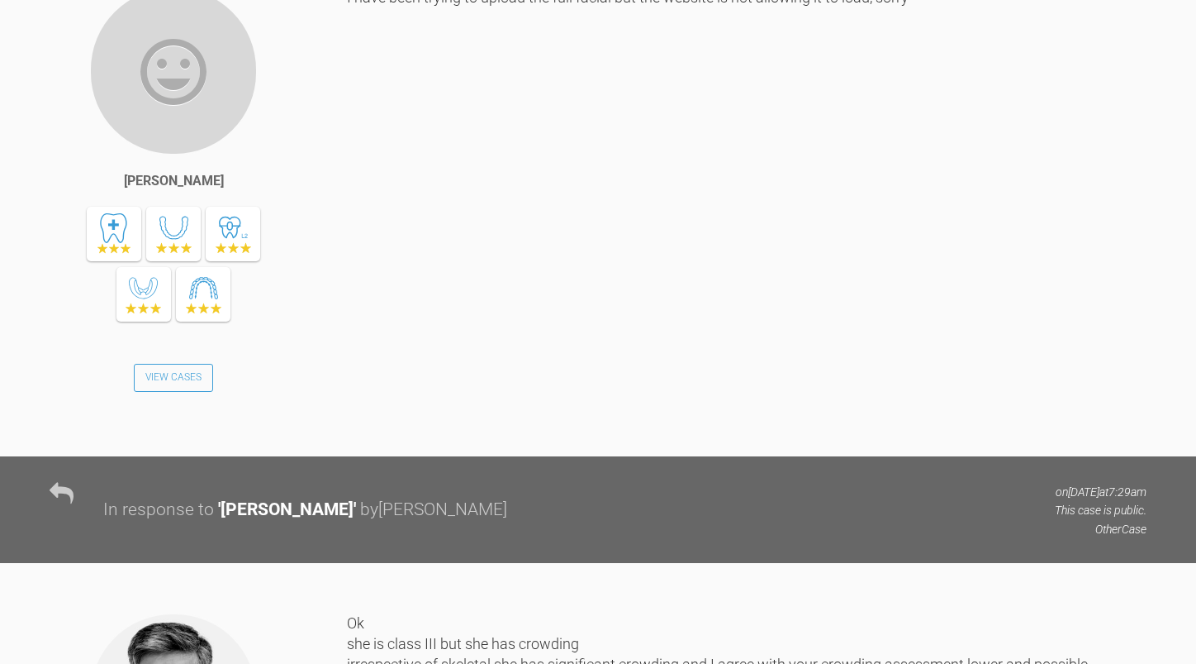
scroll to position [0, 0]
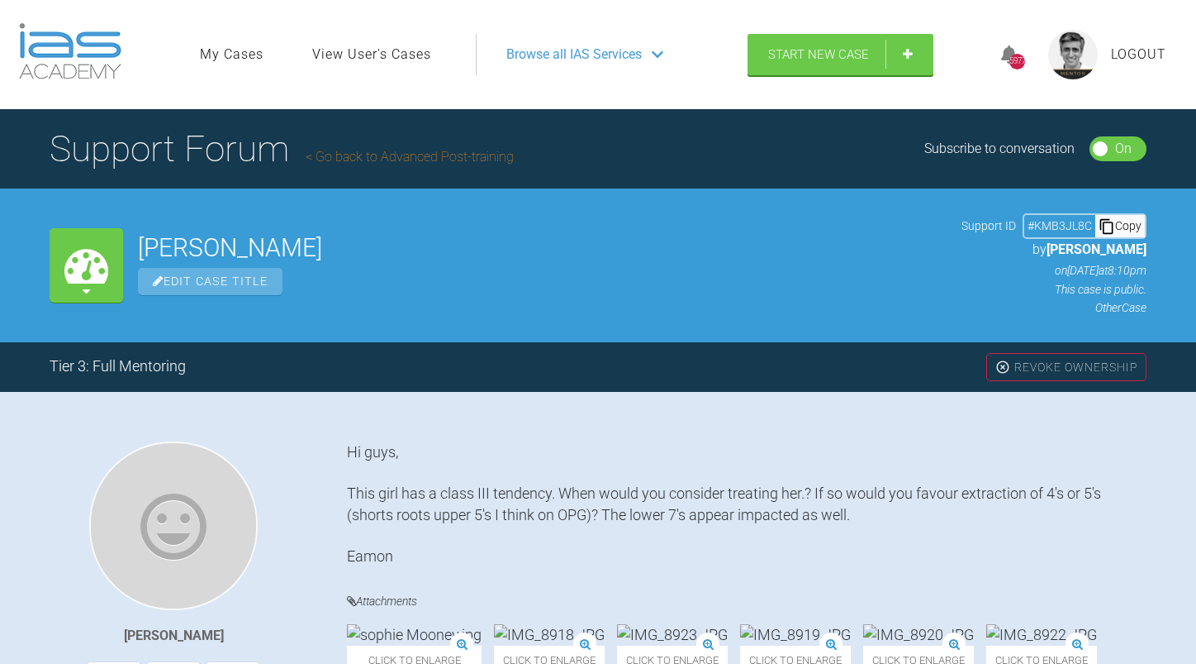
click at [453, 155] on link "Go back to Advanced Post-training" at bounding box center [410, 157] width 208 height 16
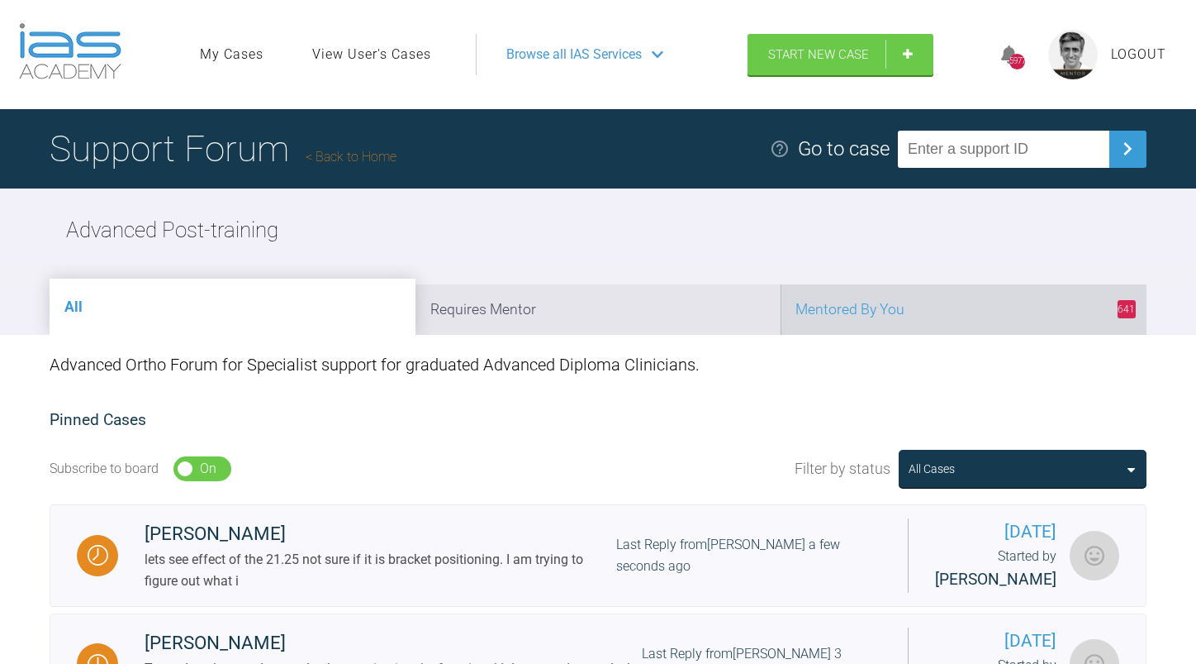
click at [901, 305] on li "641 Mentored By You" at bounding box center [964, 309] width 366 height 50
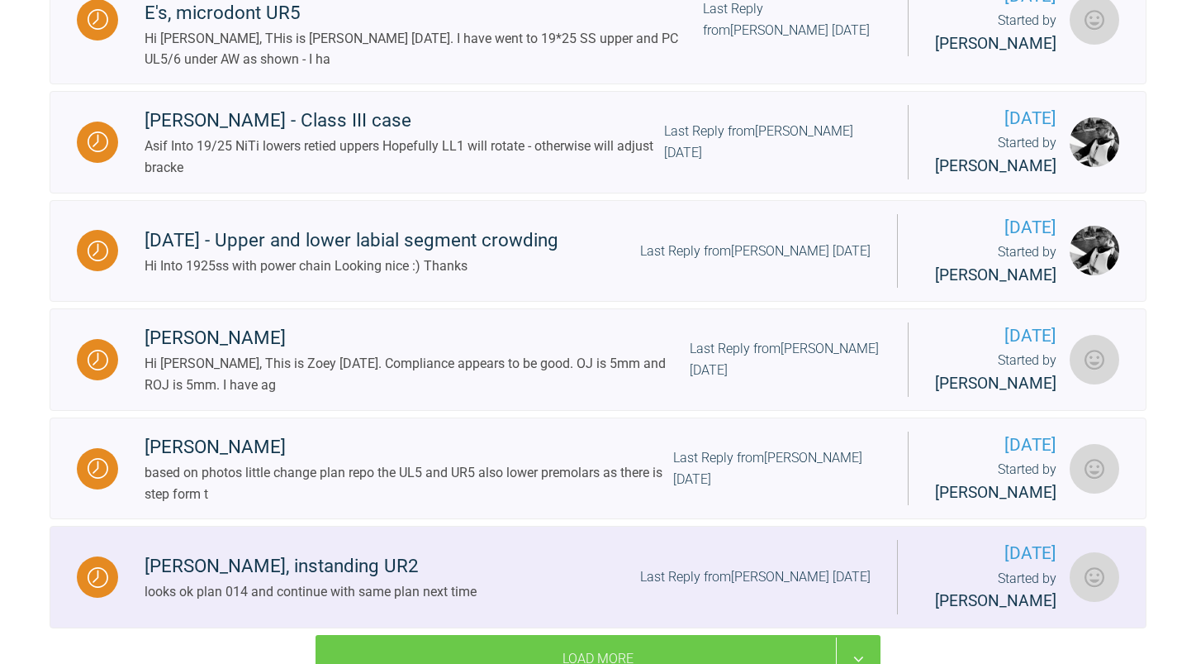
scroll to position [2105, 0]
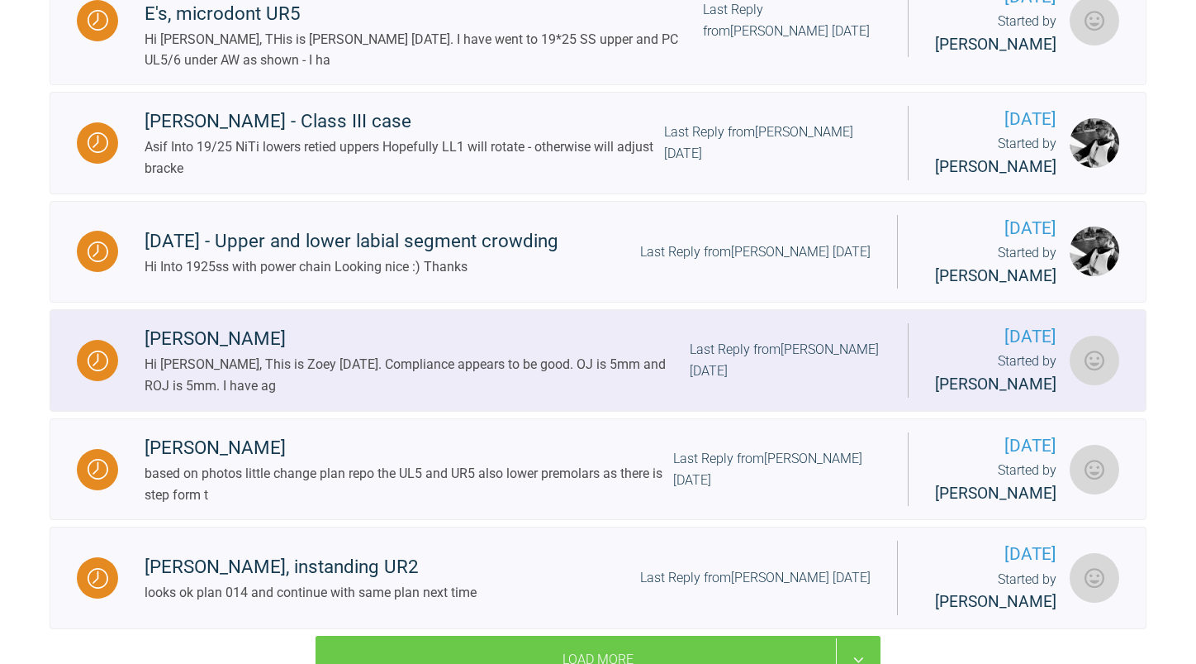
click at [505, 396] on div "Hi [PERSON_NAME], This is Zoey [DATE]. Compliance appears to be good. OJ is 5mm…" at bounding box center [417, 375] width 545 height 42
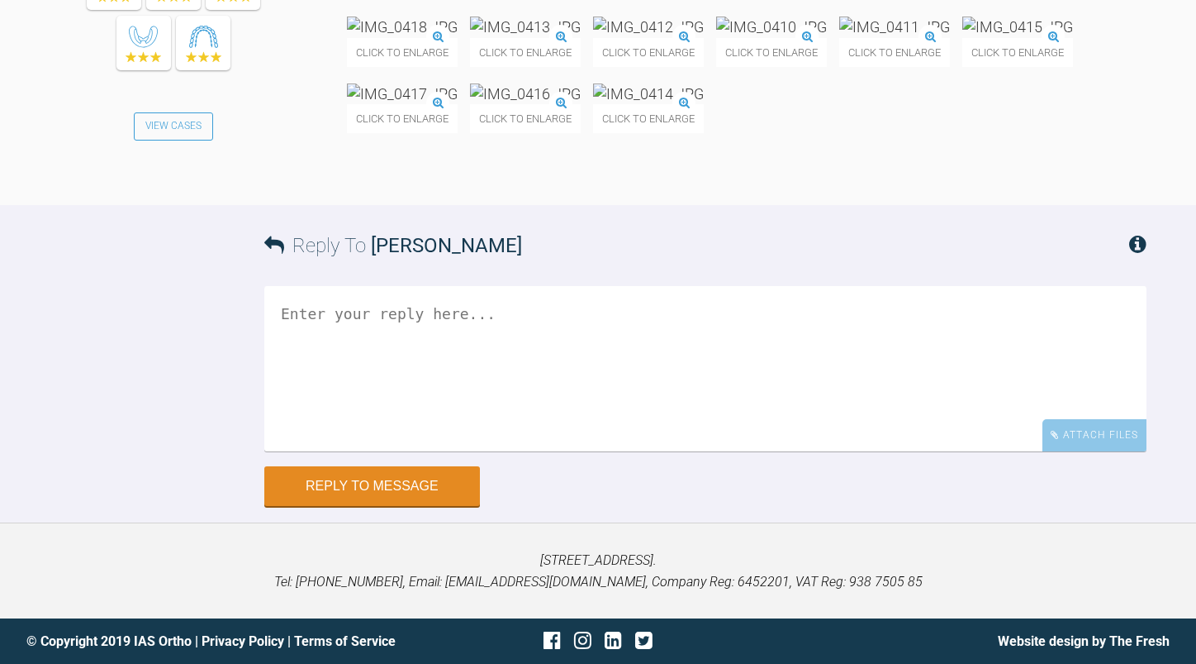
scroll to position [5089, 0]
click at [537, 451] on textarea at bounding box center [705, 368] width 883 height 165
type textarea "good looks nice."
click at [417, 507] on button "Reply to Message" at bounding box center [372, 488] width 216 height 40
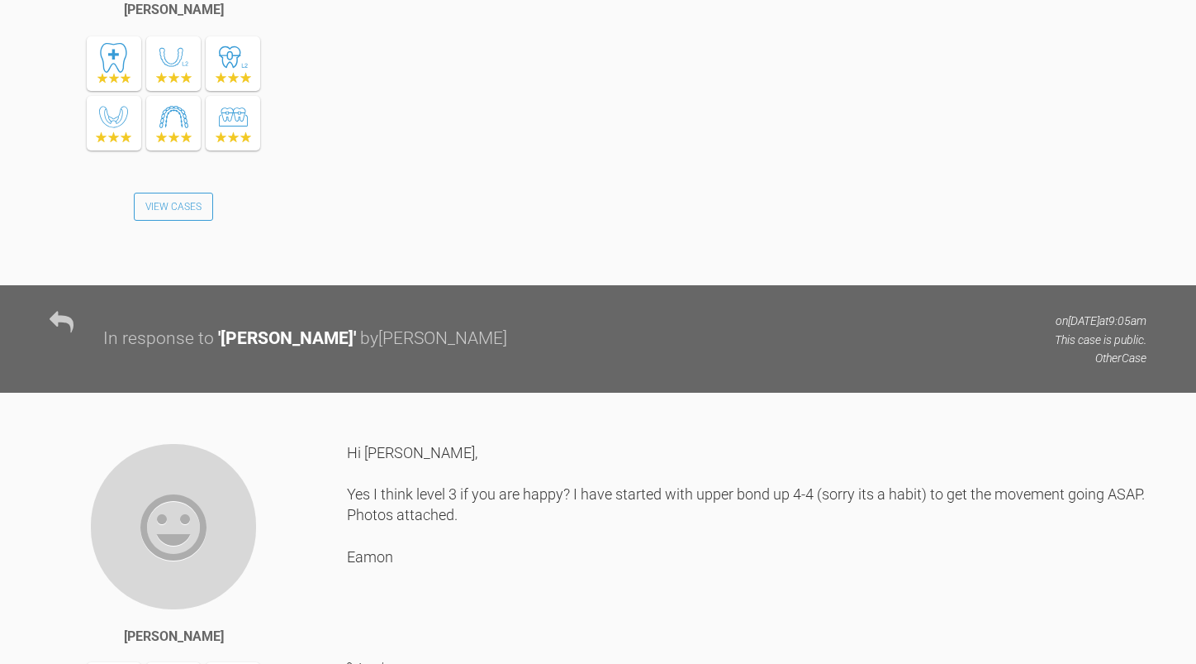
scroll to position [0, 0]
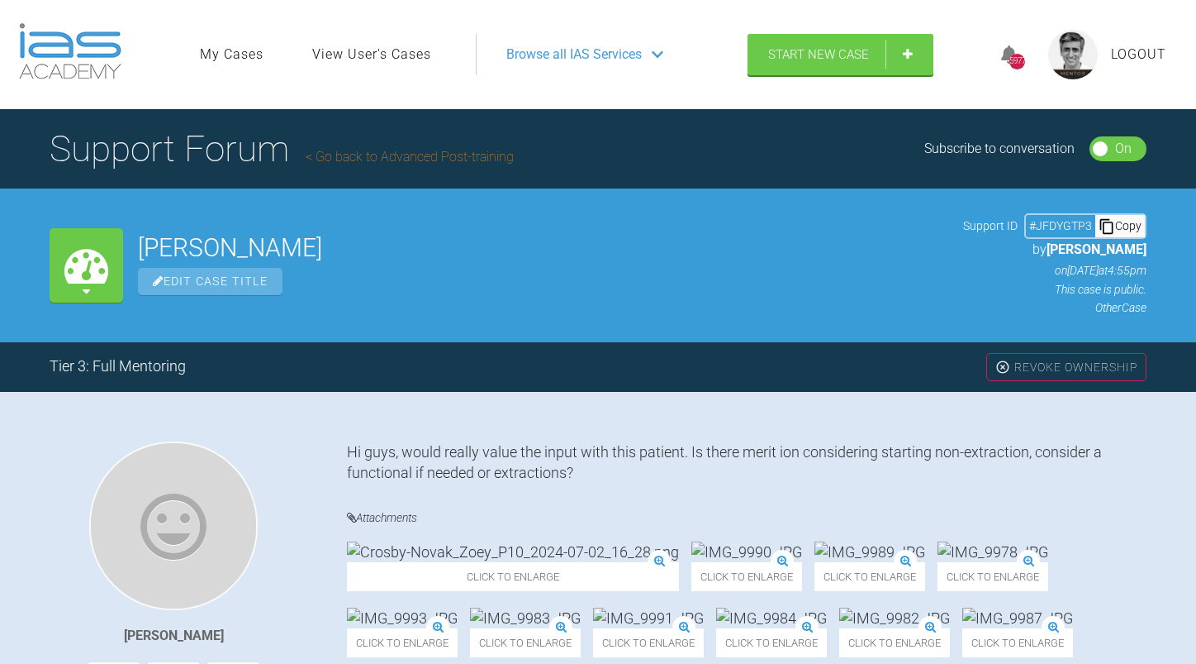
click at [353, 152] on link "Go back to Advanced Post-training" at bounding box center [410, 157] width 208 height 16
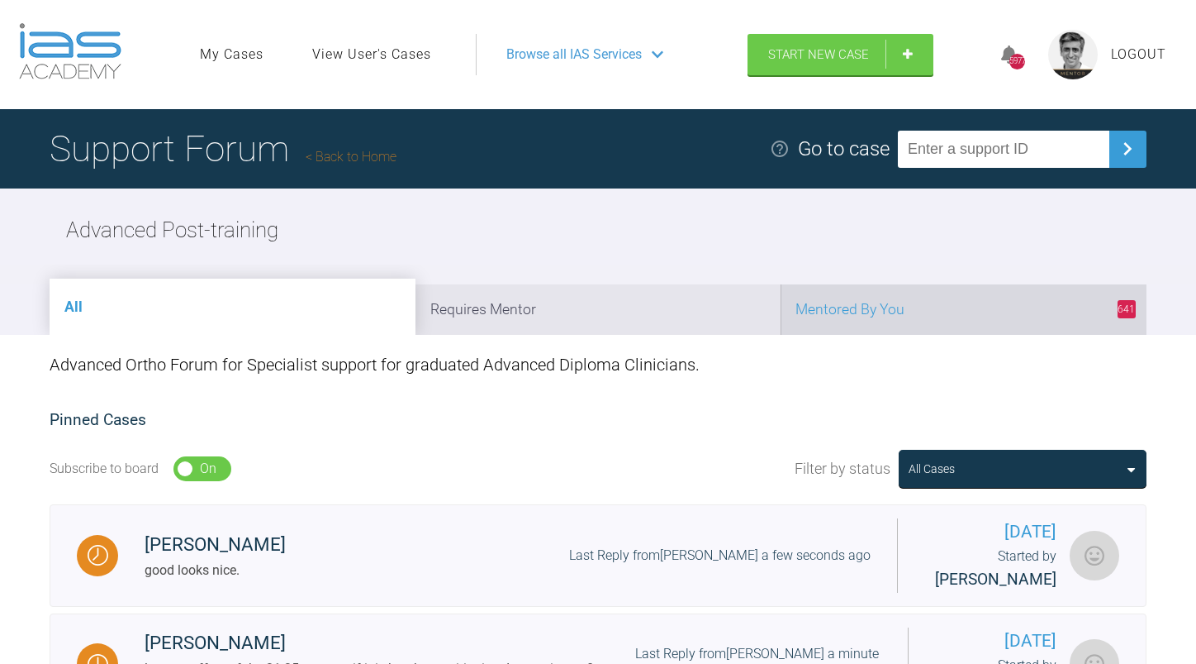
click at [913, 302] on li "641 Mentored By You" at bounding box center [964, 309] width 366 height 50
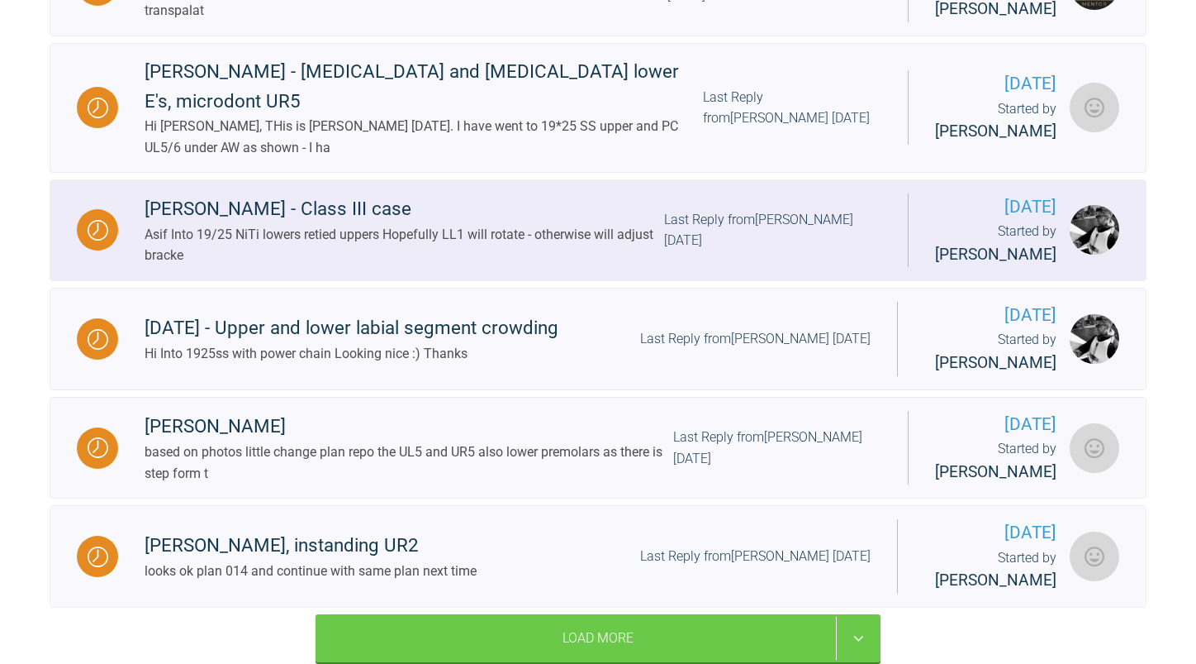
scroll to position [2105, 0]
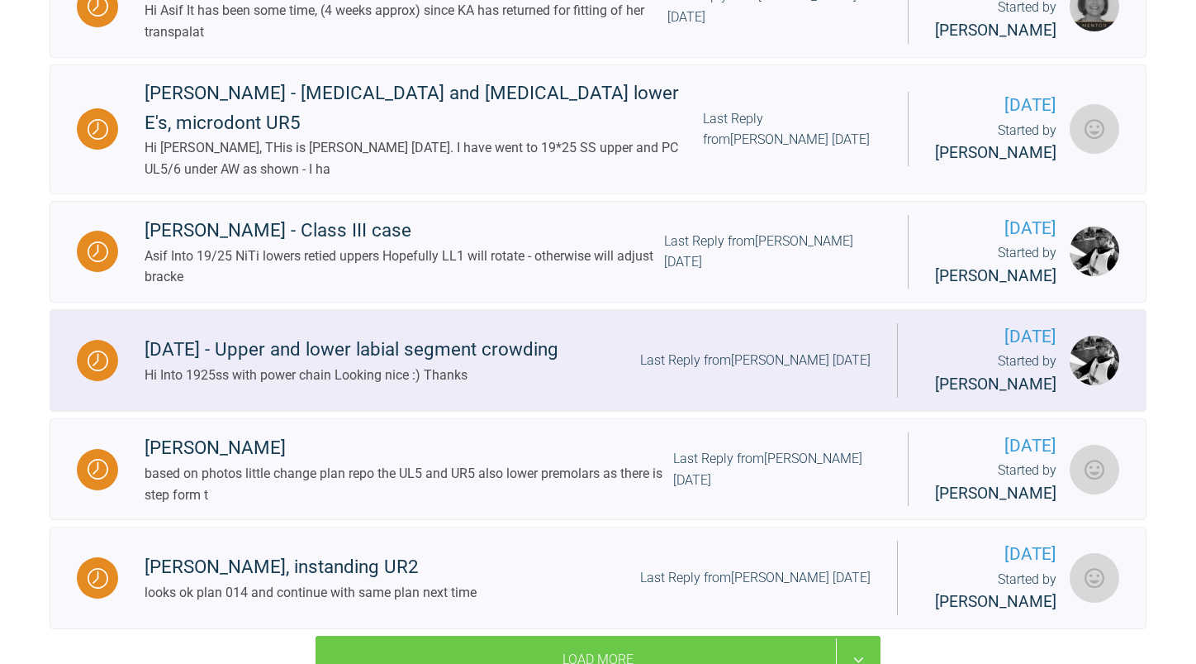
click at [656, 371] on div "Last Reply from [PERSON_NAME] [DATE]" at bounding box center [755, 360] width 231 height 21
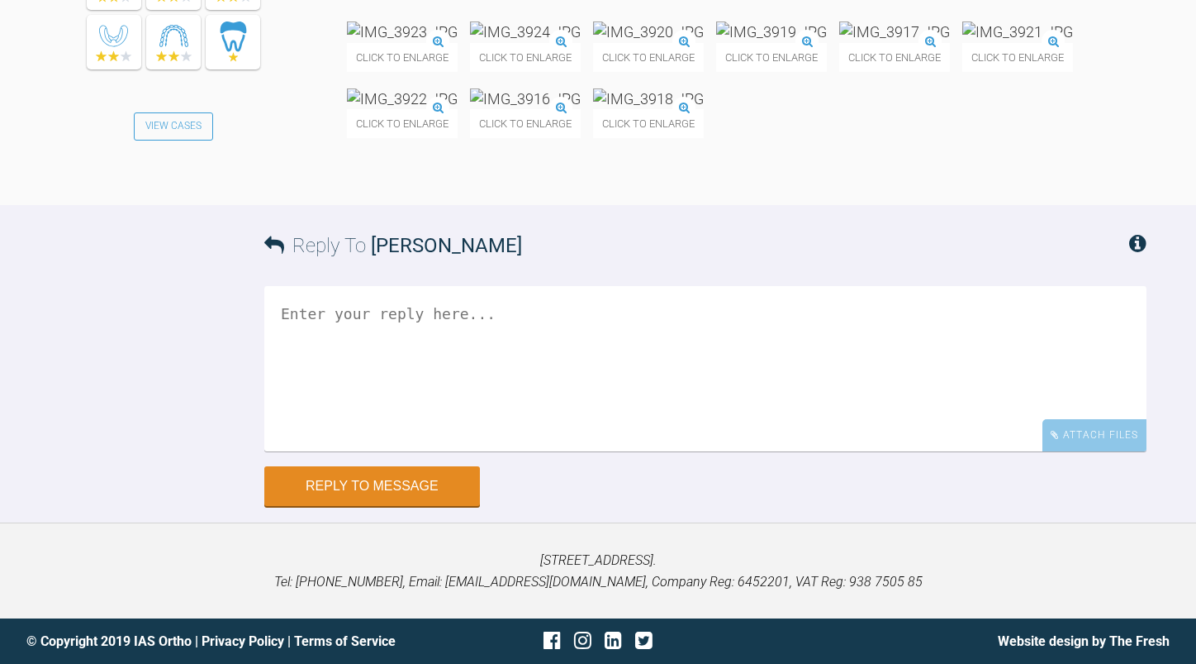
scroll to position [14043, 0]
click at [498, 342] on textarea at bounding box center [705, 368] width 883 height 165
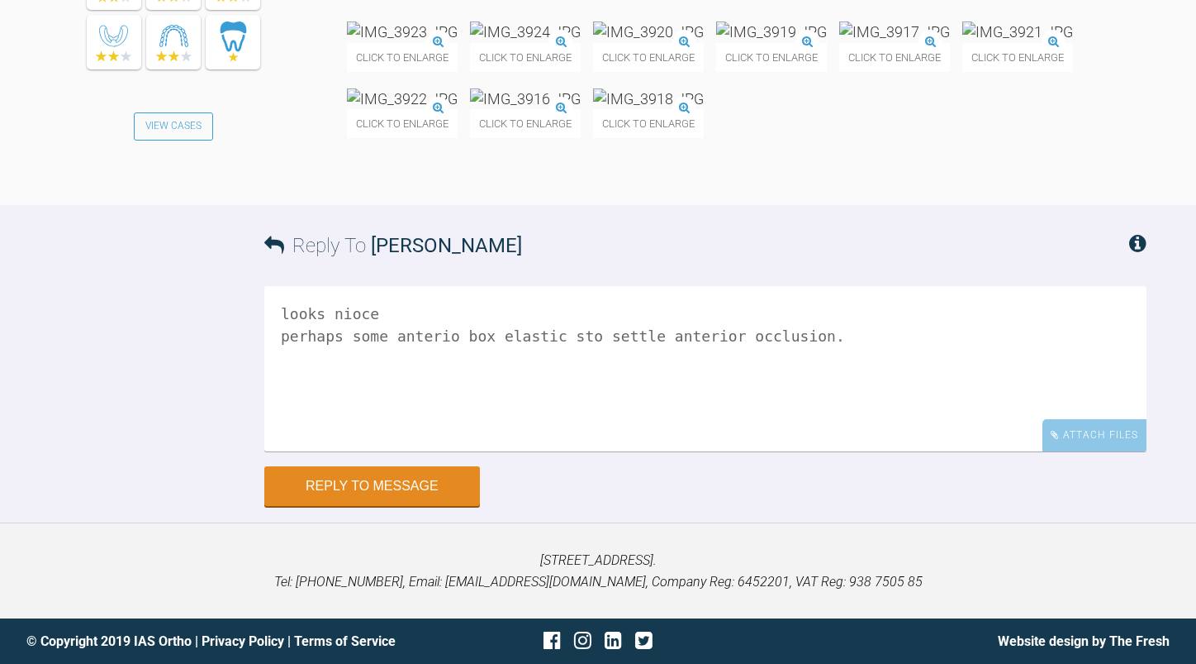
click at [554, 341] on textarea "looks nioce perhaps some anterio box elastic sto settle anterior occlusion." at bounding box center [705, 368] width 883 height 165
type textarea "looks nice perhaps some anterior box elastics to settle anterior occlusion."
click at [409, 477] on button "Reply to Message" at bounding box center [372, 488] width 216 height 40
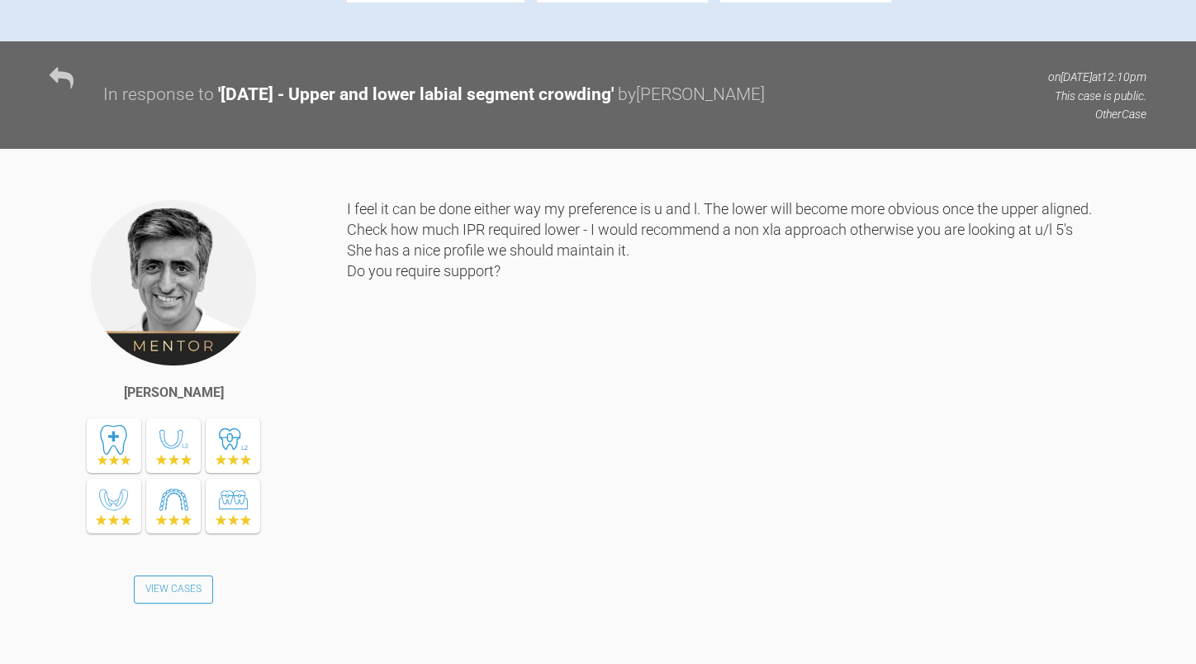
scroll to position [0, 0]
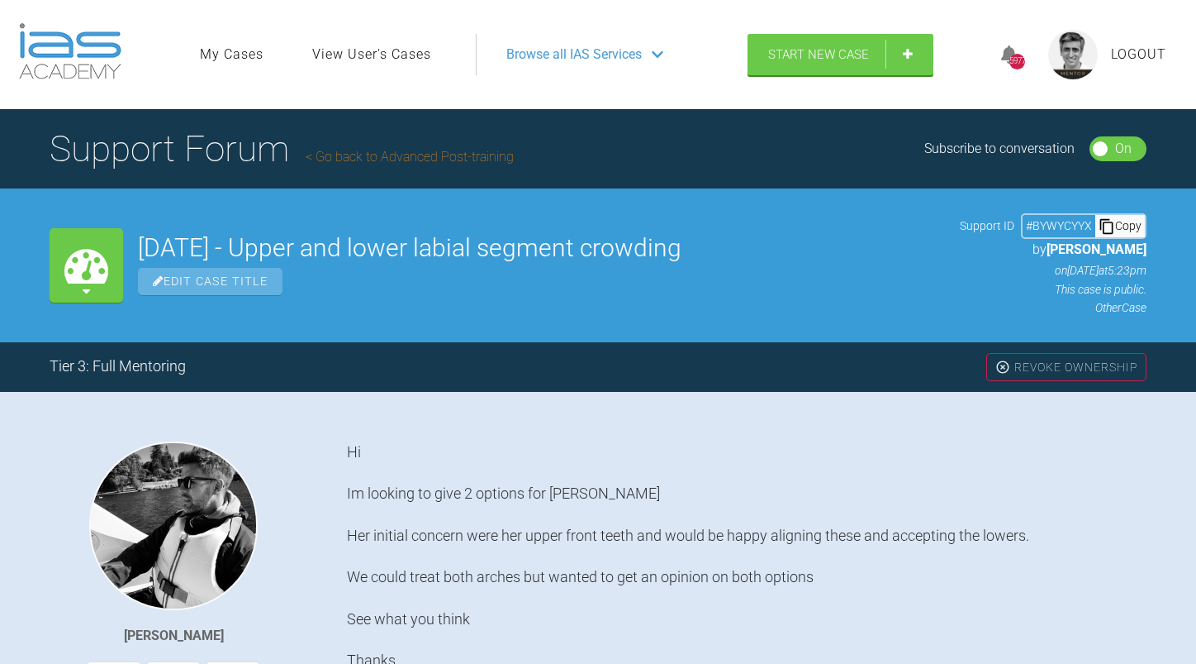
click at [431, 154] on link "Go back to Advanced Post-training" at bounding box center [410, 157] width 208 height 16
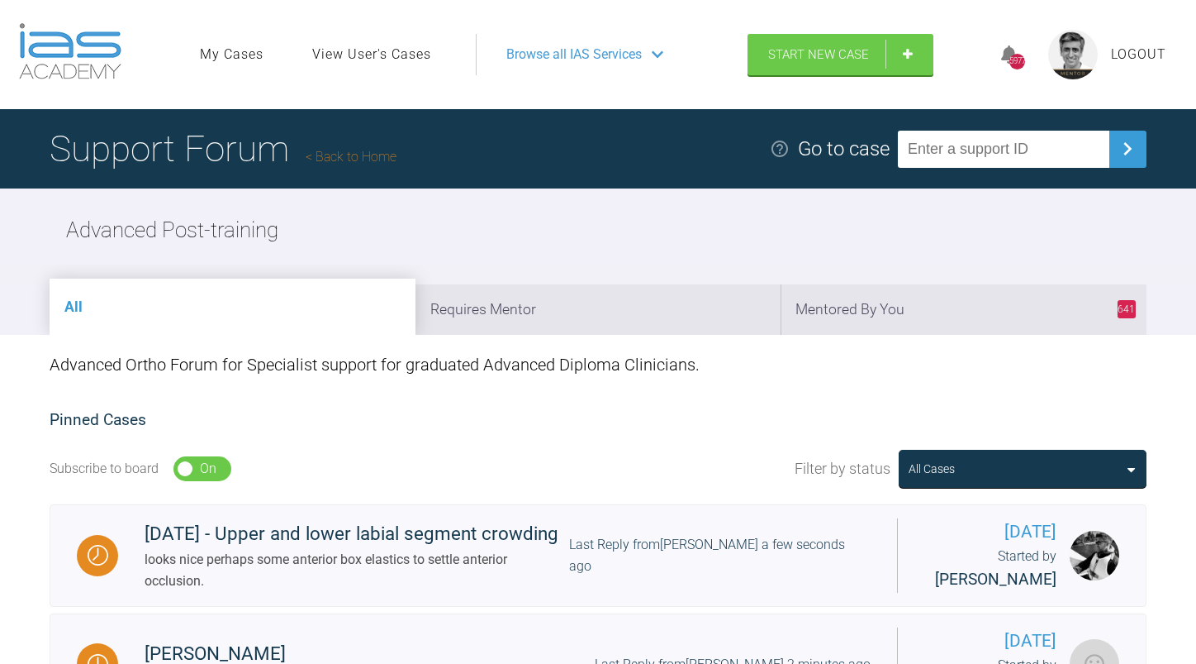
click at [375, 149] on link "Back to Home" at bounding box center [351, 157] width 91 height 16
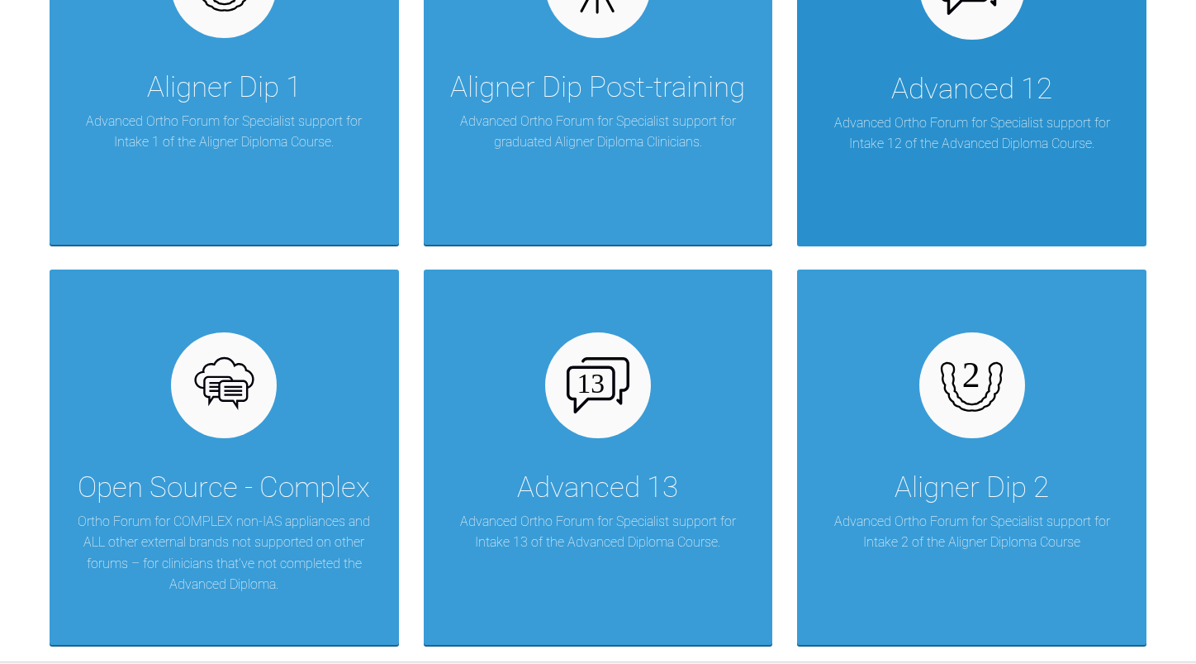
scroll to position [2244, 0]
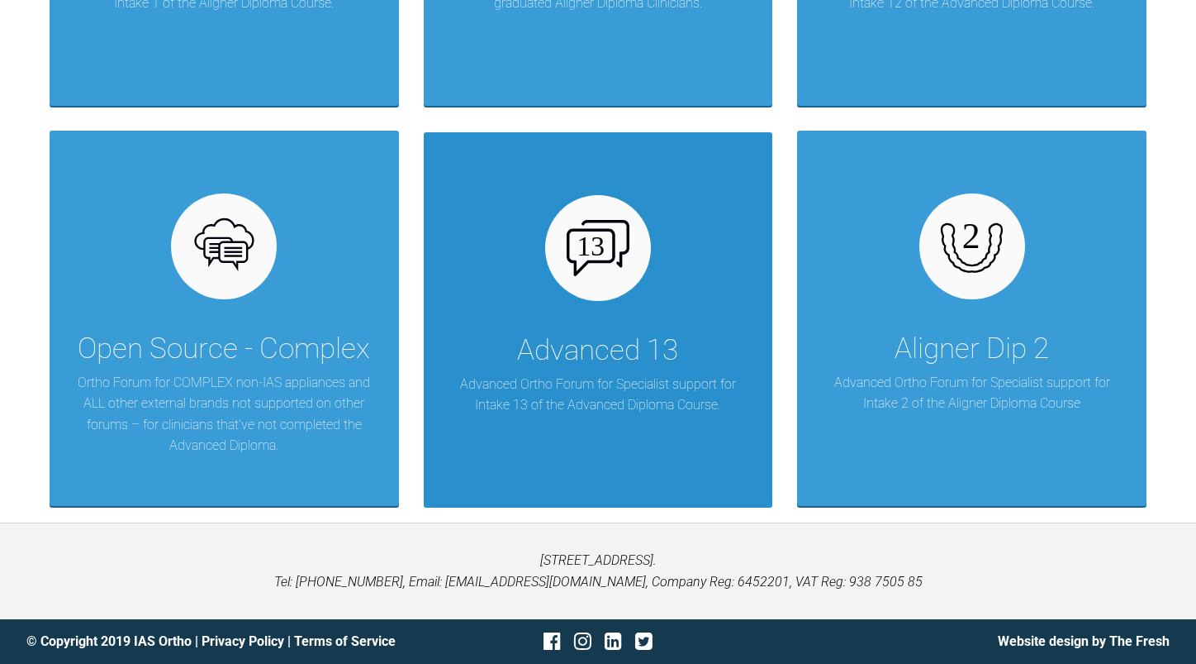
click at [602, 352] on div "Advanced 13" at bounding box center [597, 350] width 161 height 46
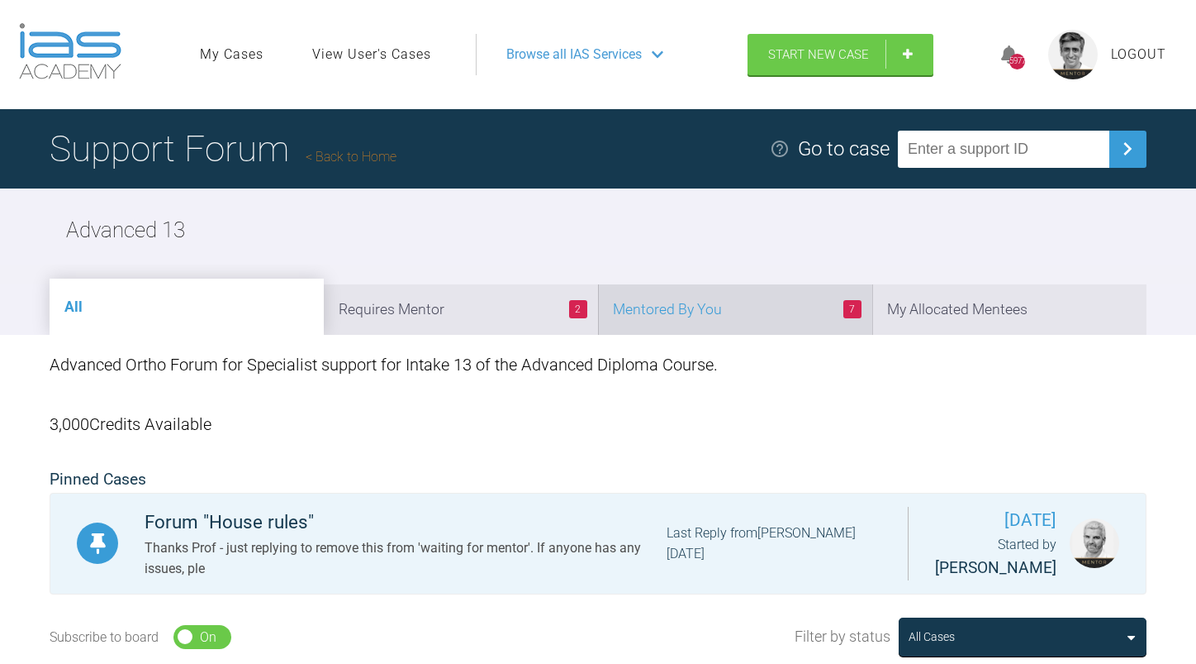
click at [717, 302] on li "7 Mentored By You" at bounding box center [735, 309] width 274 height 50
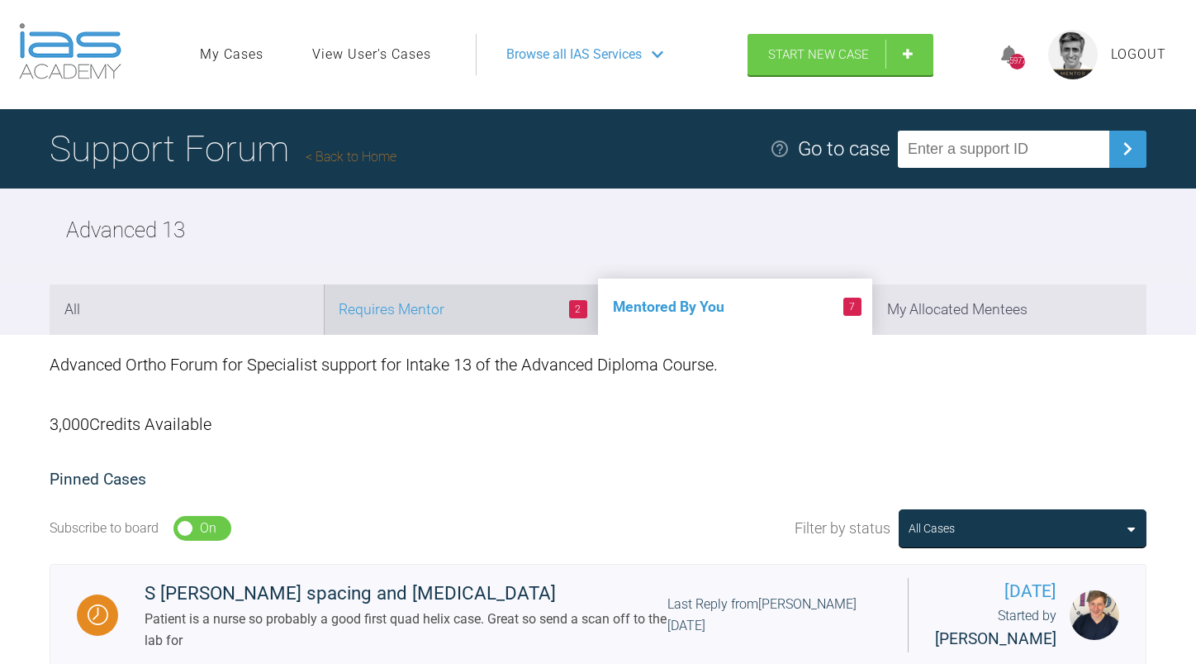
click at [482, 316] on li "2 Requires Mentor" at bounding box center [461, 309] width 274 height 50
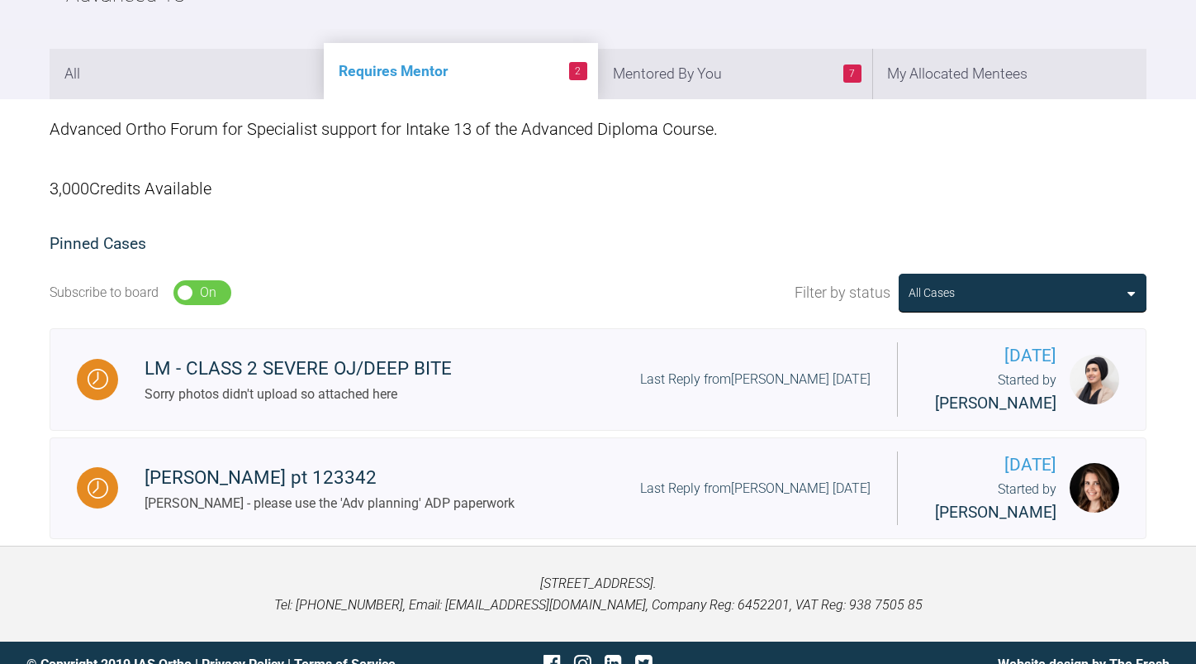
scroll to position [263, 0]
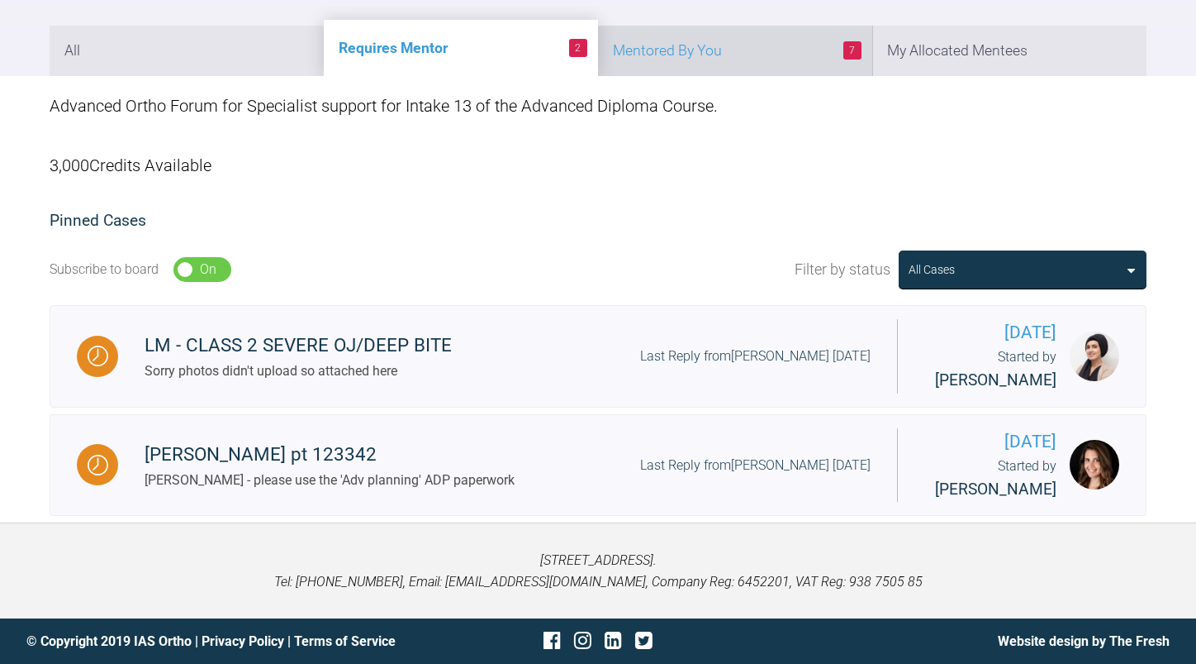
click at [713, 55] on li "7 Mentored By You" at bounding box center [735, 51] width 274 height 50
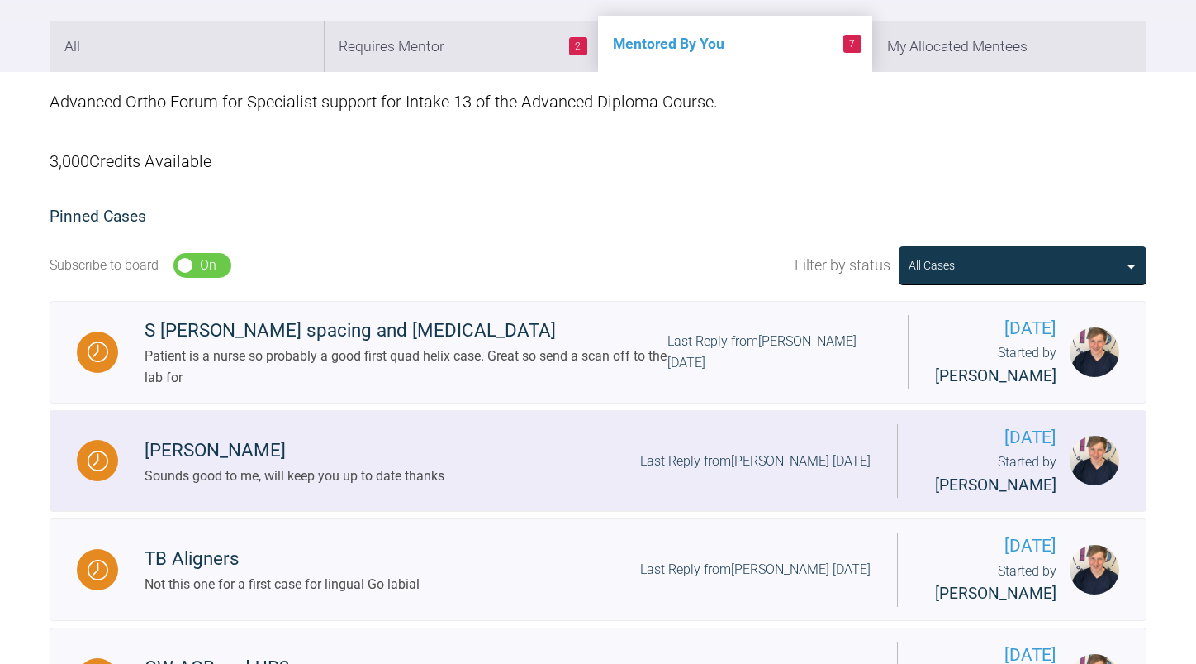
click at [583, 472] on div "[PERSON_NAME] Sounds good to me, will keep you up to date thanks Last Reply fro…" at bounding box center [507, 460] width 779 height 50
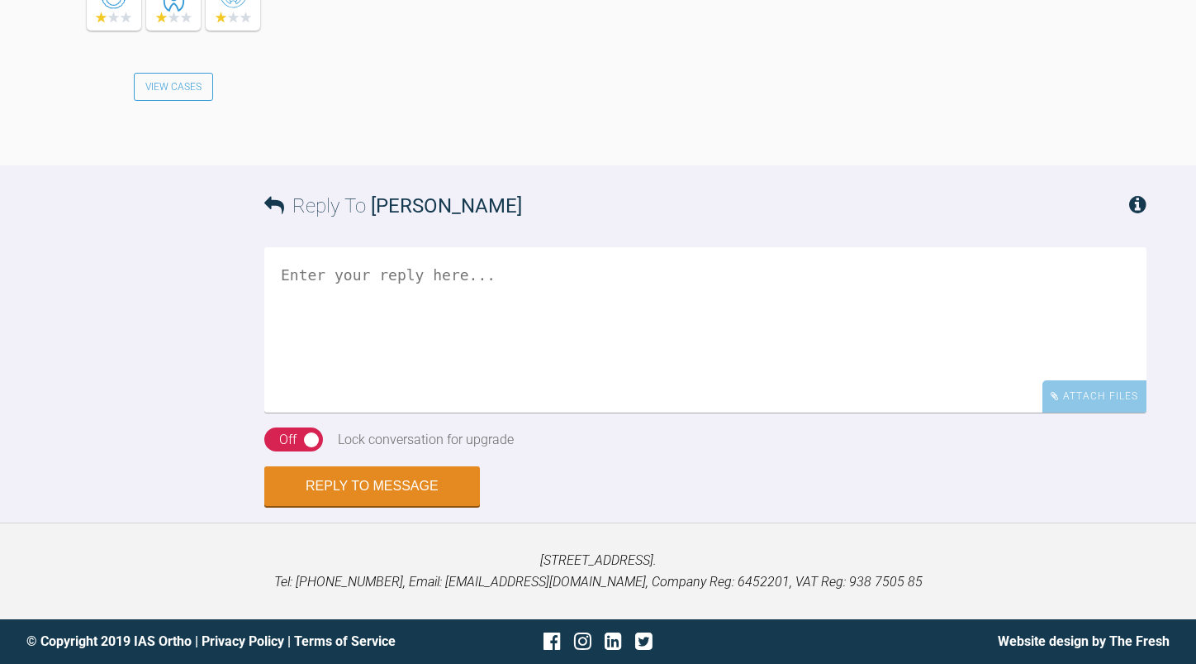
scroll to position [9689, 0]
click at [578, 317] on textarea at bounding box center [705, 329] width 883 height 165
type textarea "Ok"
click at [383, 479] on button "Reply to Message" at bounding box center [372, 488] width 216 height 40
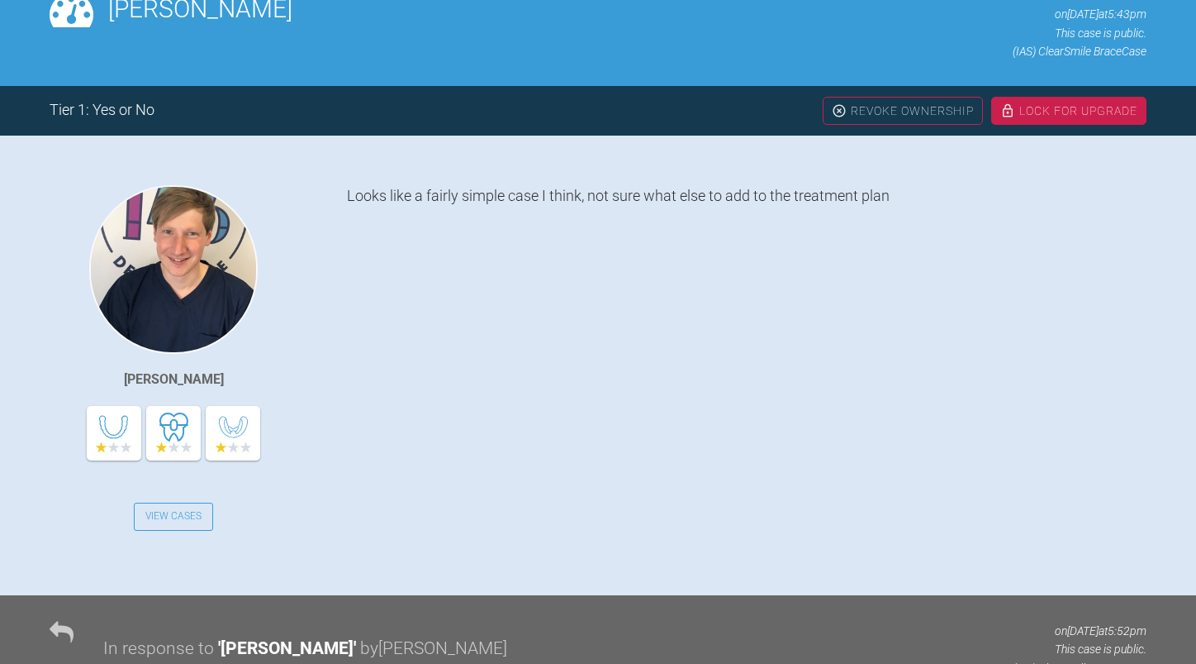
scroll to position [0, 0]
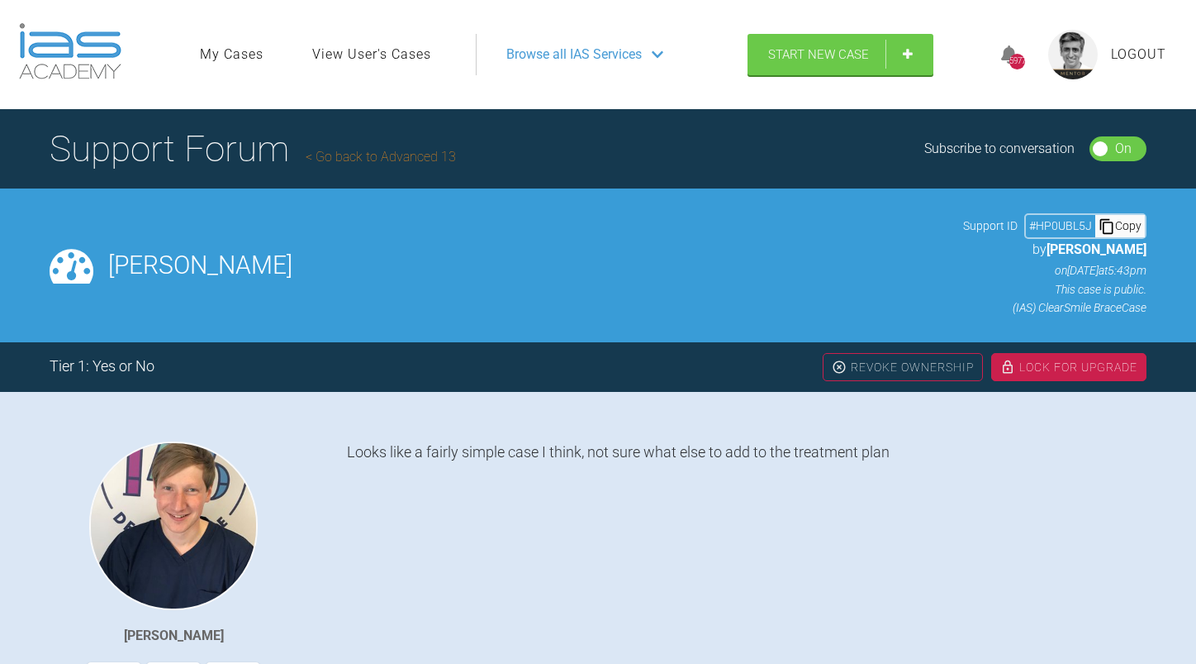
click at [383, 157] on link "Go back to Advanced 13" at bounding box center [381, 157] width 150 height 16
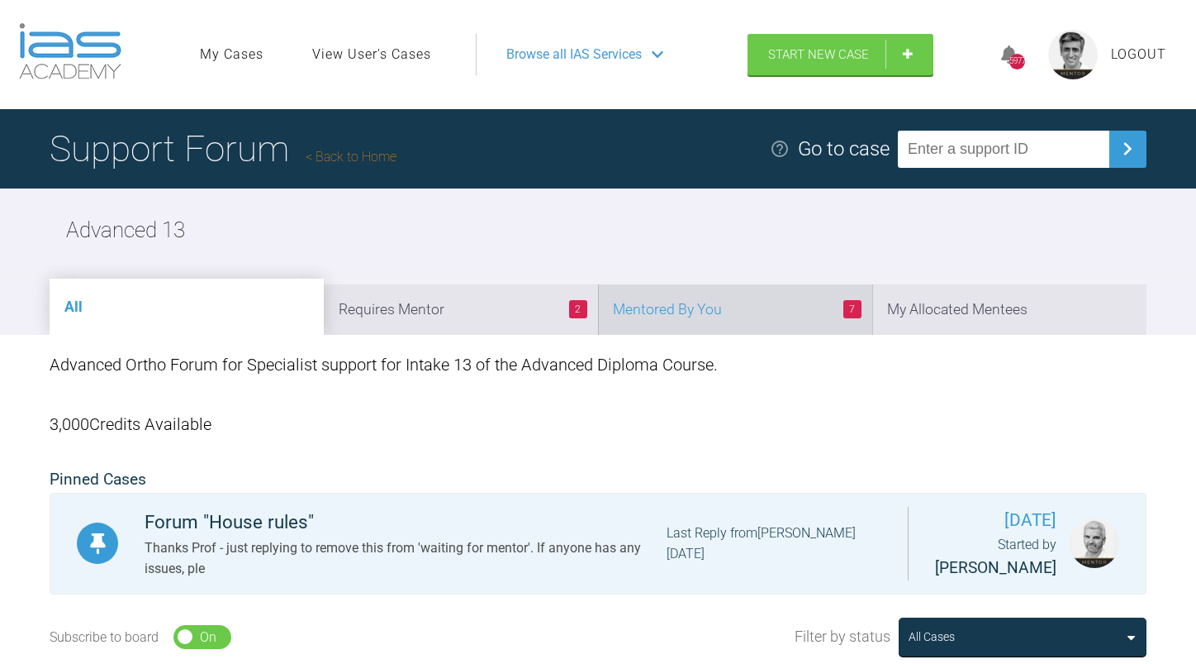
click at [709, 321] on li "7 Mentored By You" at bounding box center [735, 309] width 274 height 50
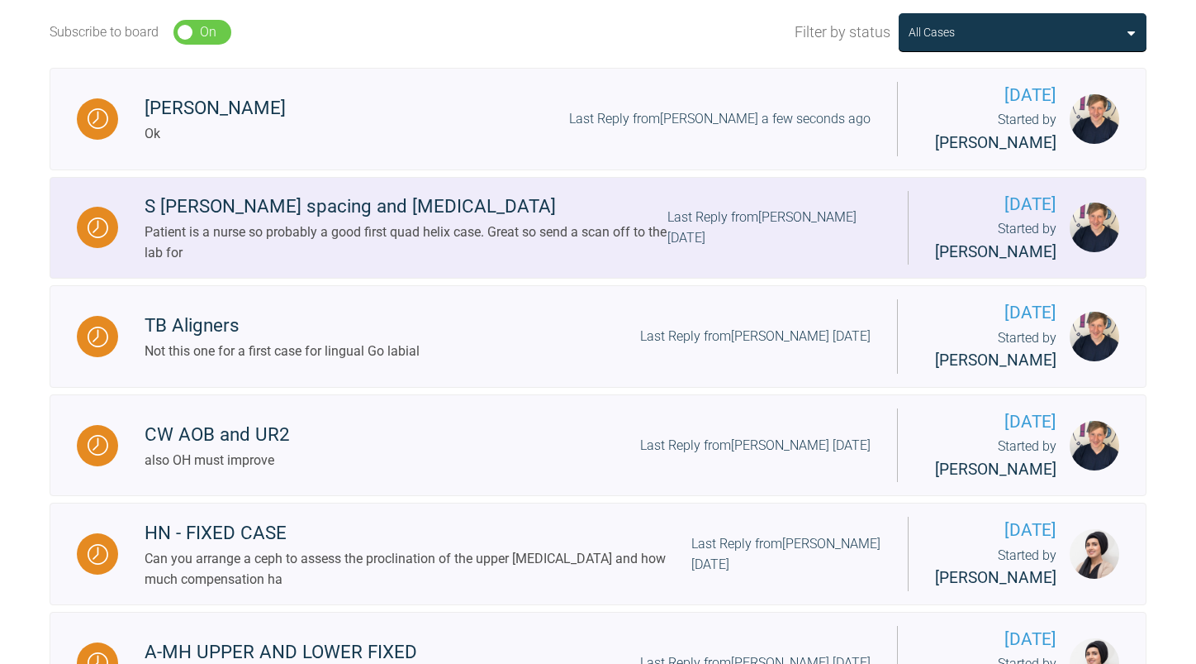
click at [608, 235] on div "Patient is a nurse so probably a good first quad helix case. Great so send a sc…" at bounding box center [406, 242] width 523 height 42
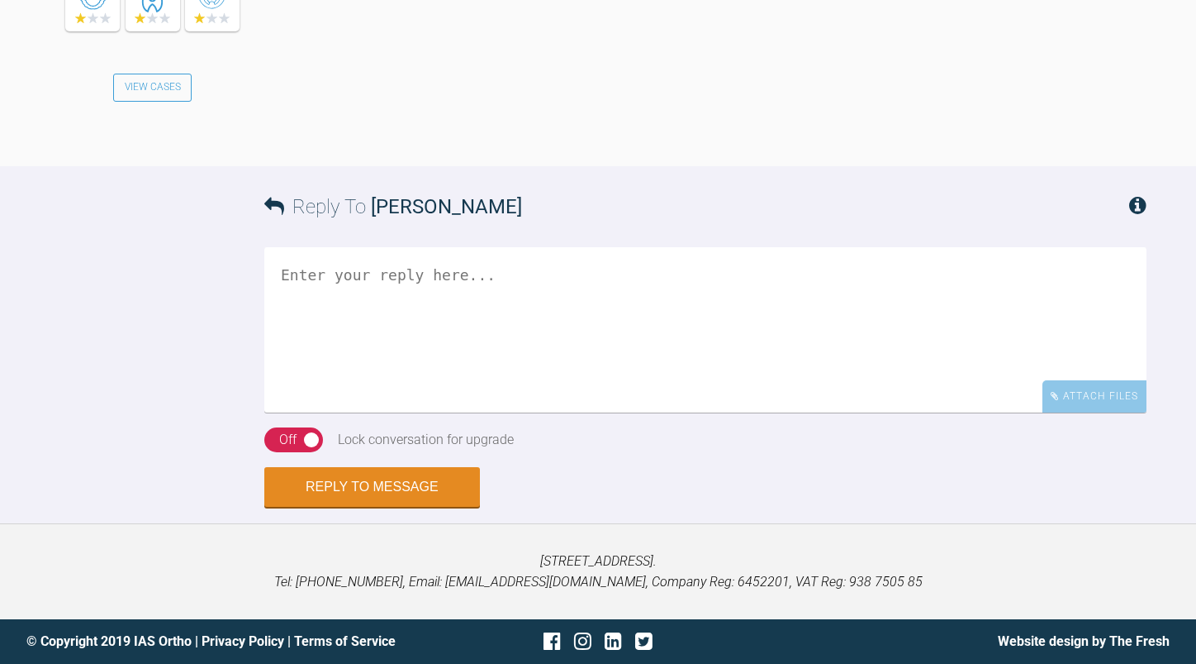
scroll to position [8238, 0]
click at [492, 297] on textarea at bounding box center [705, 329] width 883 height 165
click at [488, 272] on textarea "do the lab make the quad from teh scan?" at bounding box center [705, 329] width 883 height 165
click at [687, 271] on textarea "do the lab make the quad directly from the scan?" at bounding box center [705, 329] width 883 height 165
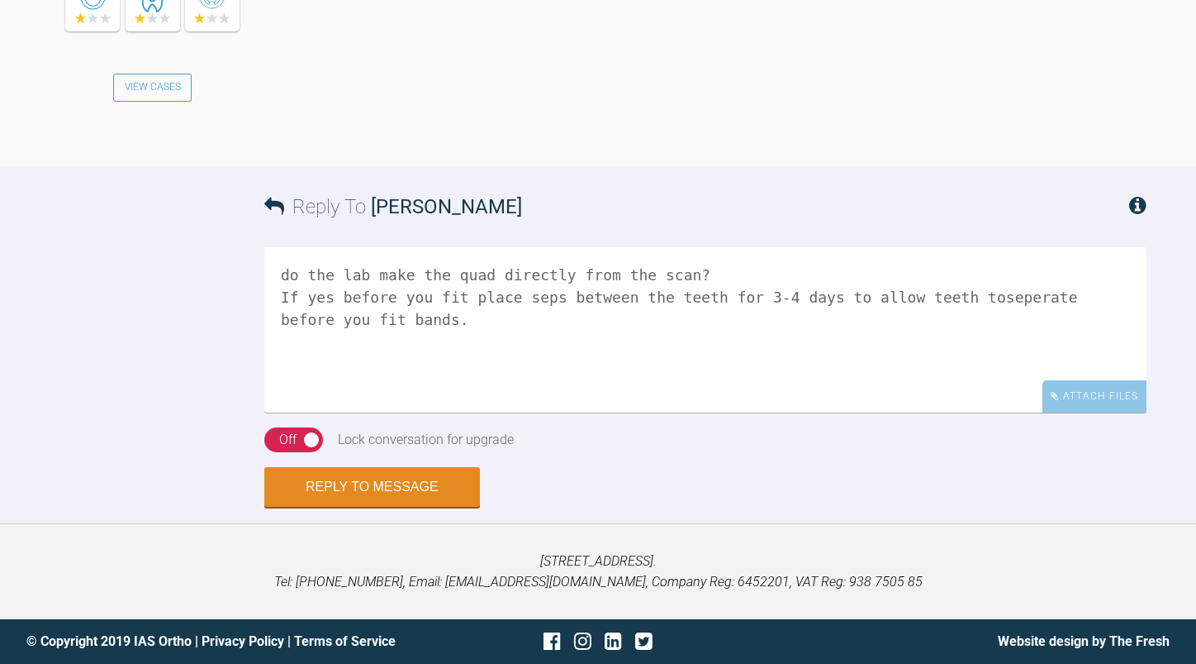
click at [944, 298] on textarea "do the lab make the quad directly from the scan? If yes before you fit place se…" at bounding box center [705, 329] width 883 height 165
type textarea "do the lab make the quad directly from the scan? If yes before you fit place se…"
click at [384, 508] on button "Reply to Message" at bounding box center [372, 489] width 216 height 40
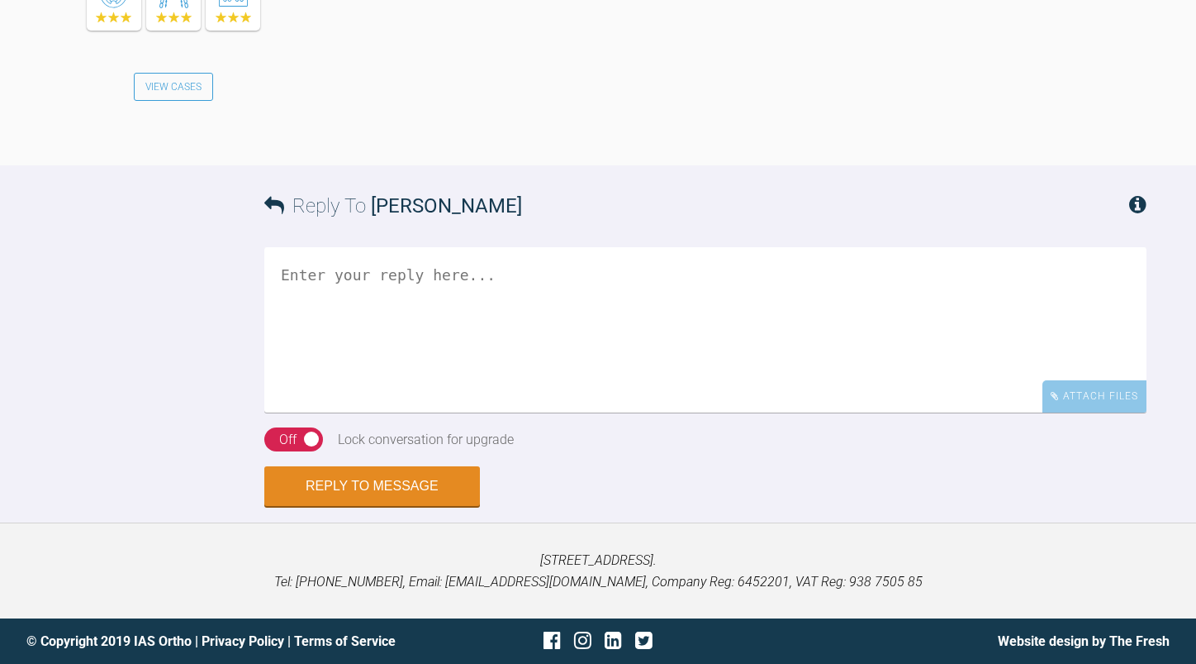
scroll to position [0, 0]
